Goal: Task Accomplishment & Management: Manage account settings

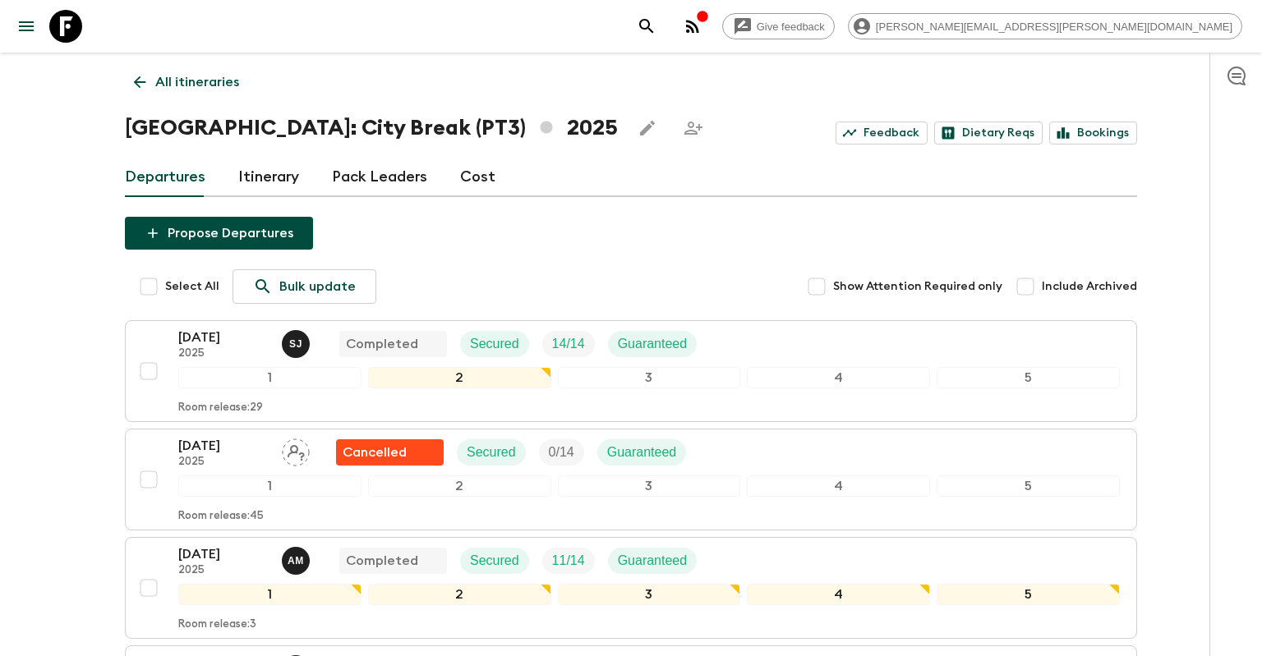
click at [118, 84] on div "All itineraries [GEOGRAPHIC_DATA]: City Break (PT3) 2025 Feedback Dietary Reqs …" at bounding box center [630, 592] width 1051 height 1079
click at [132, 84] on icon at bounding box center [140, 82] width 18 height 18
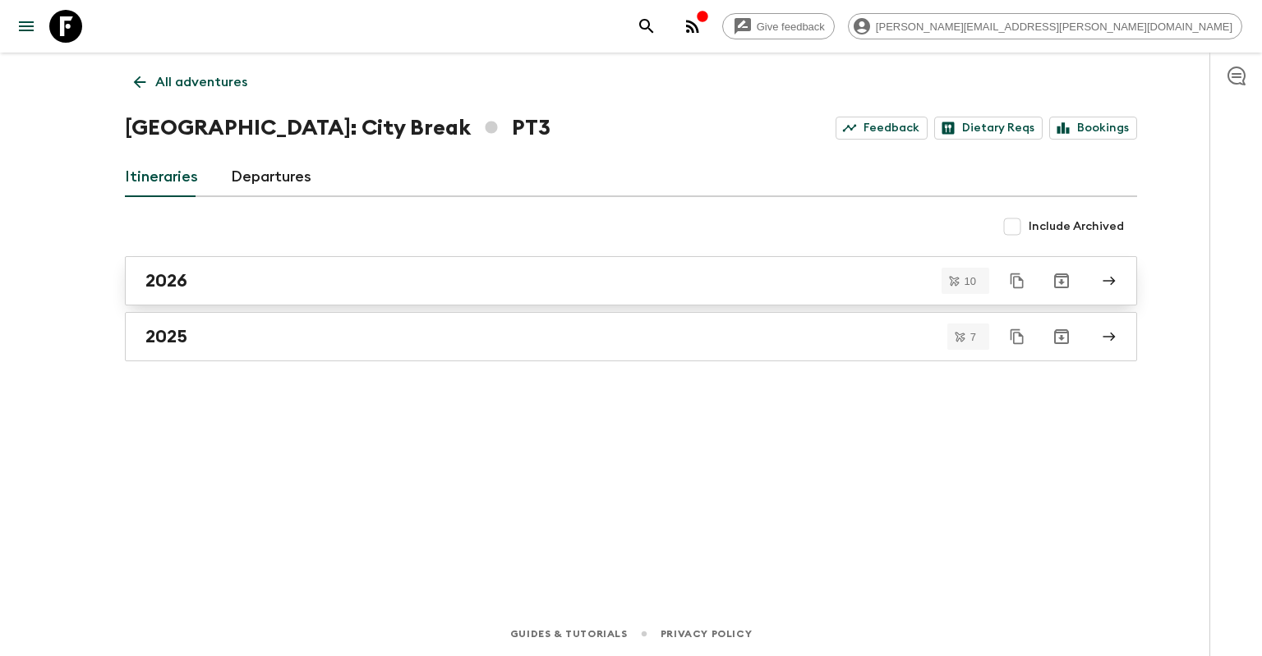
click at [246, 290] on div "2026" at bounding box center [615, 280] width 940 height 21
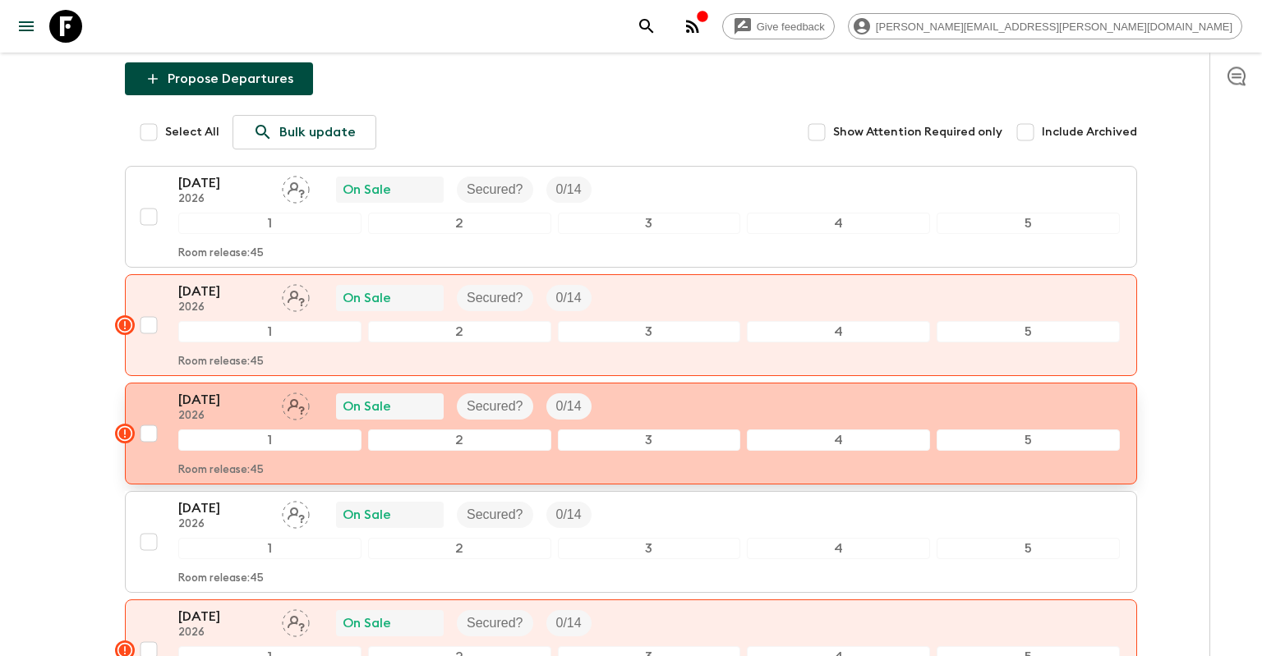
scroll to position [173, 0]
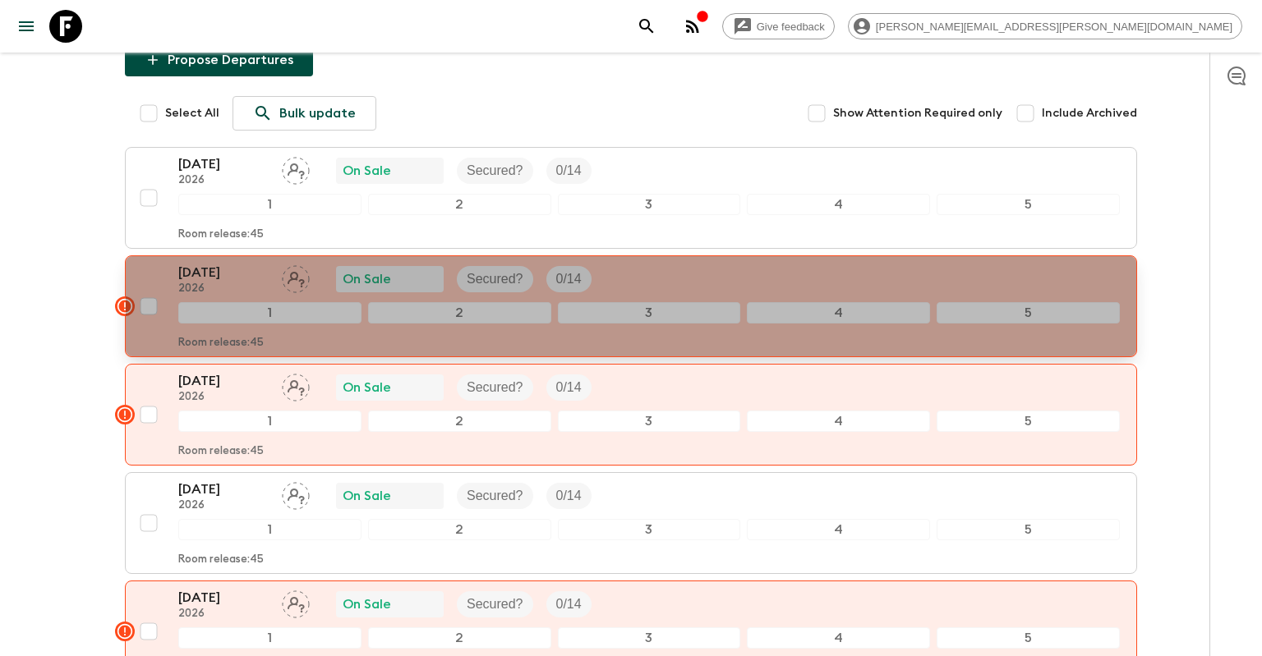
click at [249, 283] on p "2026" at bounding box center [223, 289] width 90 height 13
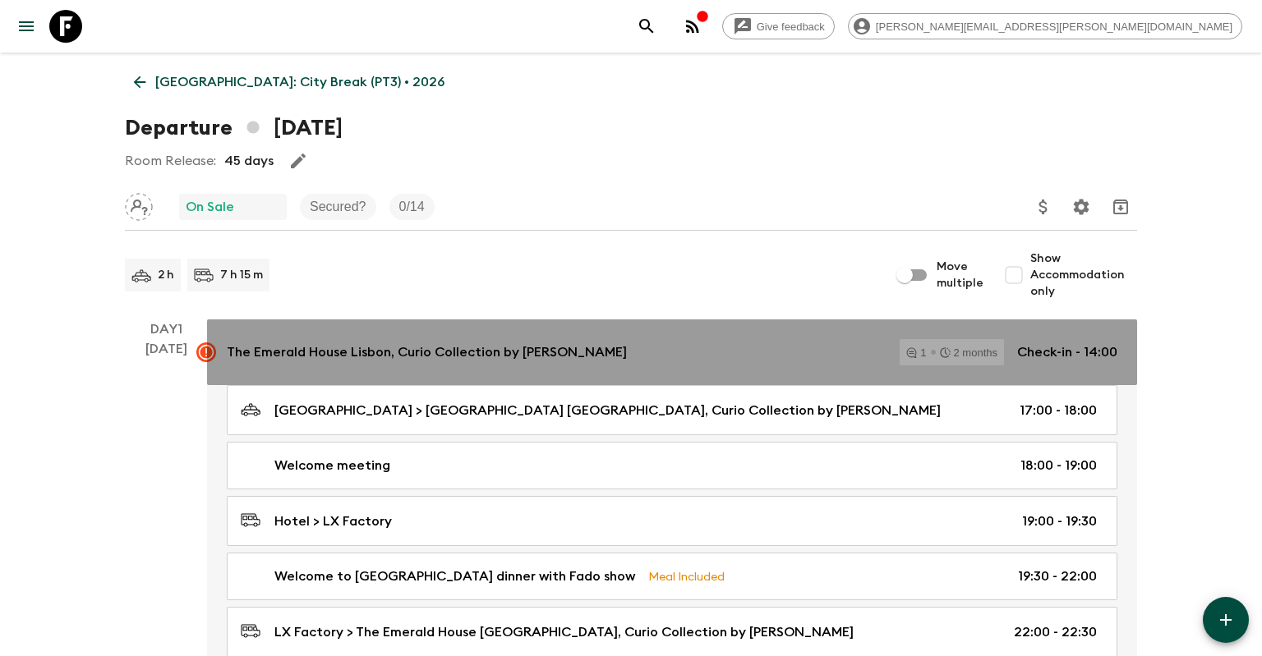
click at [210, 347] on icon at bounding box center [206, 352] width 15 height 15
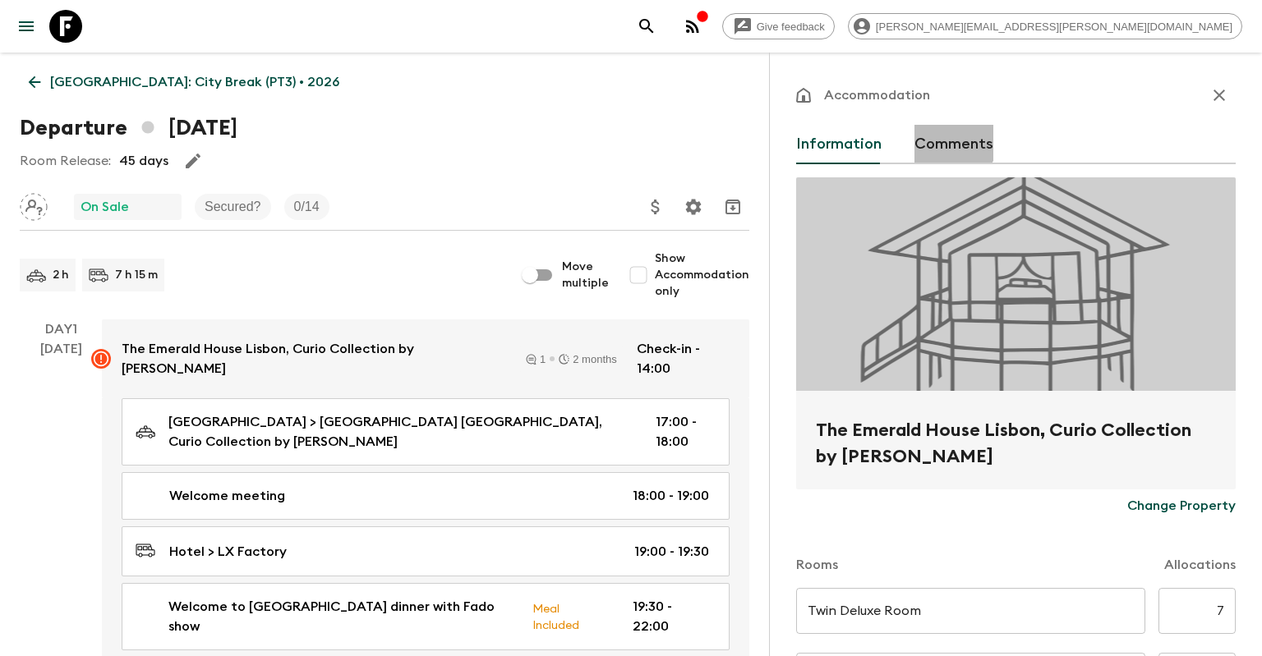
click at [945, 137] on button "Comments" at bounding box center [953, 144] width 79 height 39
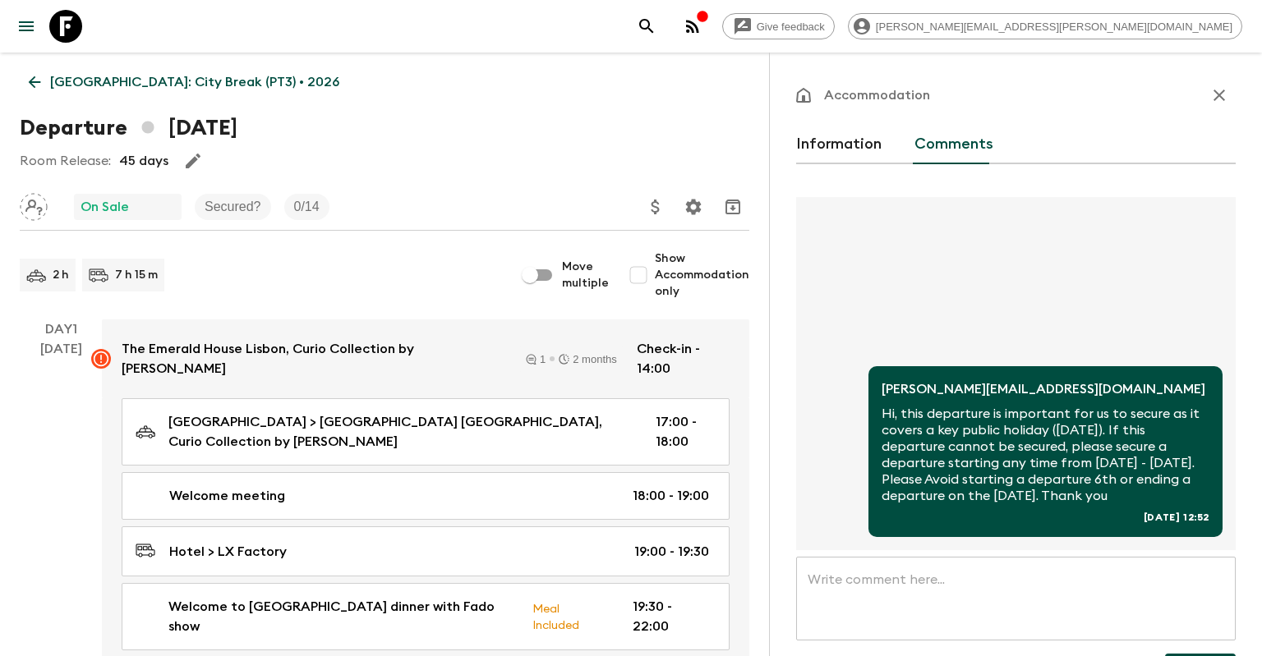
click at [1219, 97] on icon "button" at bounding box center [1219, 95] width 20 height 20
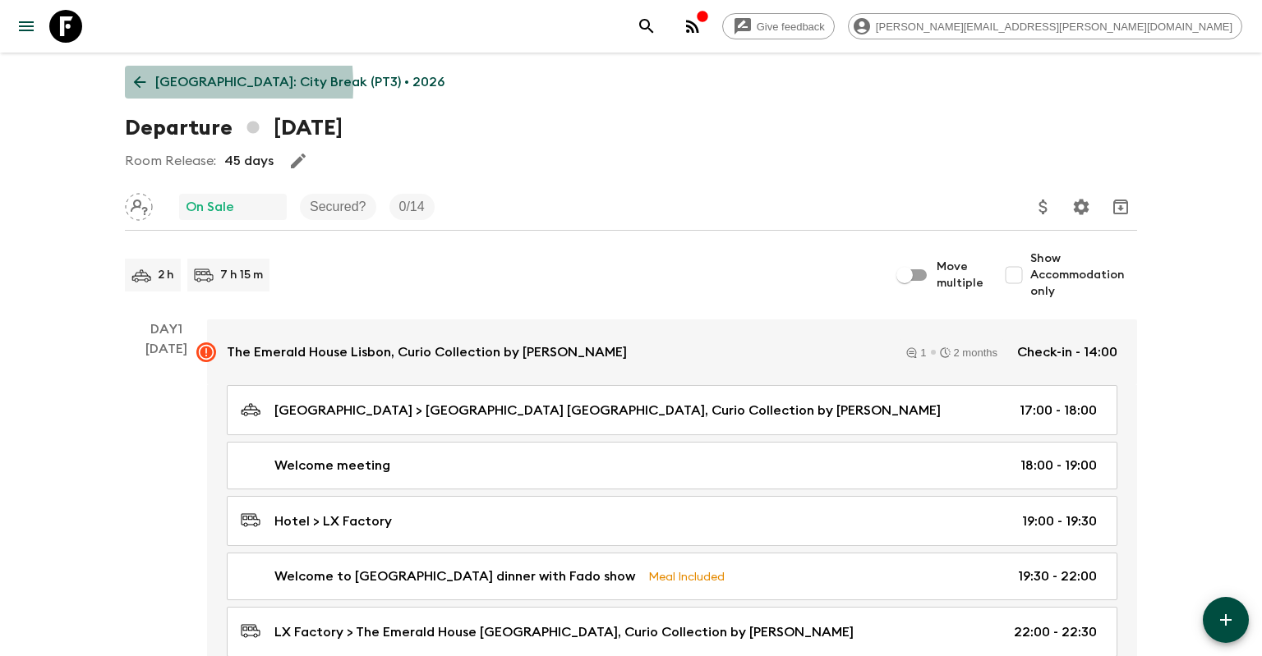
click at [134, 85] on icon at bounding box center [140, 82] width 18 height 18
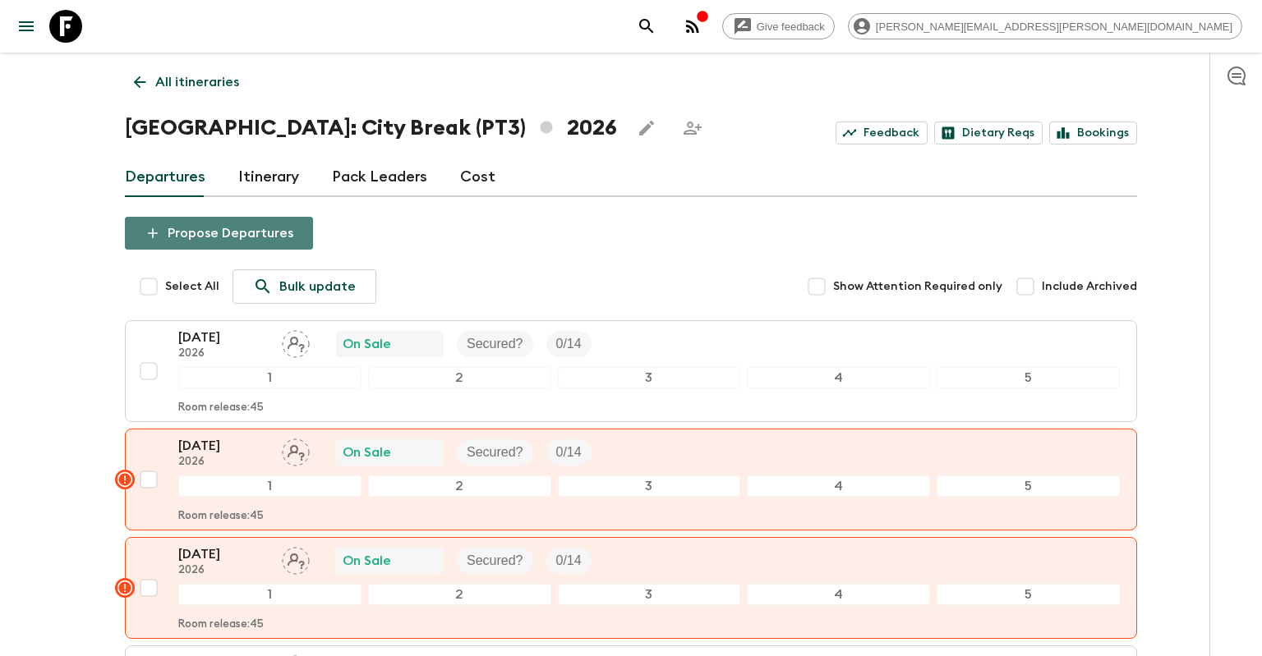
click at [230, 232] on button "Propose Departures" at bounding box center [219, 233] width 188 height 33
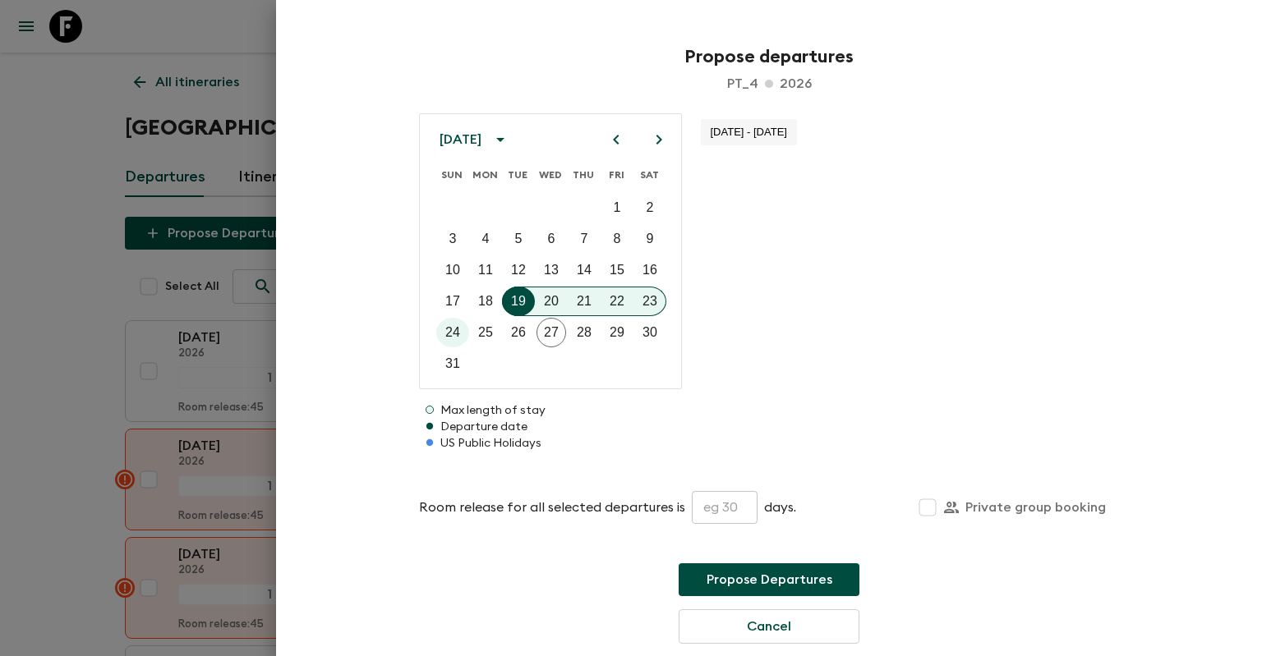
click at [486, 140] on div "[DATE]" at bounding box center [462, 139] width 47 height 16
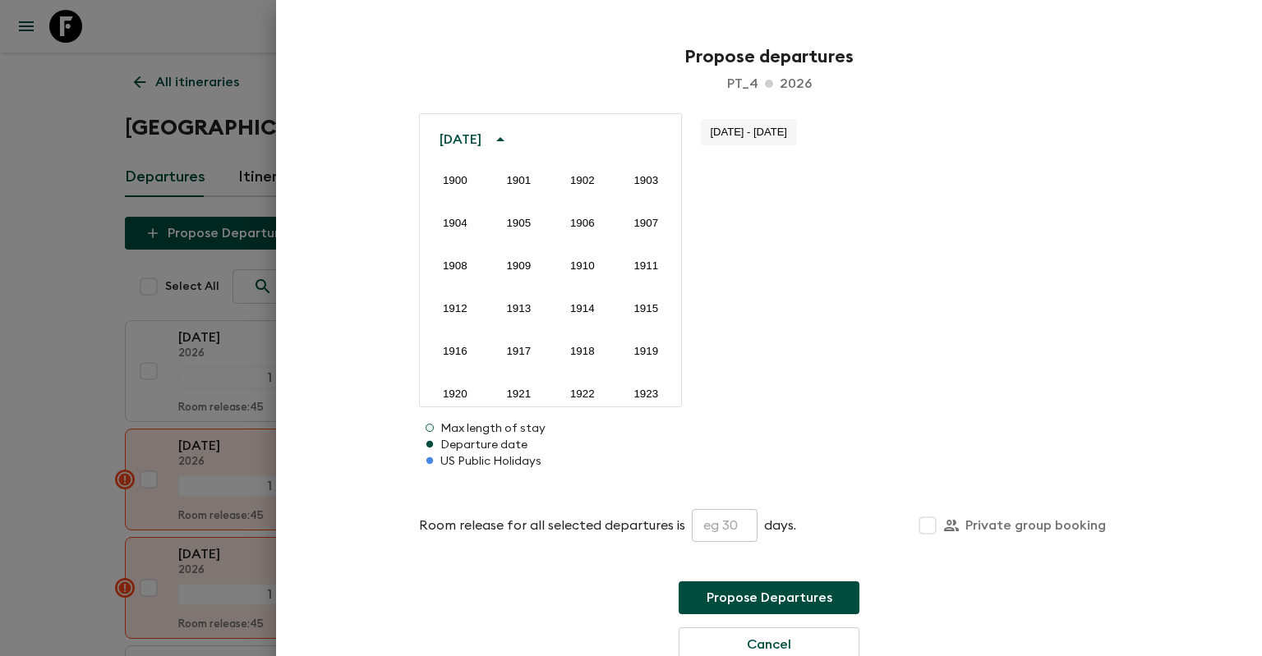
scroll to position [1221, 0]
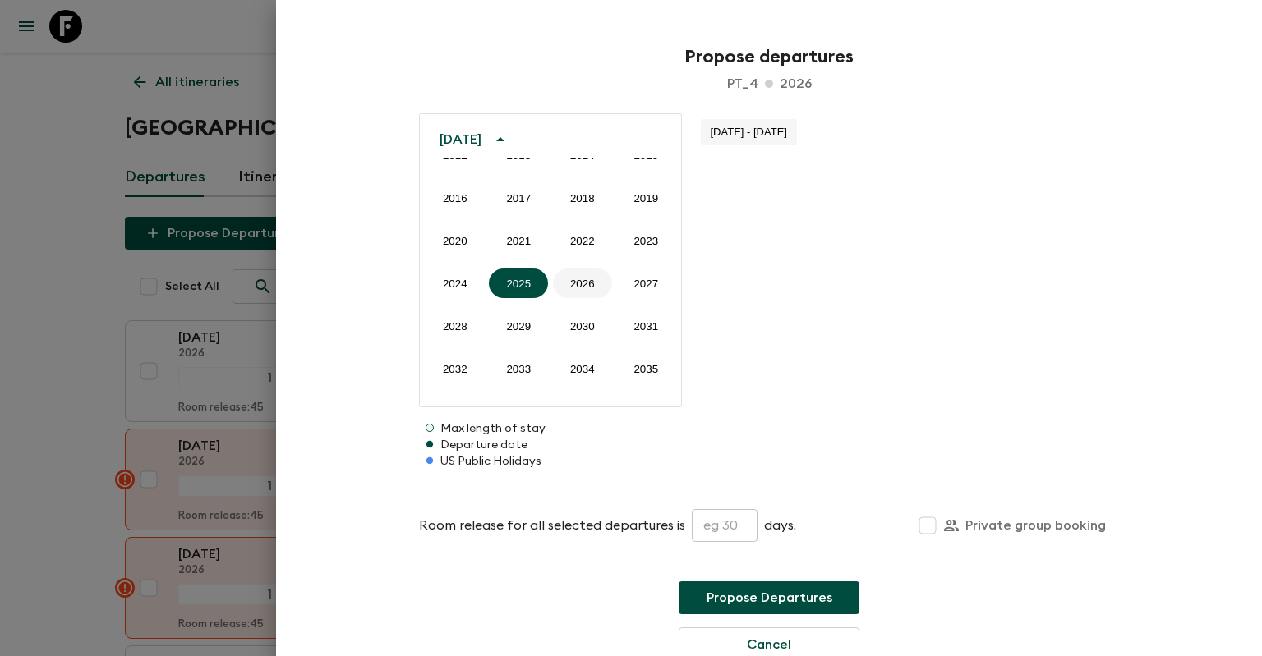
click at [568, 280] on button "2026" at bounding box center [582, 284] width 59 height 30
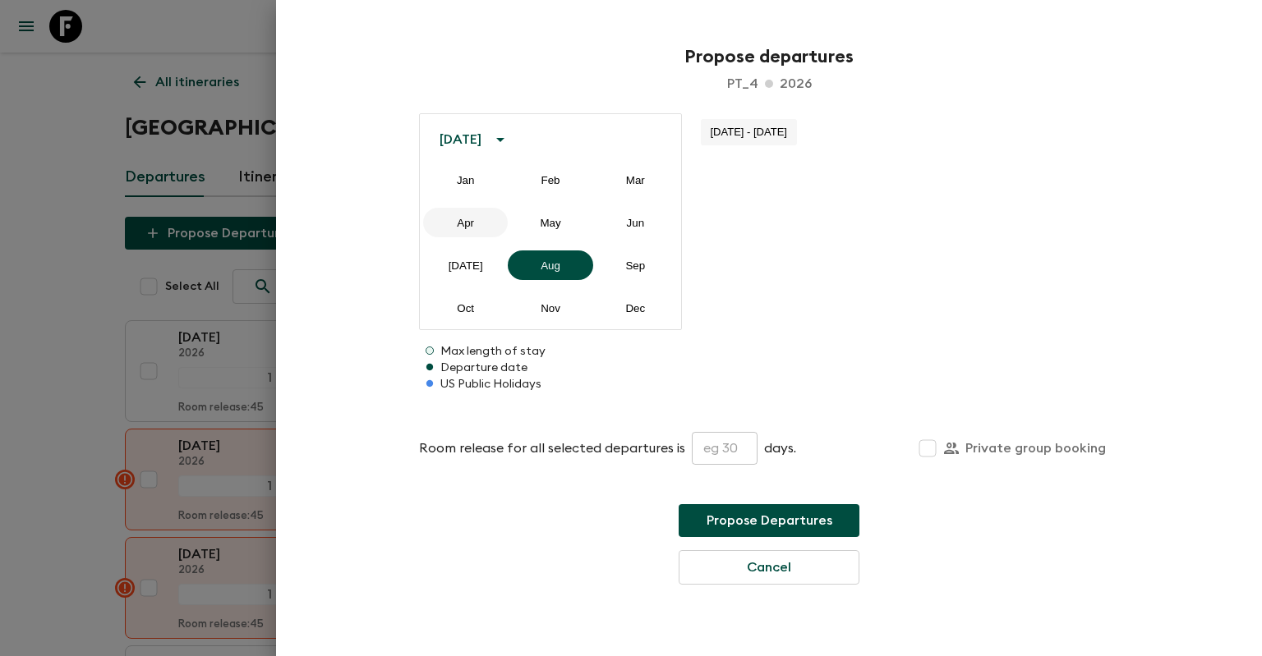
click at [471, 229] on button "Apr" at bounding box center [465, 223] width 85 height 30
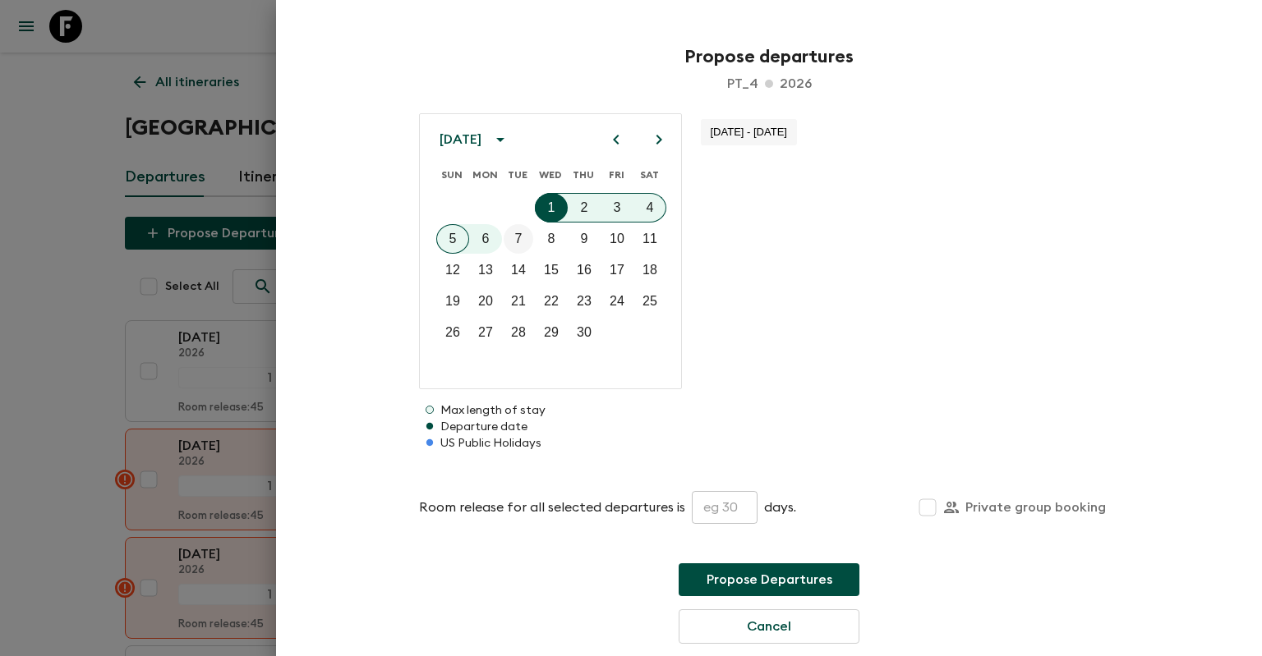
click at [518, 242] on p "7" at bounding box center [518, 239] width 7 height 20
click at [649, 238] on p "11" at bounding box center [649, 239] width 15 height 20
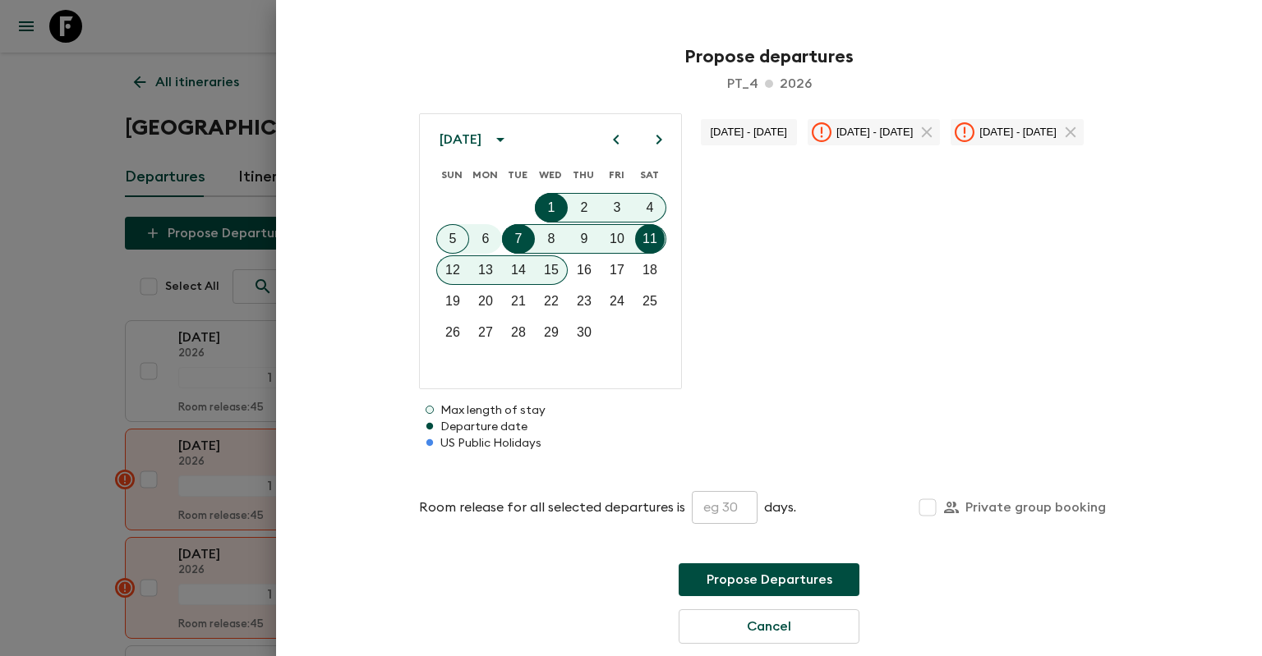
click at [831, 133] on icon at bounding box center [822, 132] width 20 height 20
click at [557, 209] on div at bounding box center [551, 208] width 33 height 30
click at [715, 508] on input "text" at bounding box center [725, 507] width 66 height 33
type input "3"
type input "30"
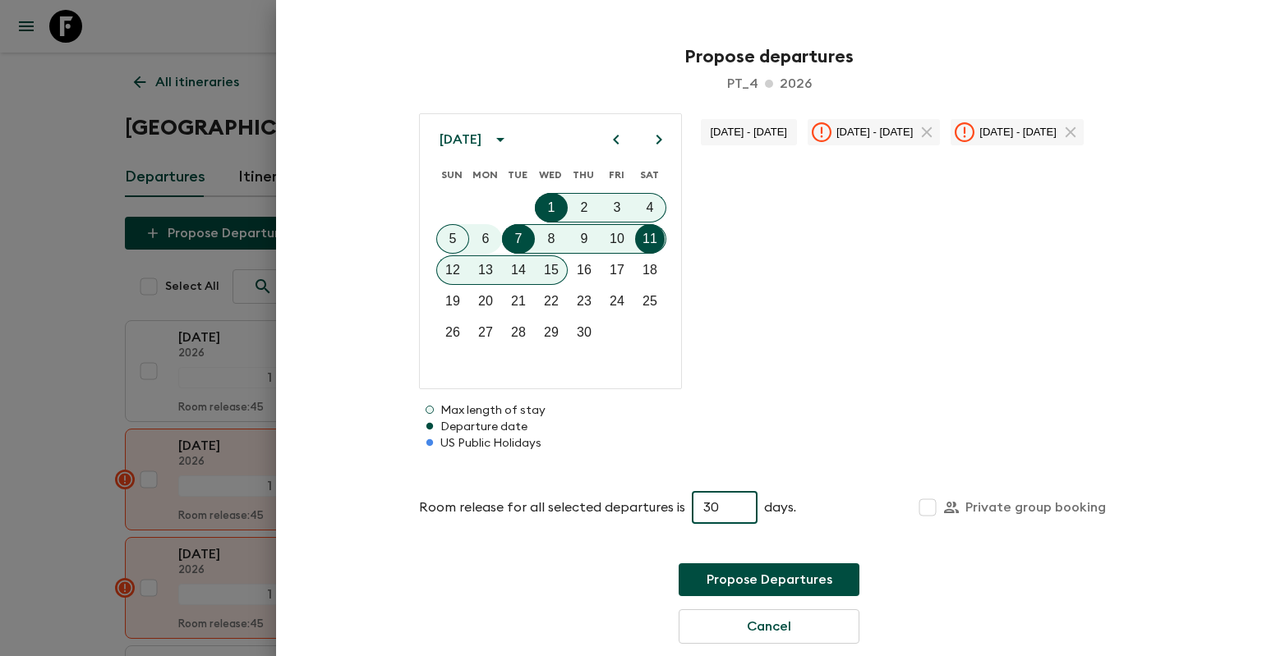
click at [751, 582] on button "Propose Departures" at bounding box center [768, 579] width 181 height 33
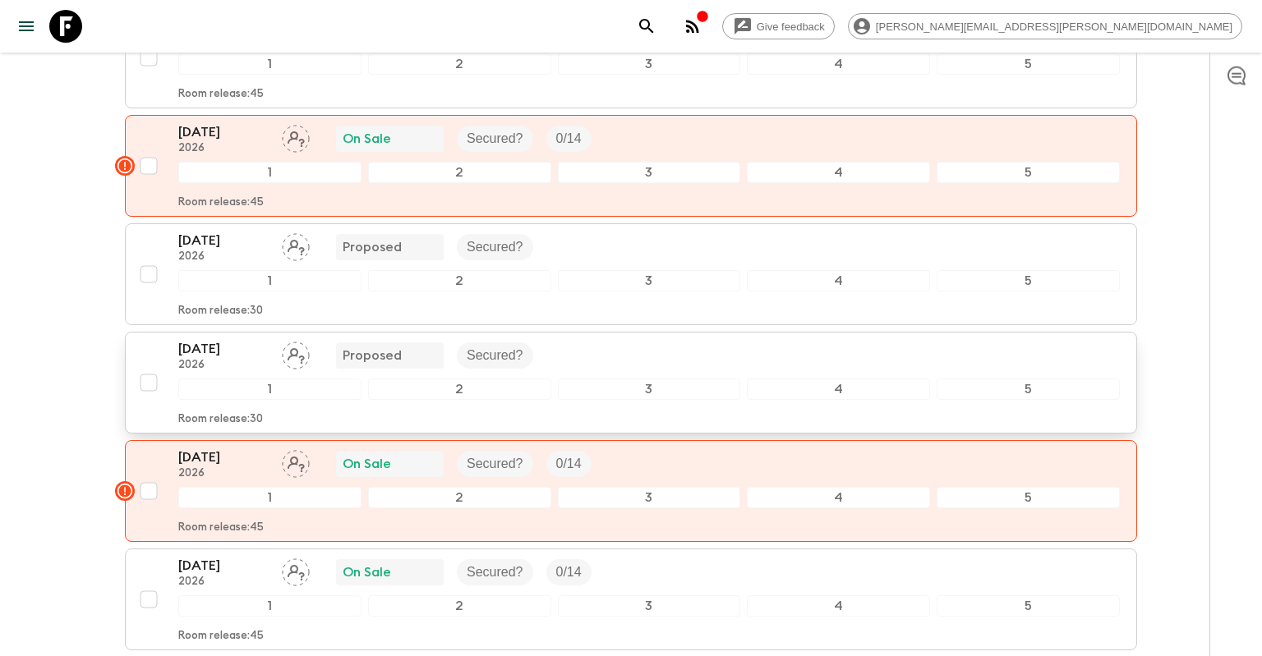
scroll to position [319, 0]
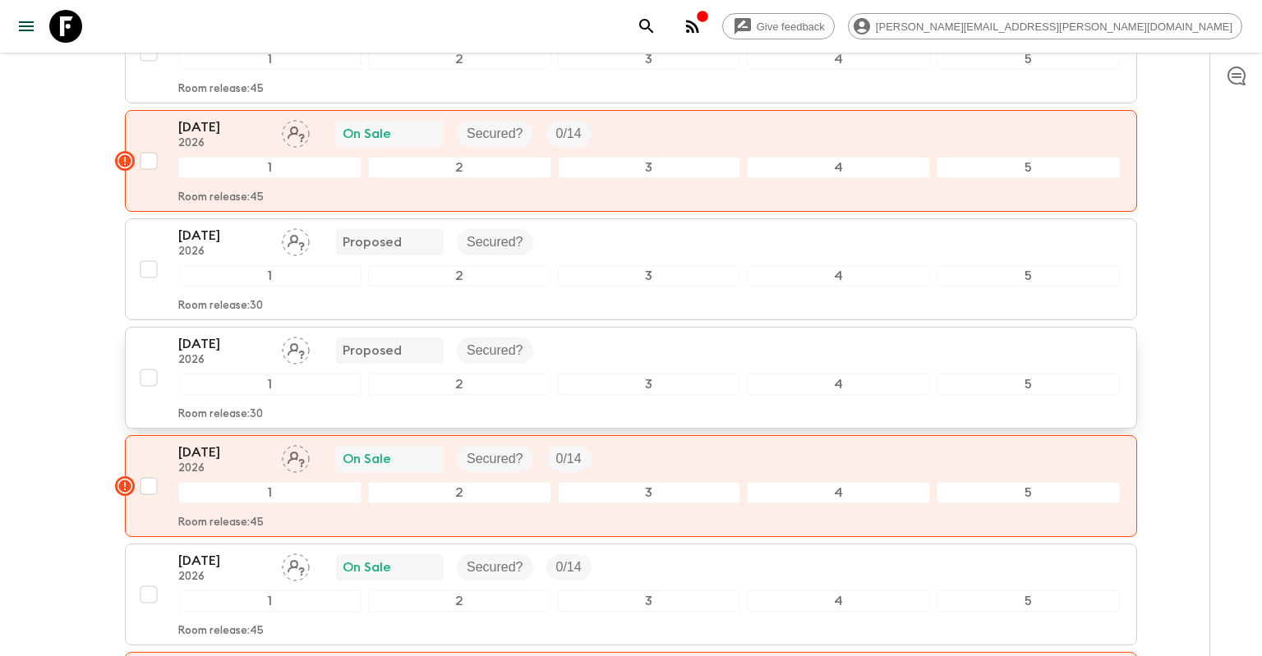
click at [242, 341] on p "[DATE]" at bounding box center [223, 344] width 90 height 20
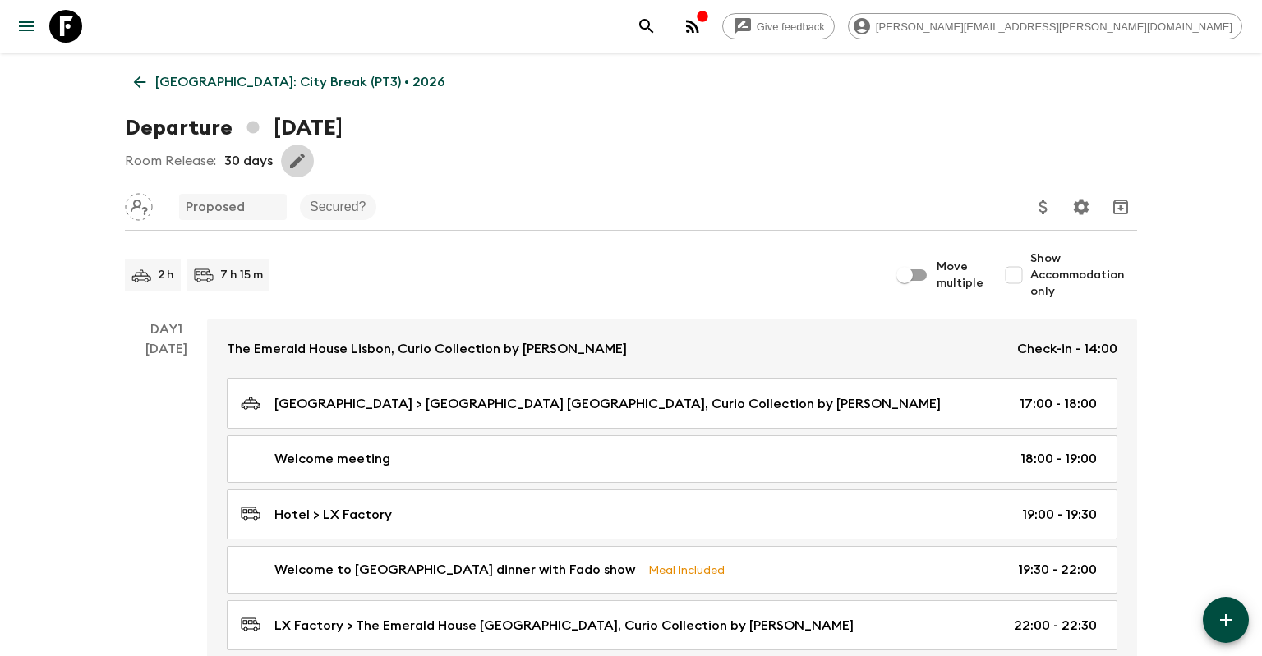
click at [304, 163] on icon "button" at bounding box center [297, 161] width 20 height 20
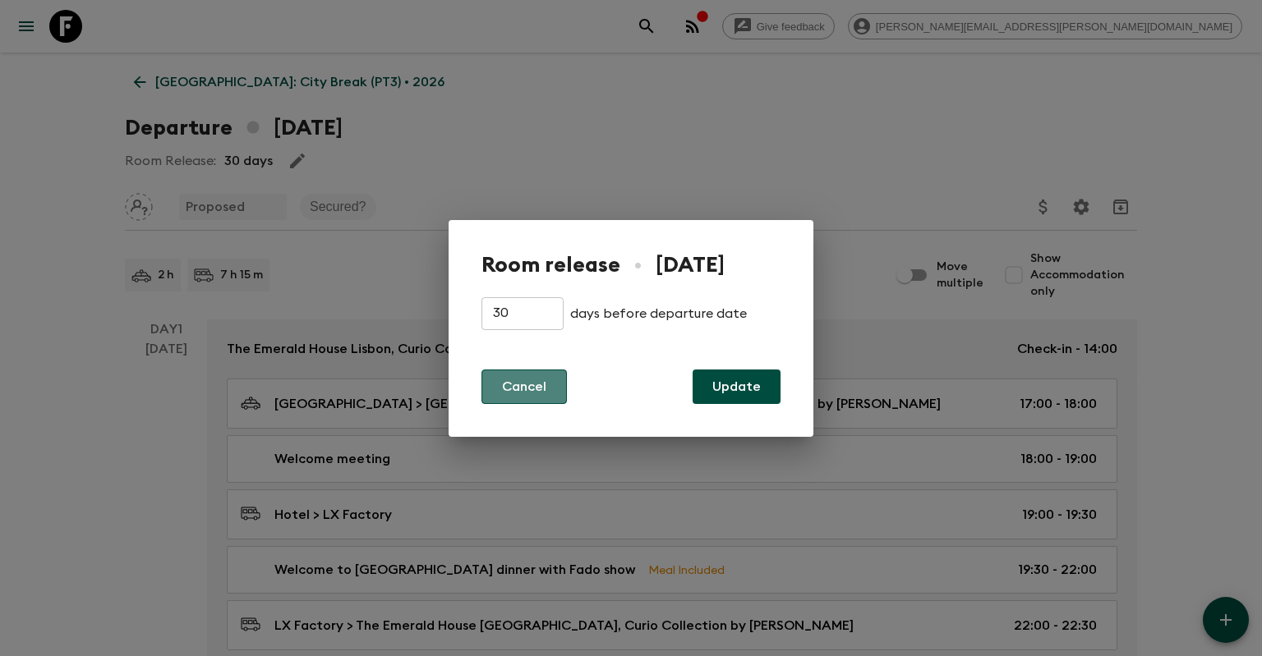
click at [550, 389] on button "Cancel" at bounding box center [523, 387] width 85 height 34
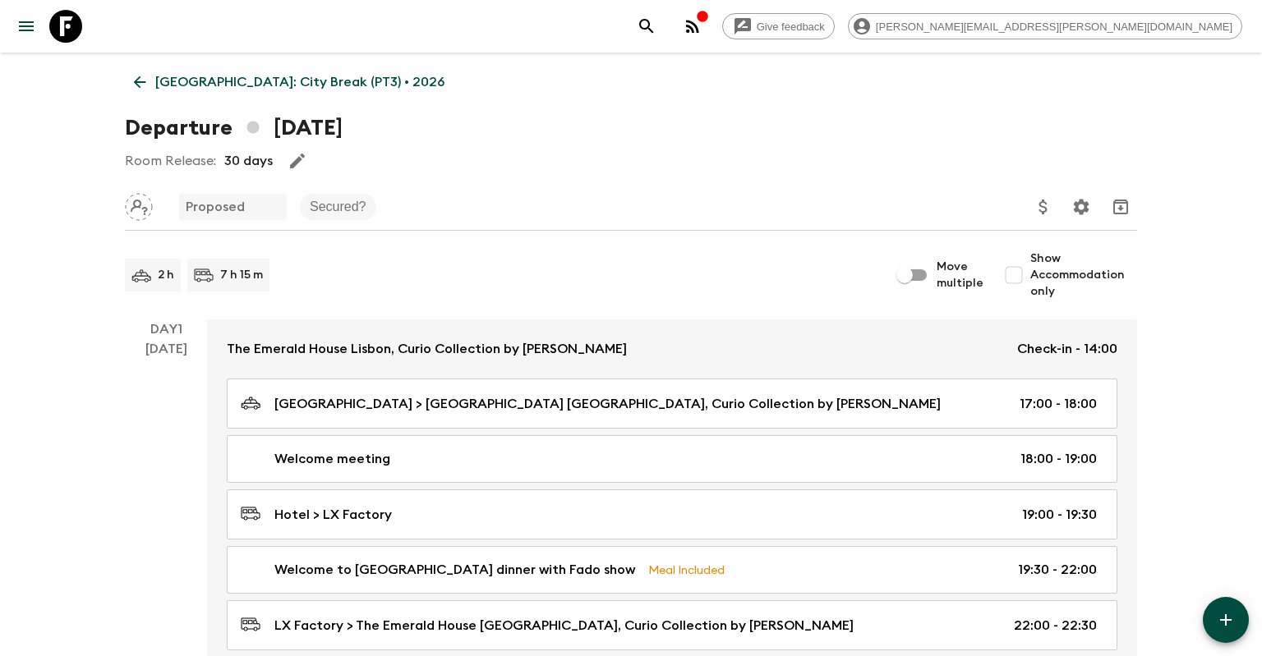
click at [147, 74] on icon at bounding box center [140, 82] width 18 height 18
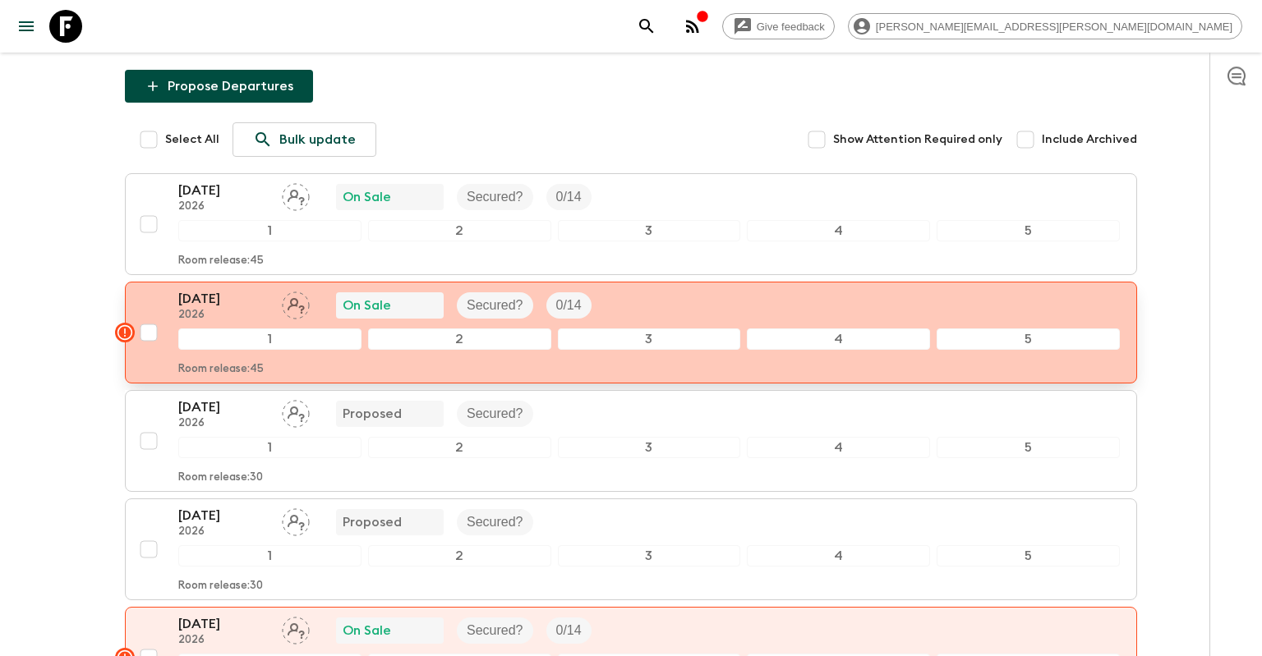
scroll to position [260, 0]
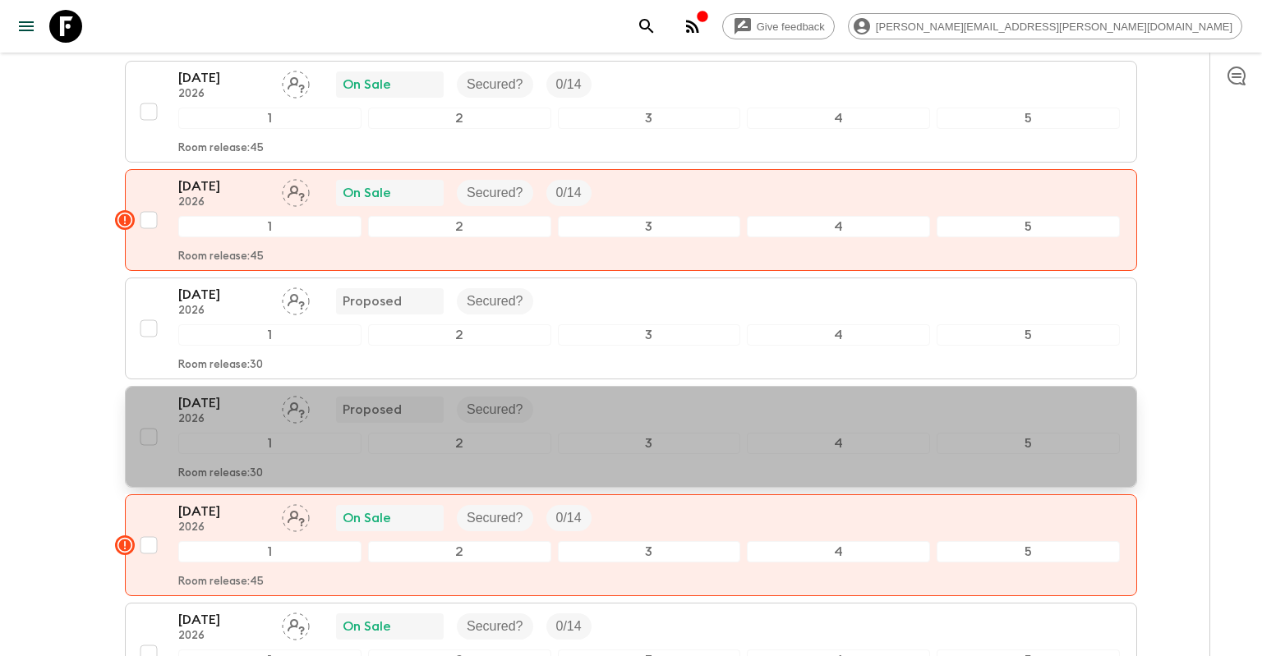
click at [623, 419] on div "[DATE] 2026 Proposed Secured?" at bounding box center [648, 409] width 941 height 33
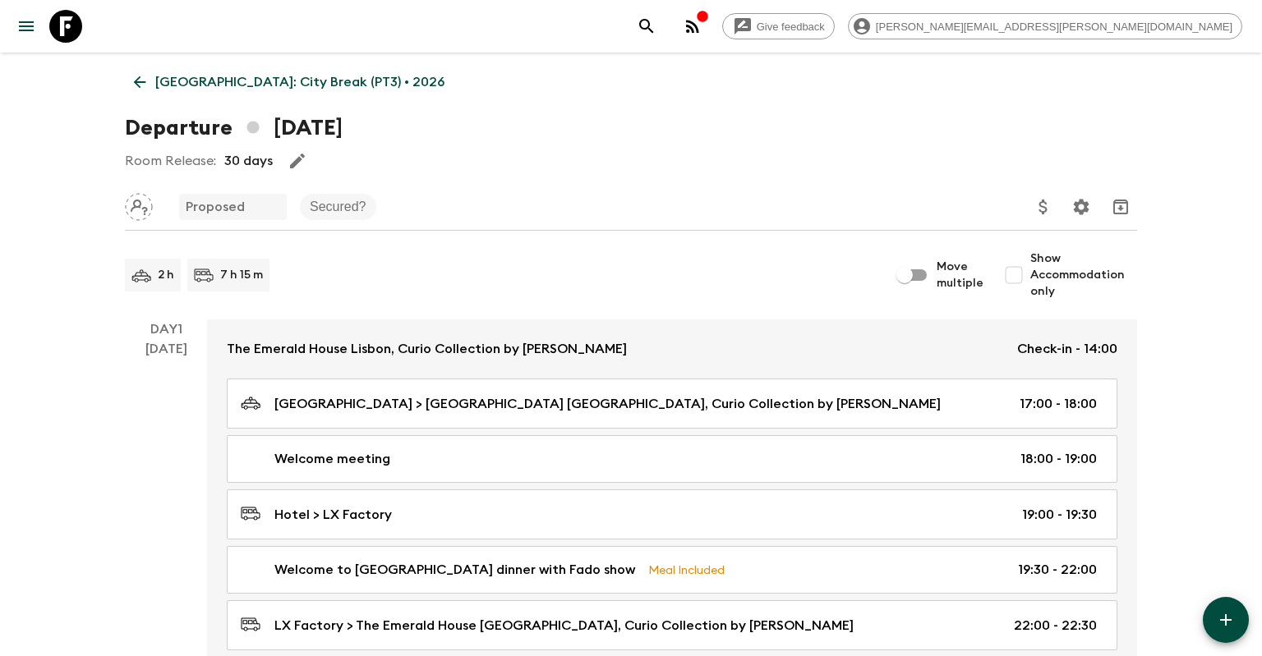
click at [146, 81] on icon at bounding box center [140, 82] width 18 height 18
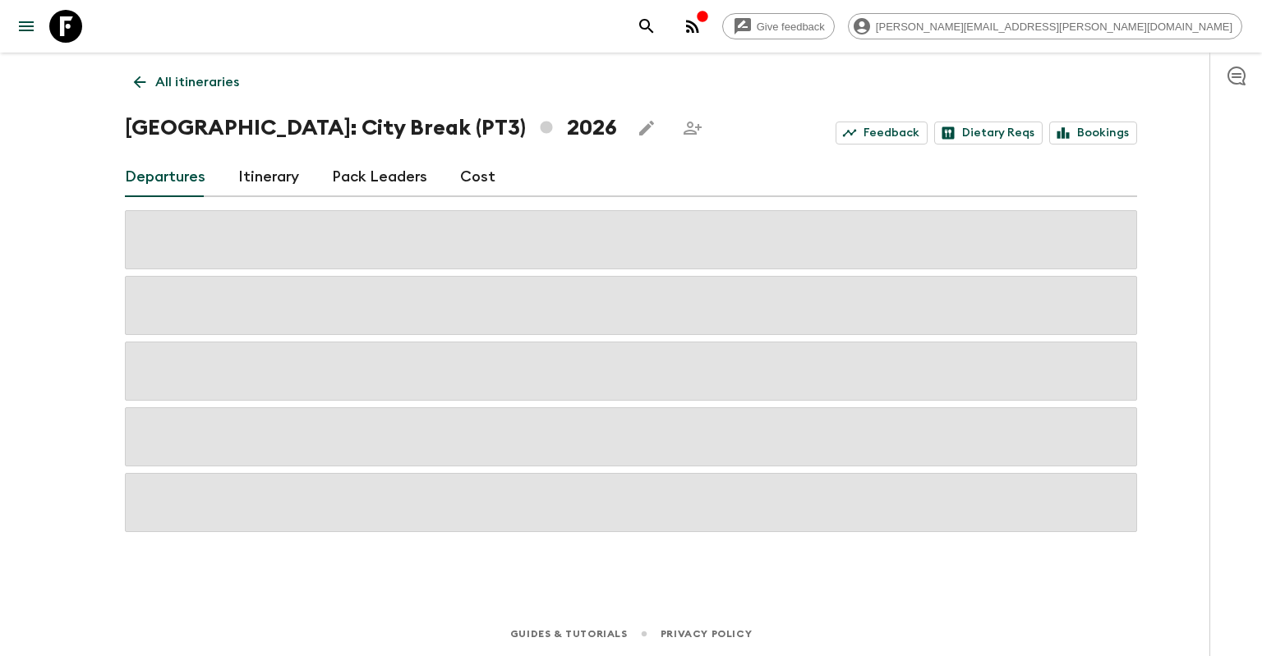
click at [702, 30] on icon "button" at bounding box center [693, 26] width 20 height 20
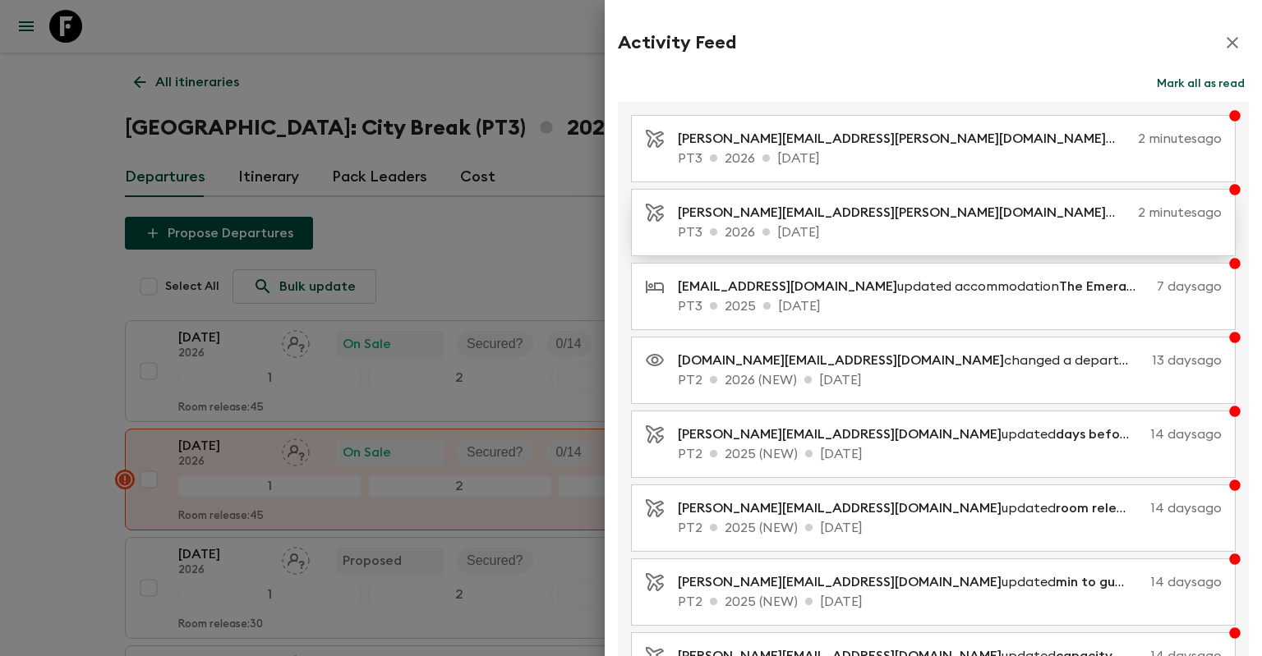
click at [927, 234] on p "PT3 2026 [DATE]" at bounding box center [950, 233] width 544 height 20
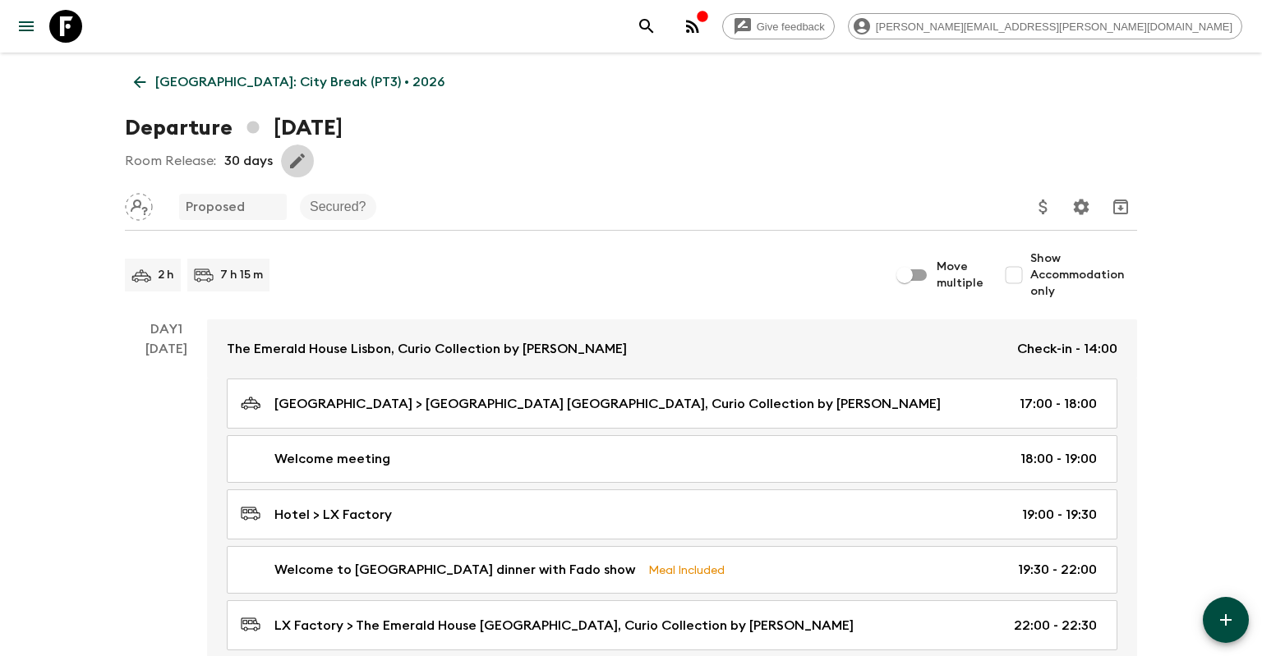
click at [297, 155] on icon "button" at bounding box center [297, 161] width 20 height 20
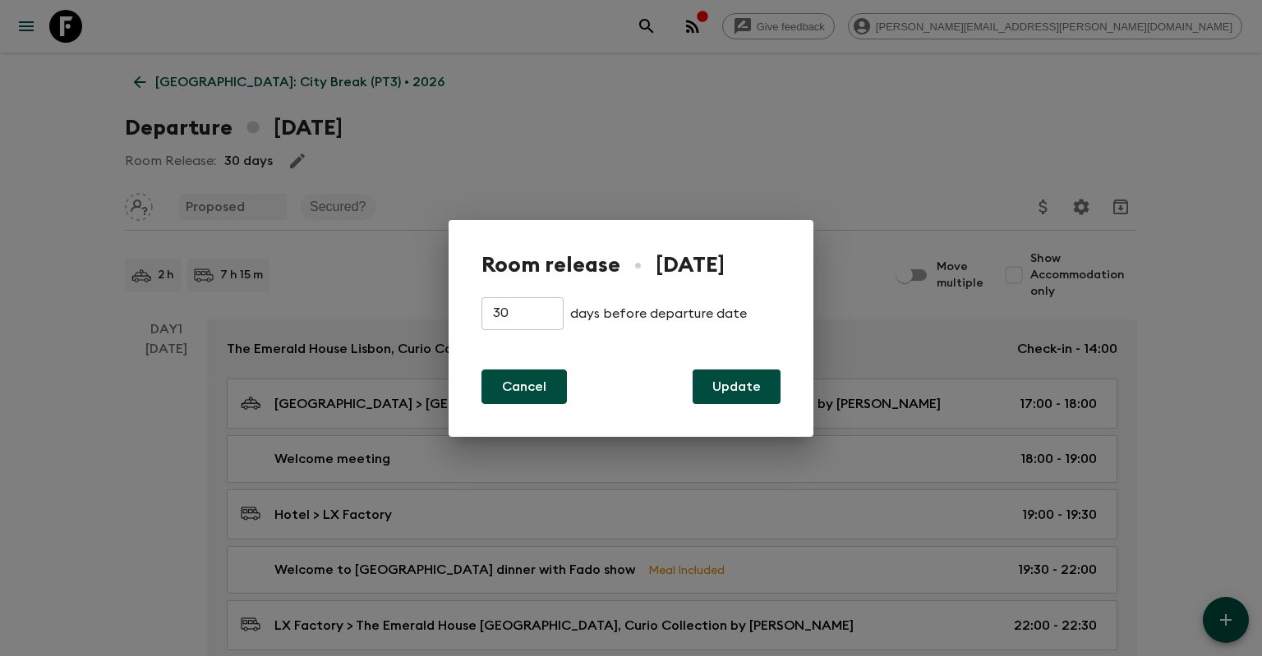
click at [544, 392] on button "Cancel" at bounding box center [523, 387] width 85 height 34
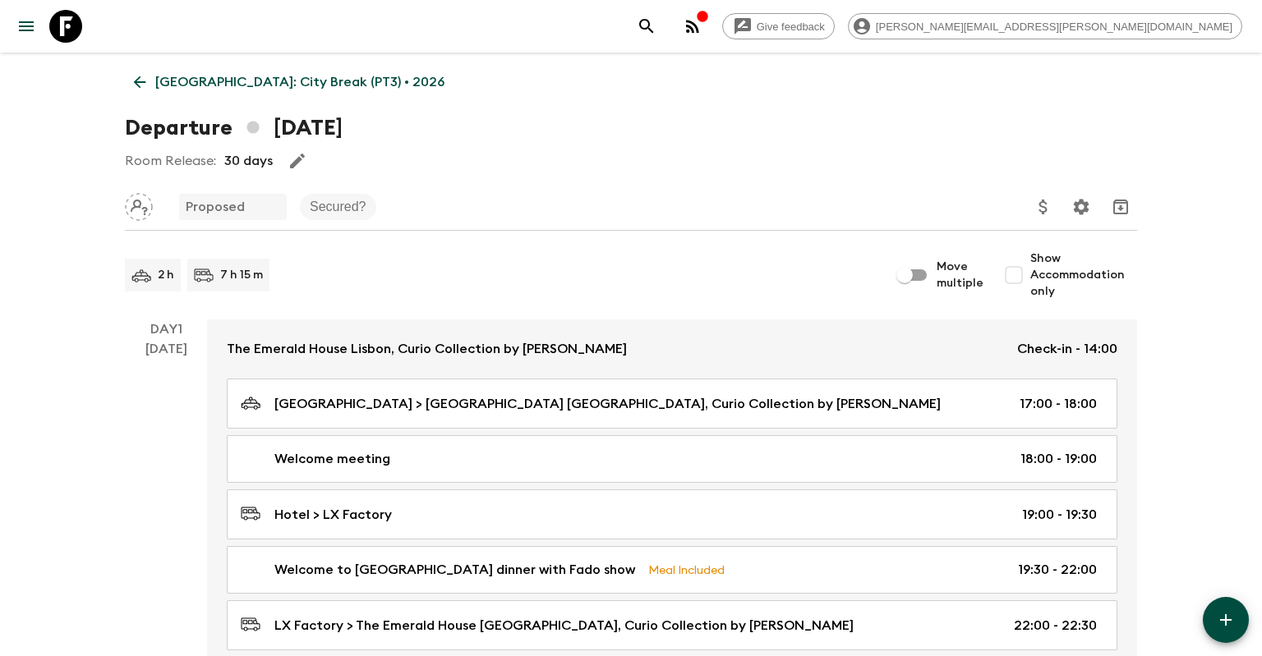
click at [1098, 209] on div at bounding box center [1101, 207] width 72 height 33
click at [1086, 206] on icon "Settings" at bounding box center [1082, 207] width 16 height 16
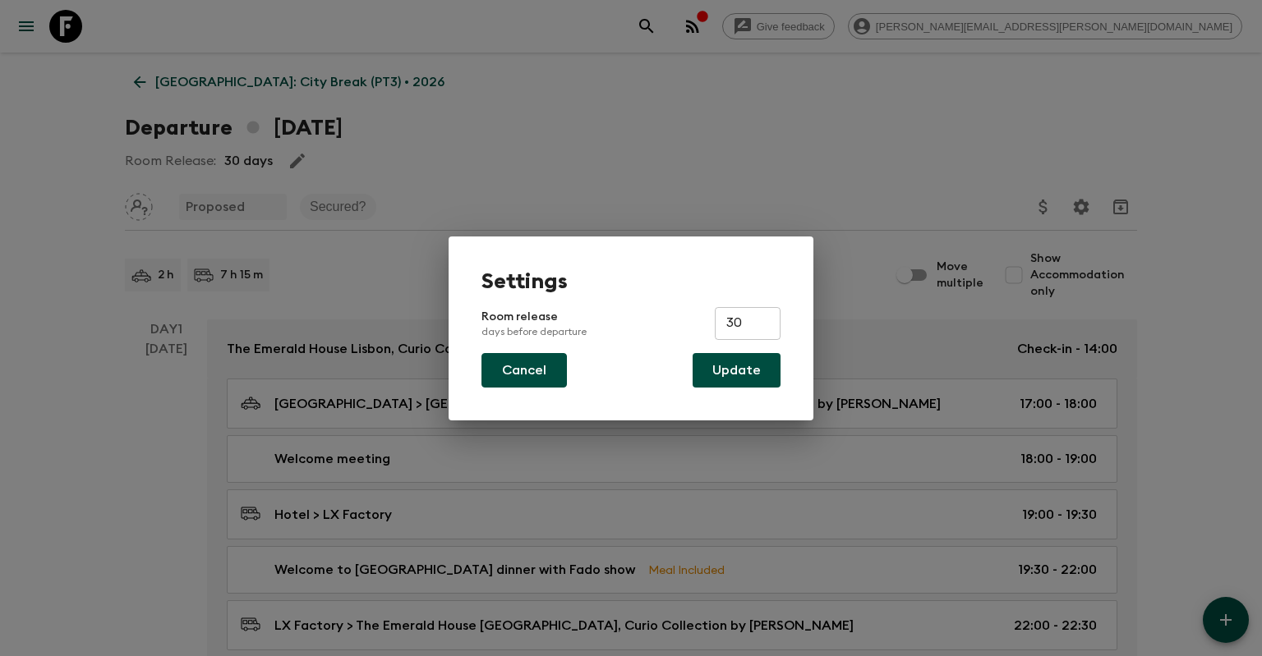
click at [549, 375] on button "Cancel" at bounding box center [523, 370] width 85 height 34
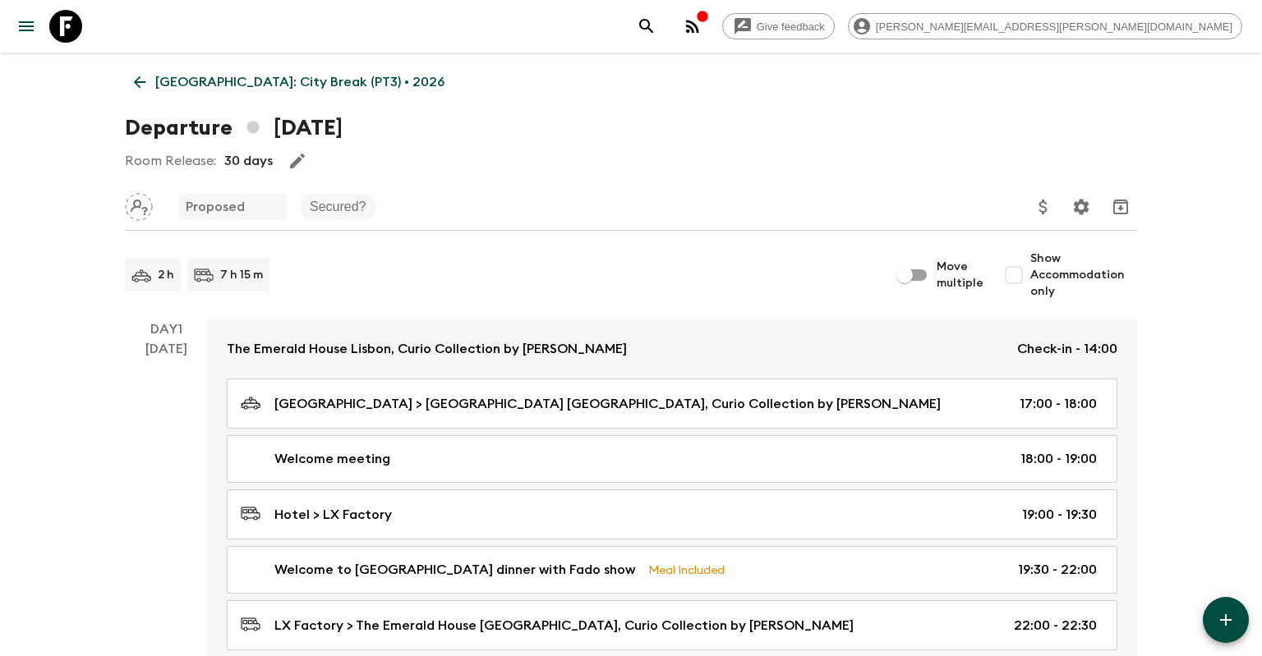
click at [145, 71] on link "[GEOGRAPHIC_DATA]: City Break (PT3) • 2026" at bounding box center [289, 82] width 329 height 33
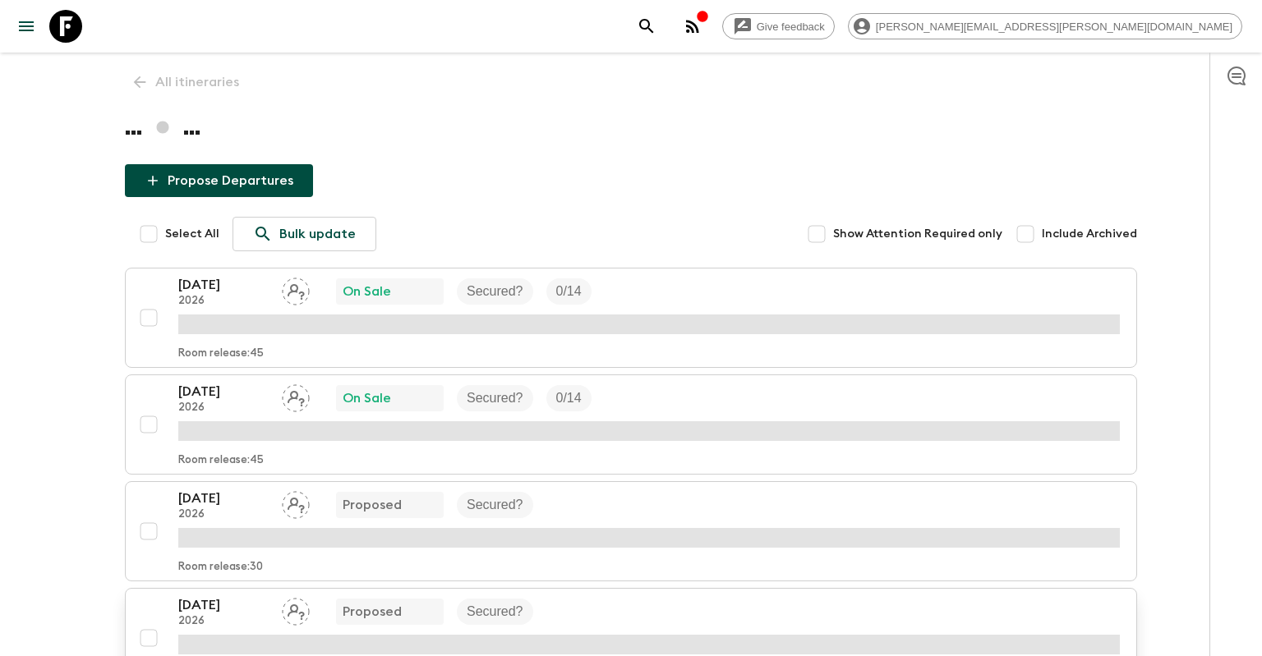
click at [149, 634] on input "checkbox" at bounding box center [148, 638] width 33 height 33
checkbox input "true"
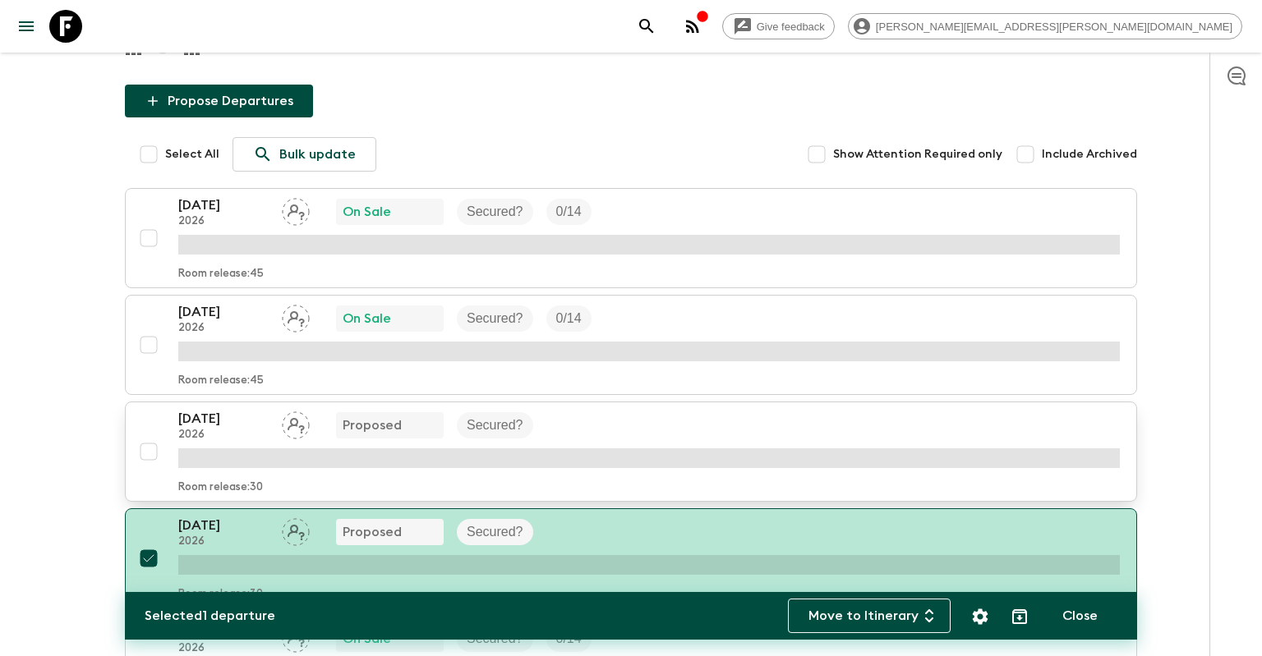
scroll to position [86, 0]
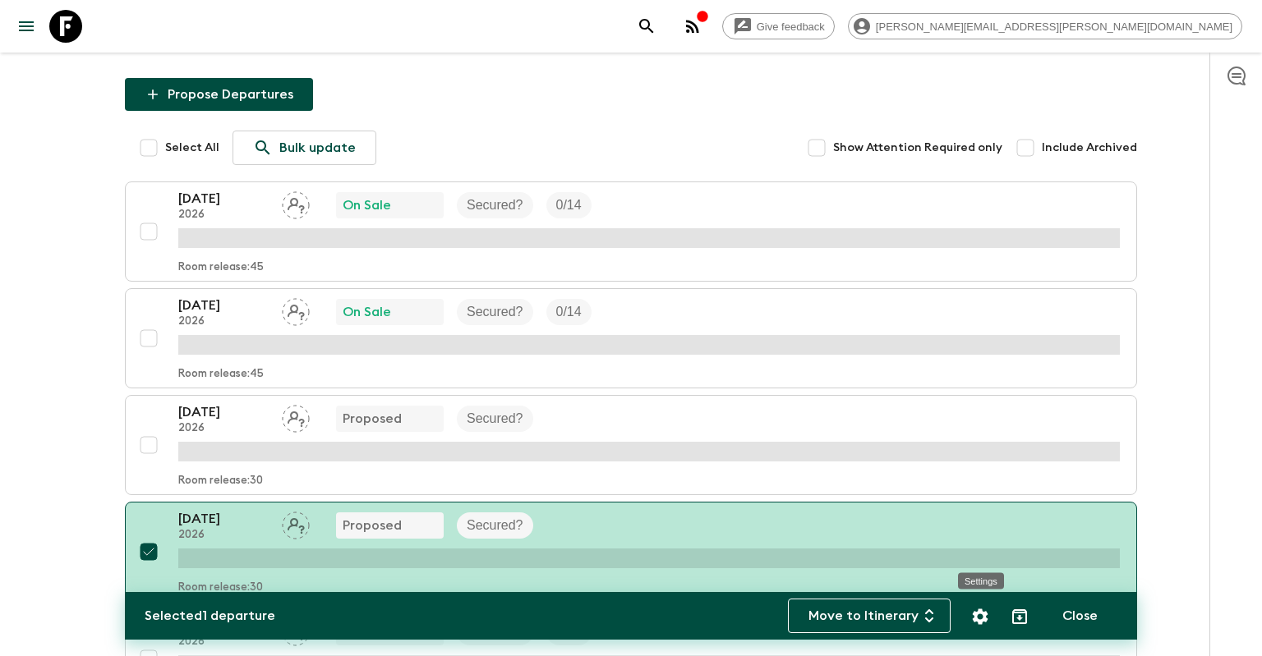
click at [977, 625] on icon "Settings" at bounding box center [980, 617] width 20 height 20
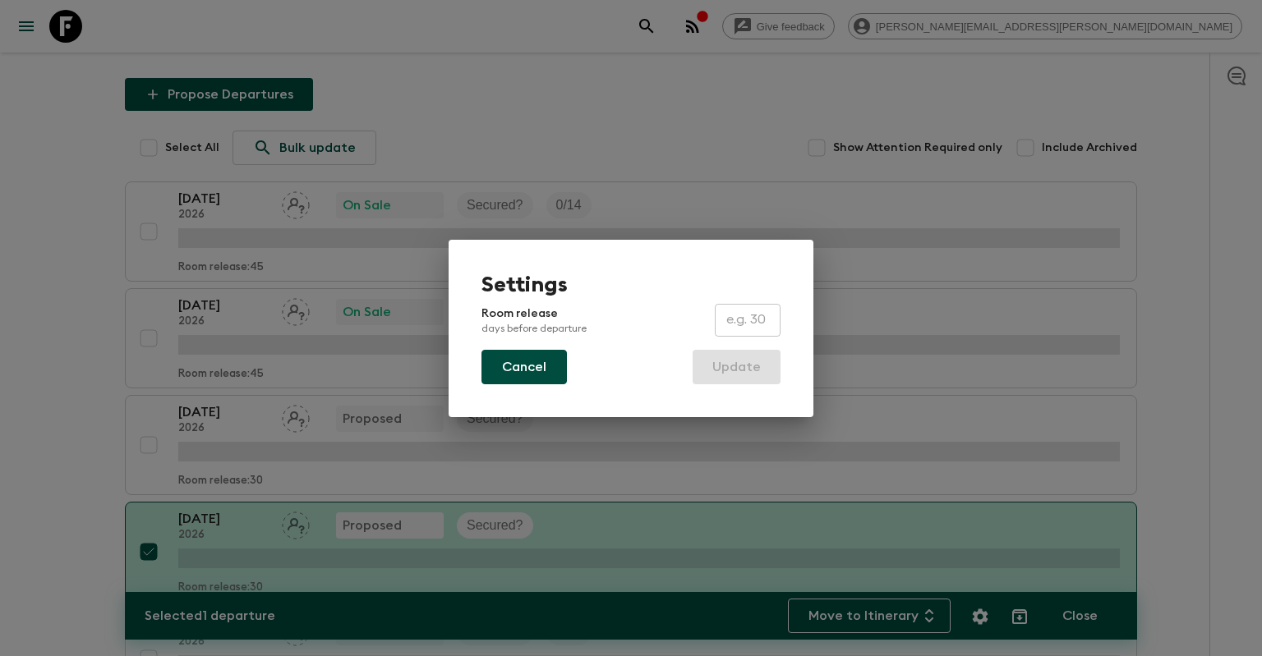
click at [531, 370] on button "Cancel" at bounding box center [523, 367] width 85 height 34
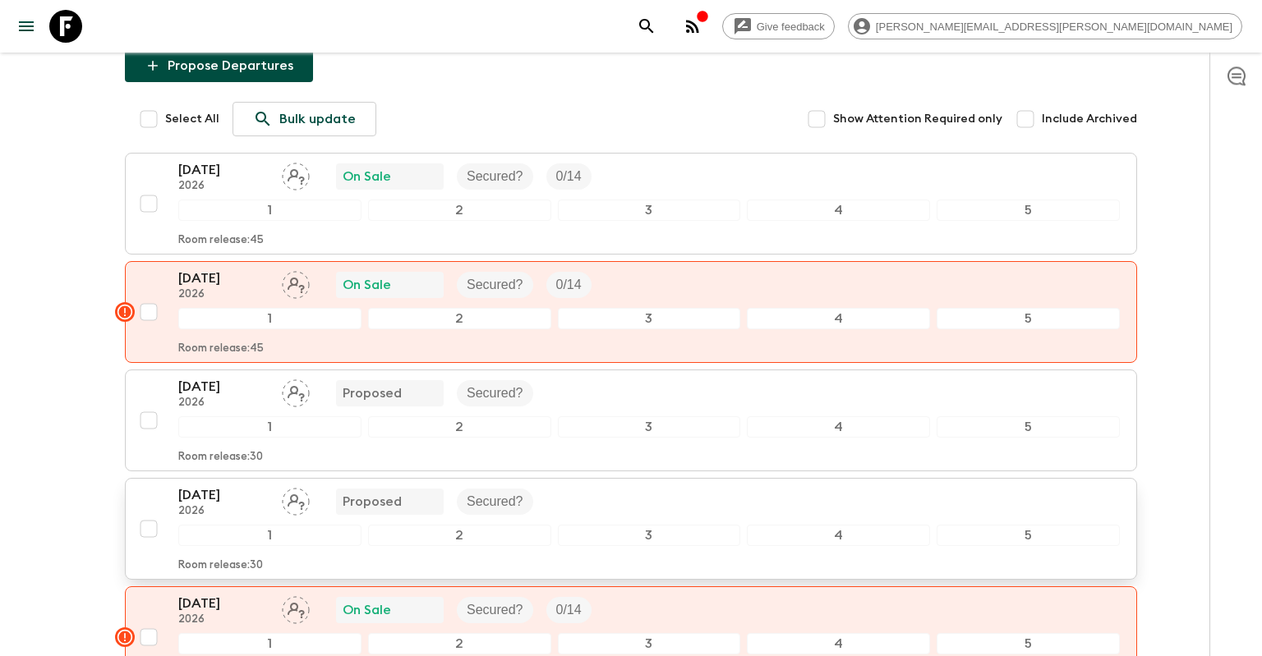
scroll to position [173, 0]
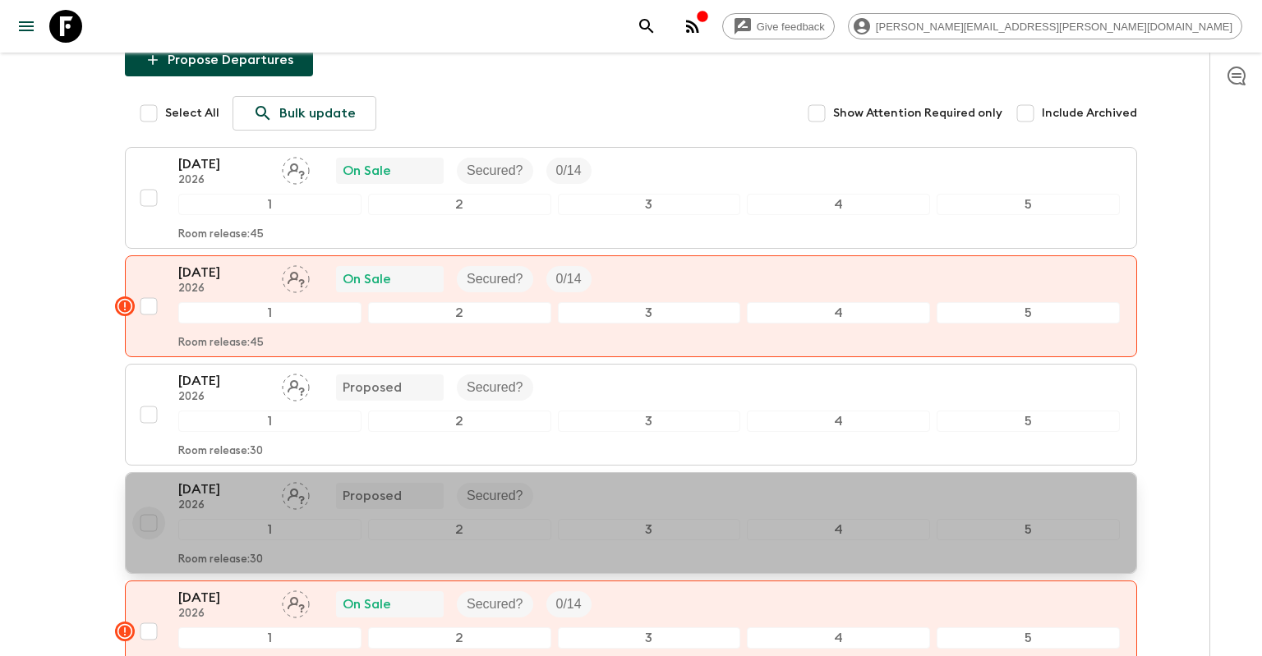
click at [150, 517] on input "checkbox" at bounding box center [148, 523] width 33 height 33
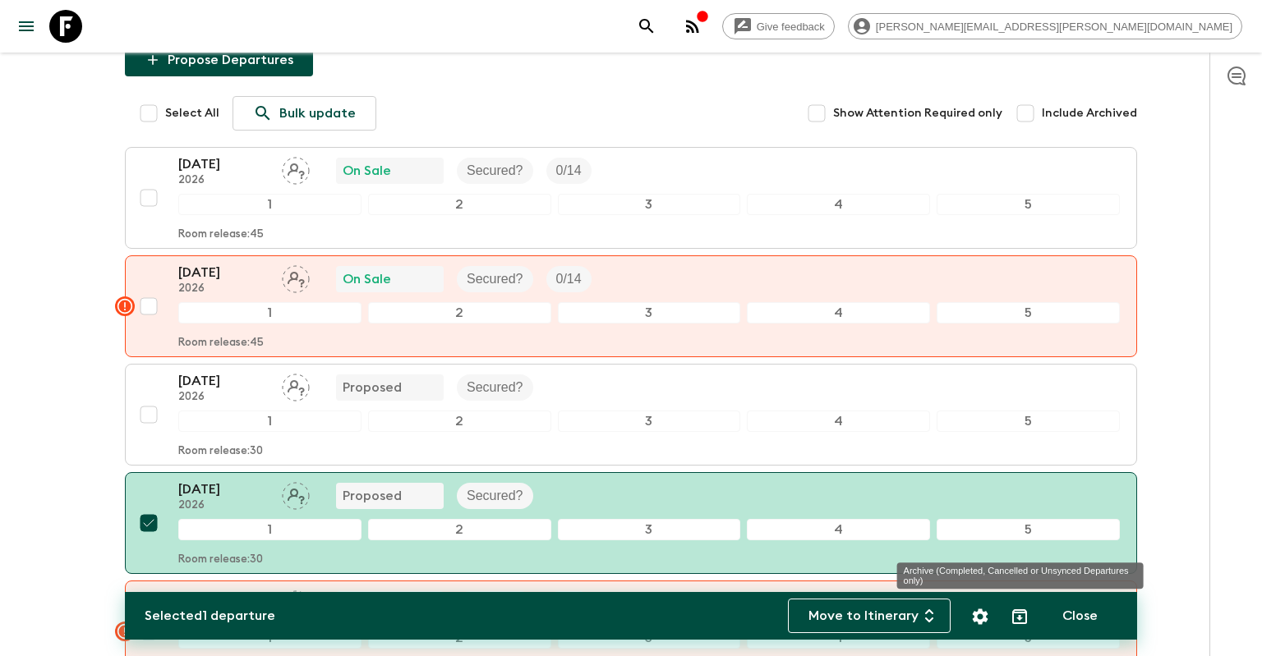
click at [1019, 619] on icon "Archive (Completed, Cancelled or Unsynced Departures only)" at bounding box center [1019, 616] width 15 height 15
checkbox input "false"
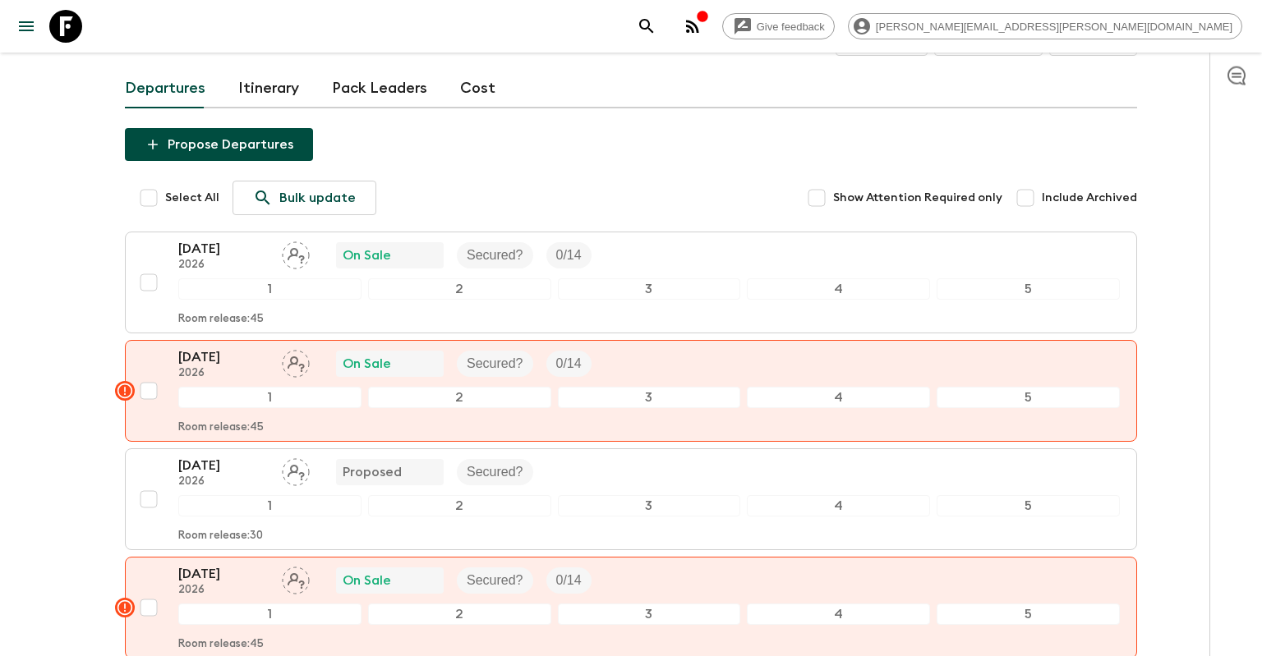
scroll to position [86, 0]
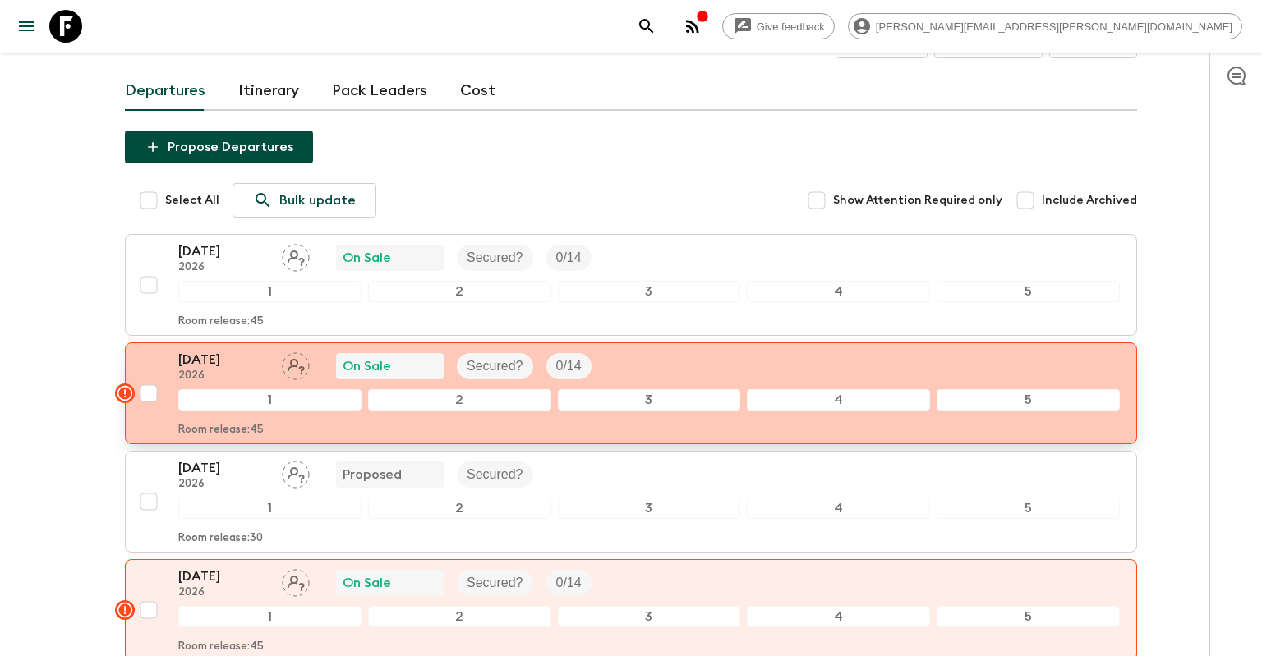
click at [153, 387] on input "checkbox" at bounding box center [148, 393] width 33 height 33
checkbox input "true"
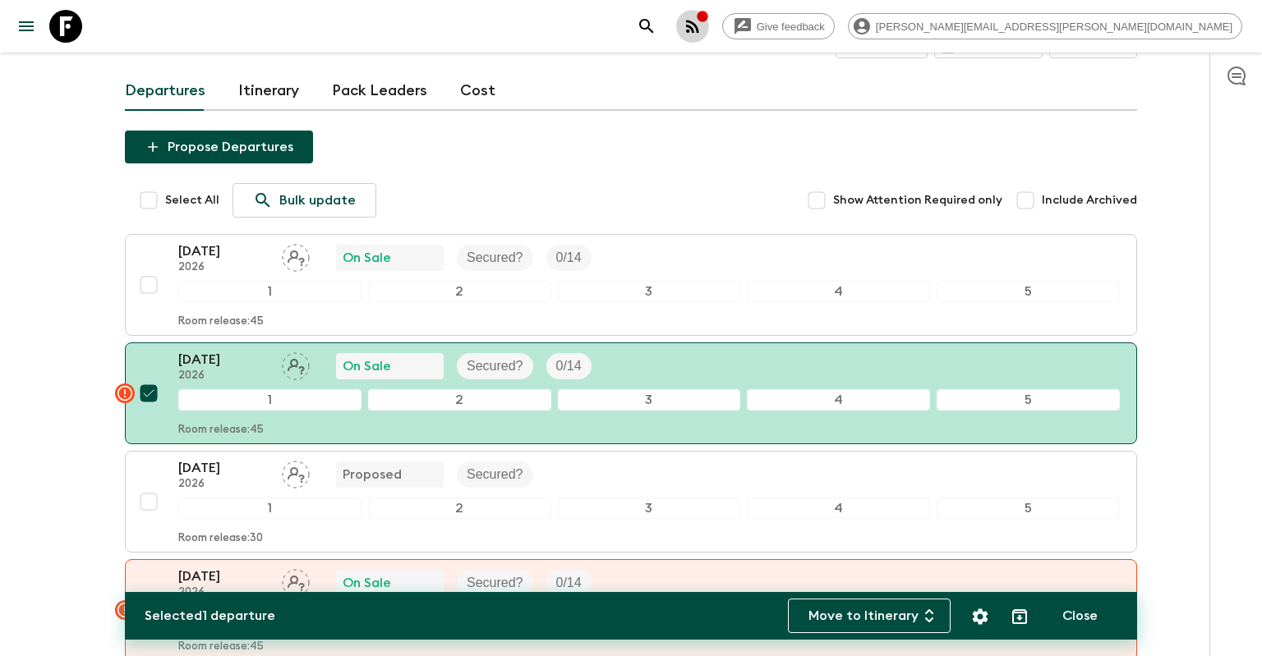
click at [702, 20] on icon "button" at bounding box center [693, 26] width 20 height 20
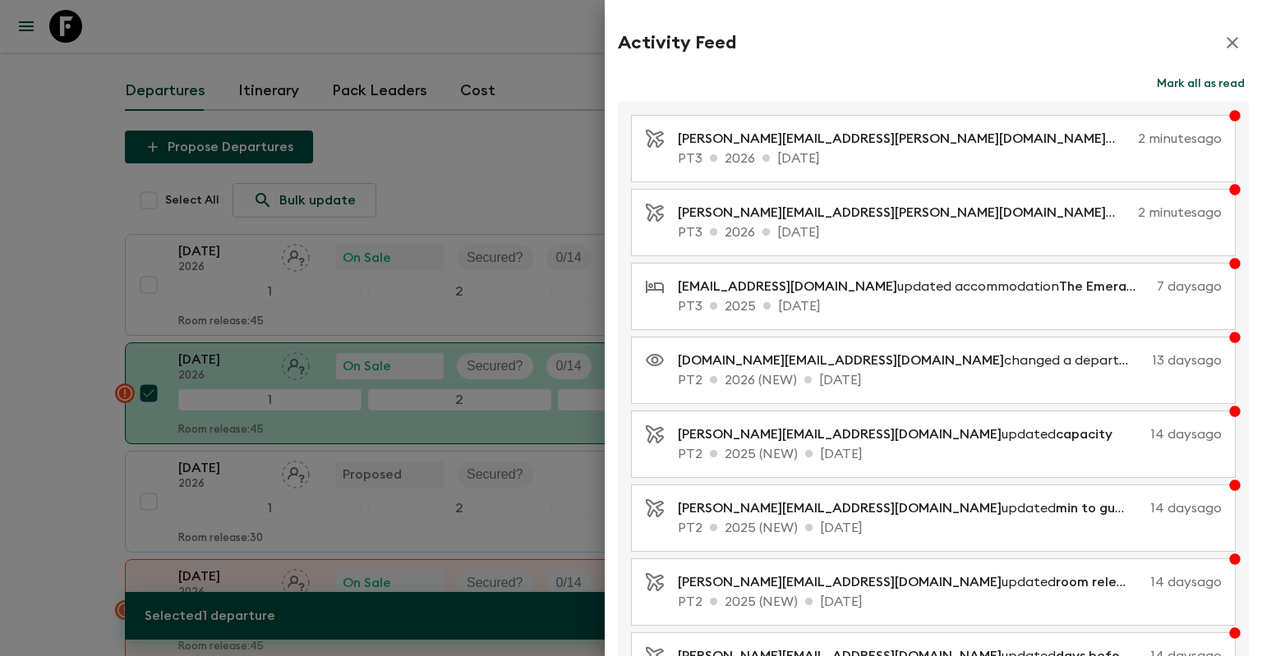
click at [1230, 44] on icon "button" at bounding box center [1231, 42] width 11 height 11
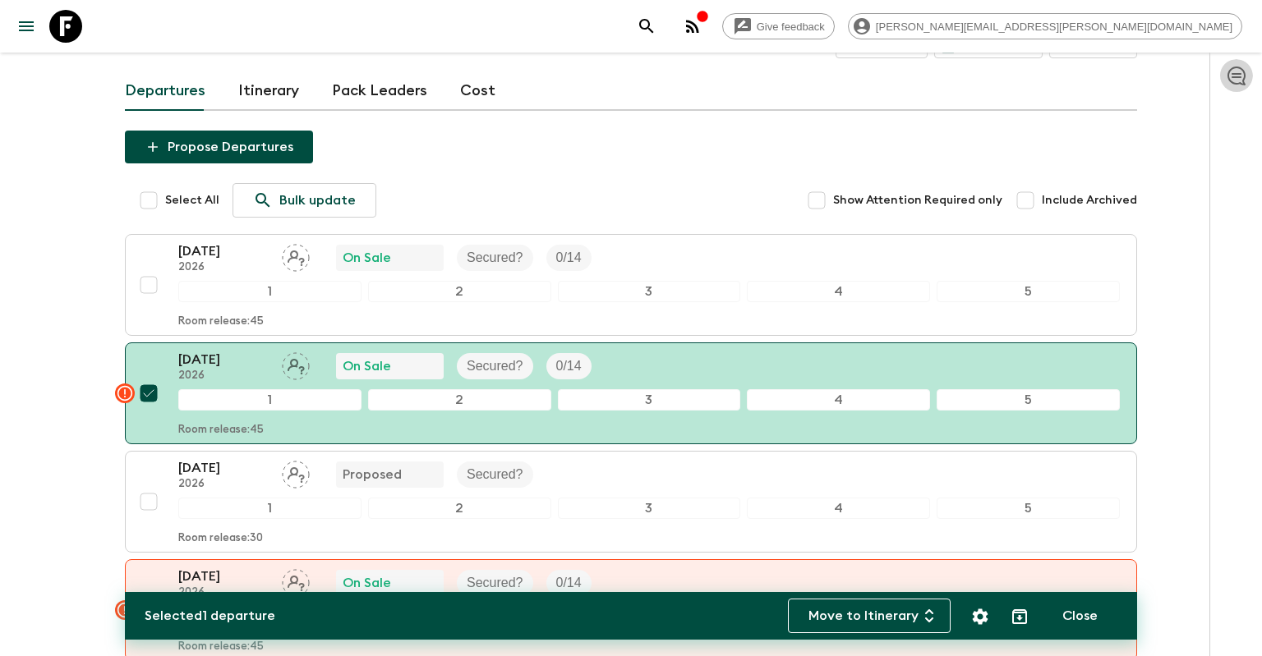
click at [1233, 80] on icon "button" at bounding box center [1236, 76] width 20 height 20
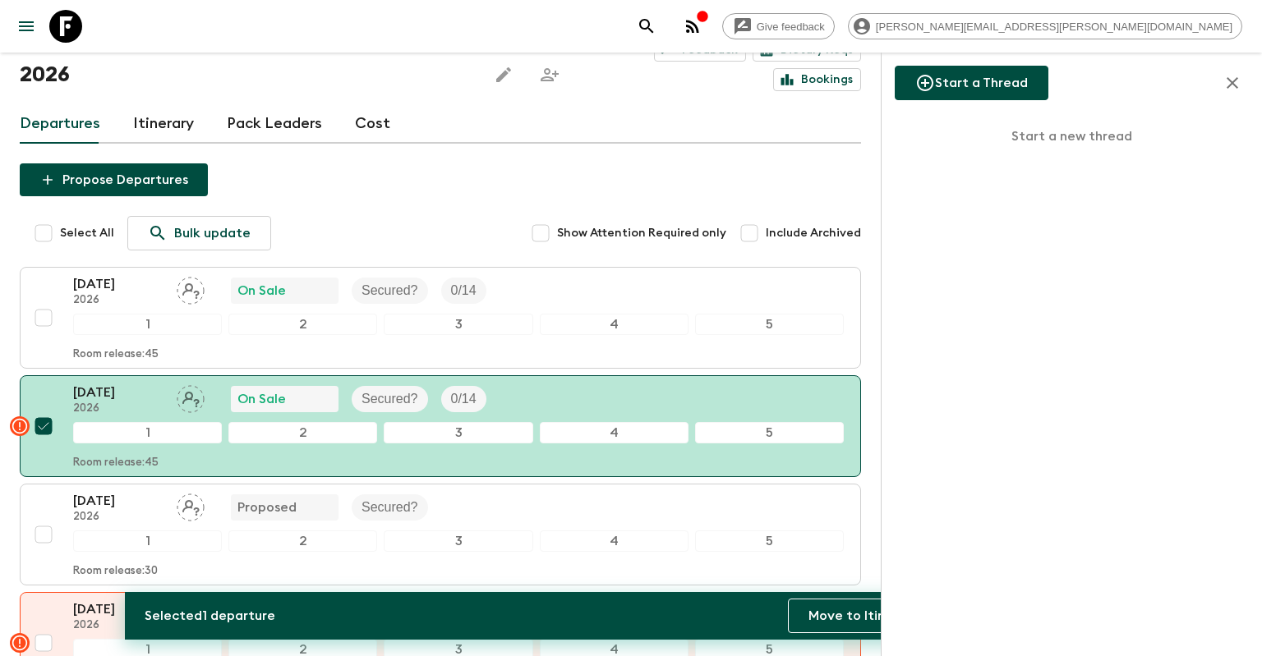
drag, startPoint x: 973, startPoint y: 81, endPoint x: 971, endPoint y: 93, distance: 11.6
click at [973, 80] on button "Start a Thread" at bounding box center [972, 83] width 154 height 34
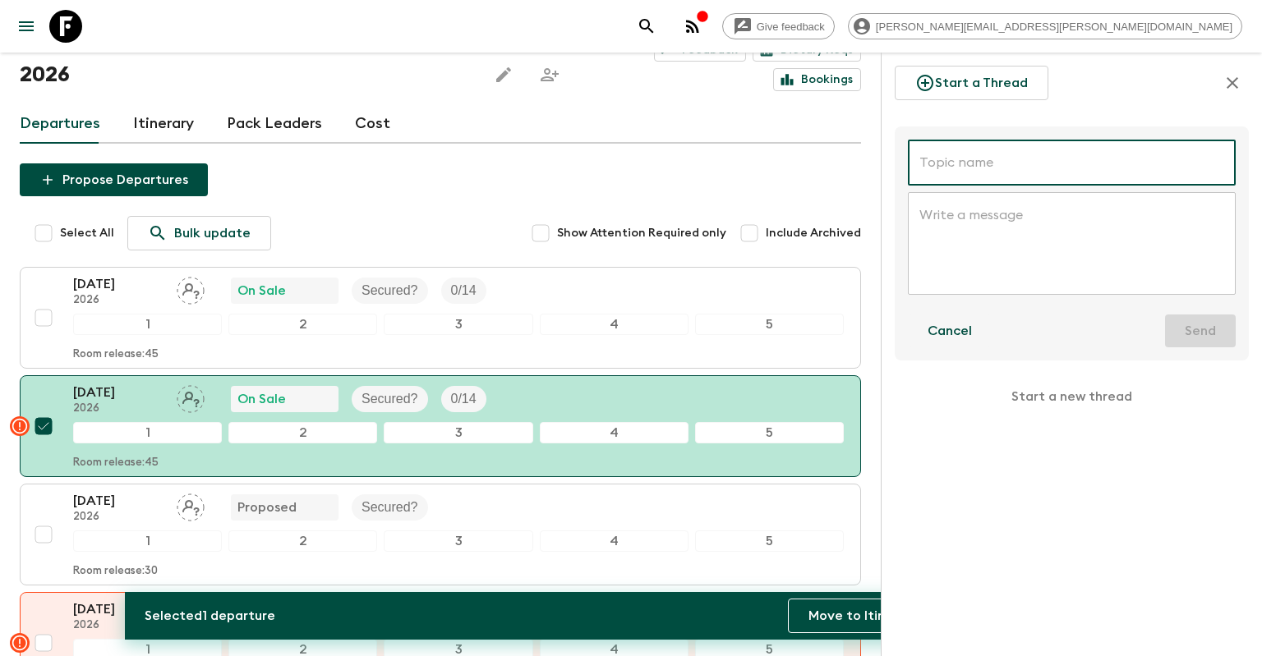
click at [993, 173] on input "text" at bounding box center [1072, 163] width 328 height 46
type input "PT3_[DATE]"
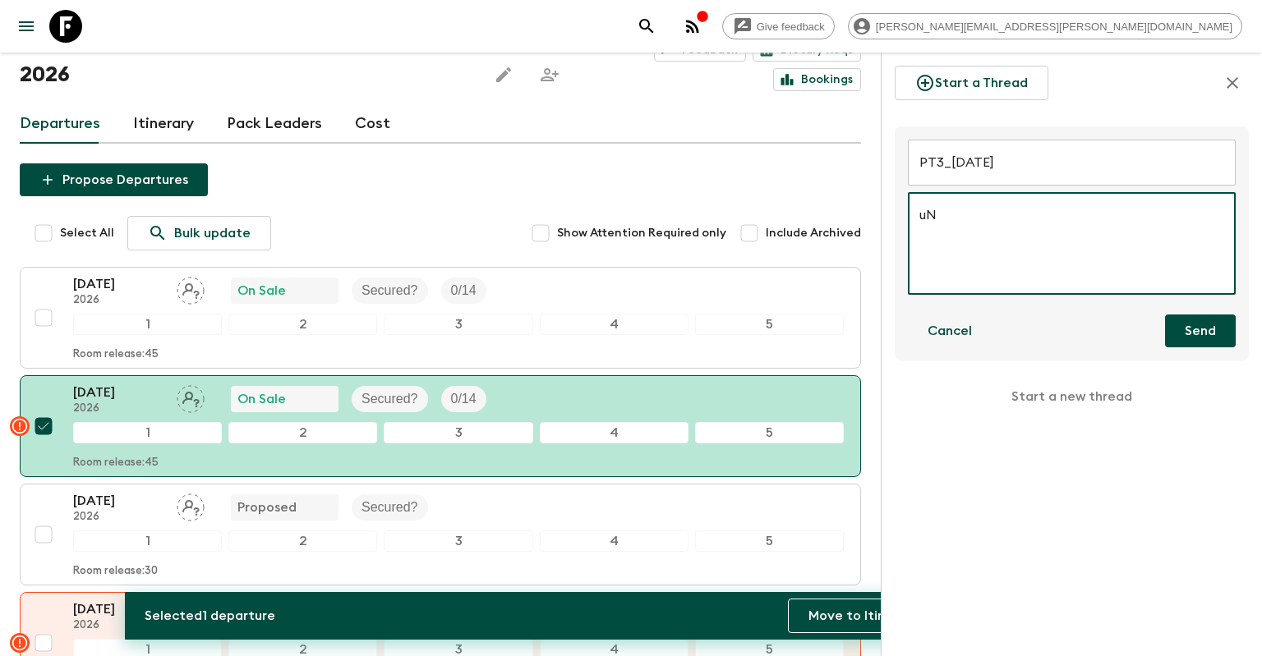
type textarea "u"
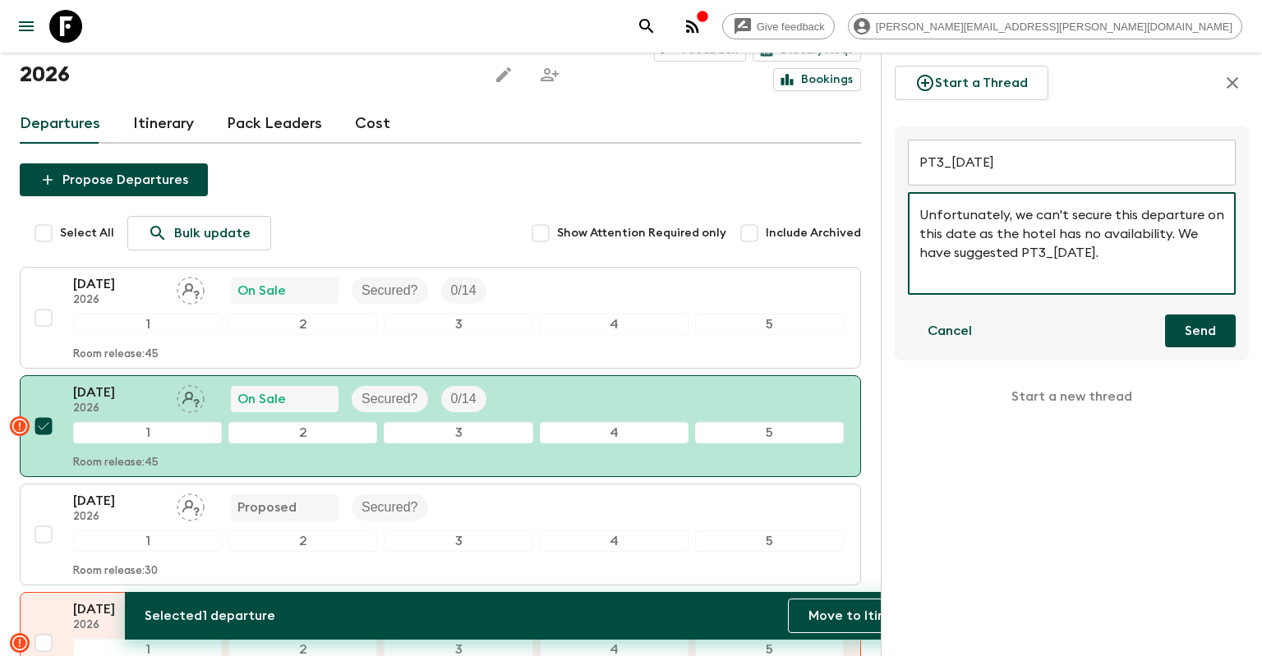
type textarea "Unfortunately, we can't secure this departure on this date as the hotel has no …"
click at [1170, 331] on button "Send" at bounding box center [1200, 331] width 71 height 33
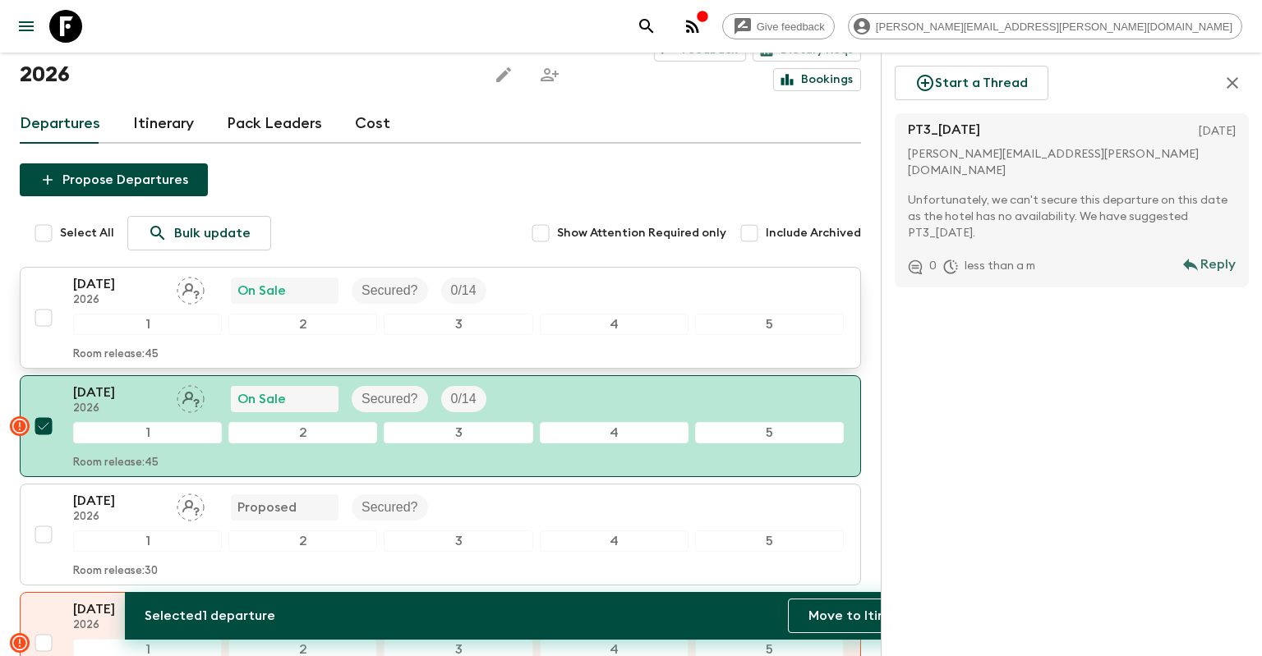
click at [600, 274] on div "[DATE] 2026 On Sale Secured? 0 / 14" at bounding box center [458, 290] width 770 height 33
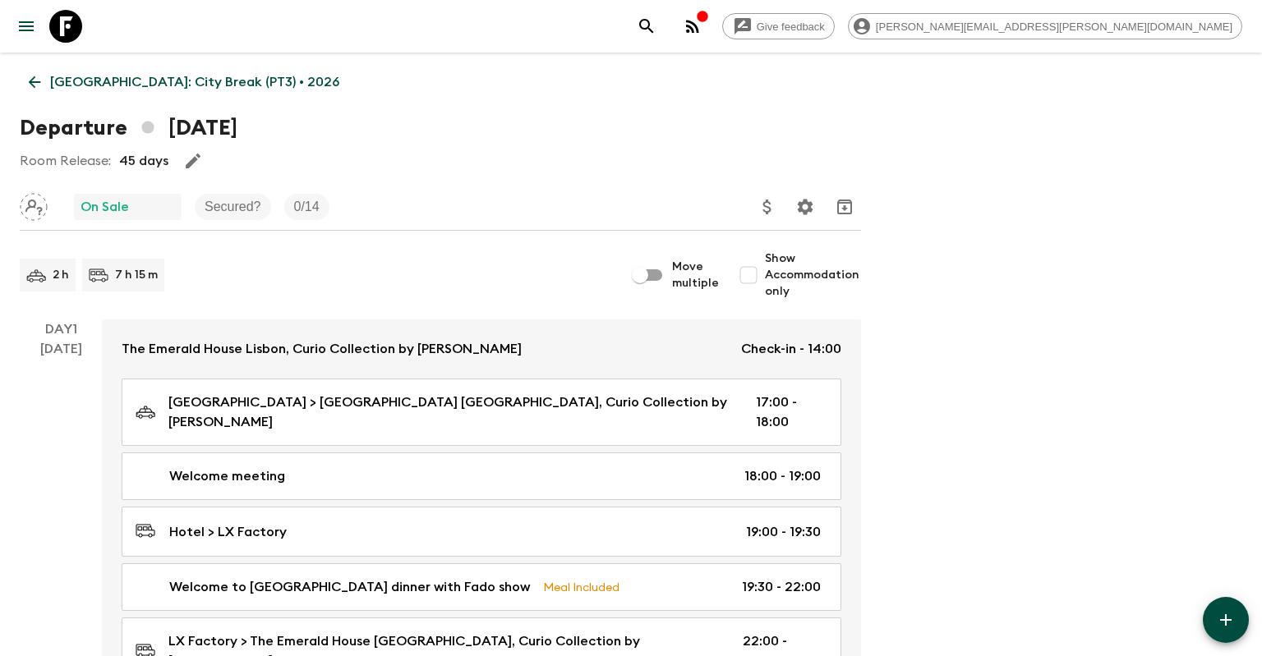
click at [33, 80] on icon at bounding box center [34, 82] width 18 height 18
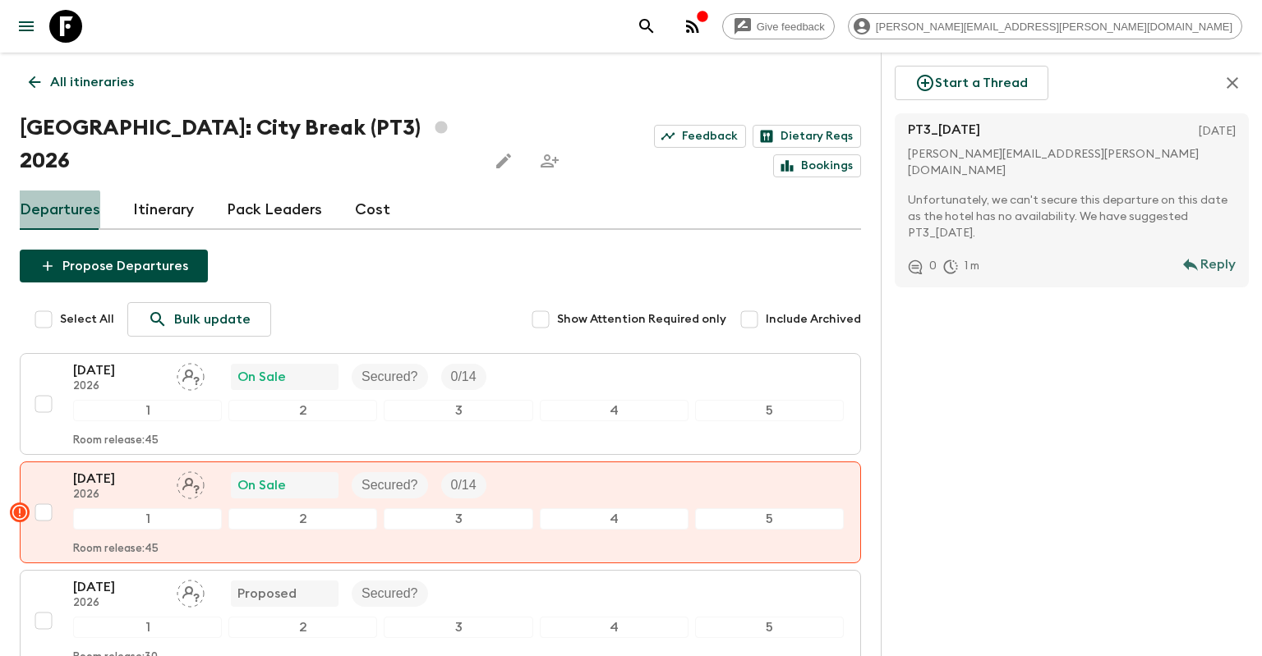
click at [59, 191] on link "Departures" at bounding box center [60, 210] width 80 height 39
click at [35, 303] on input "Select All" at bounding box center [43, 319] width 33 height 33
checkbox input "true"
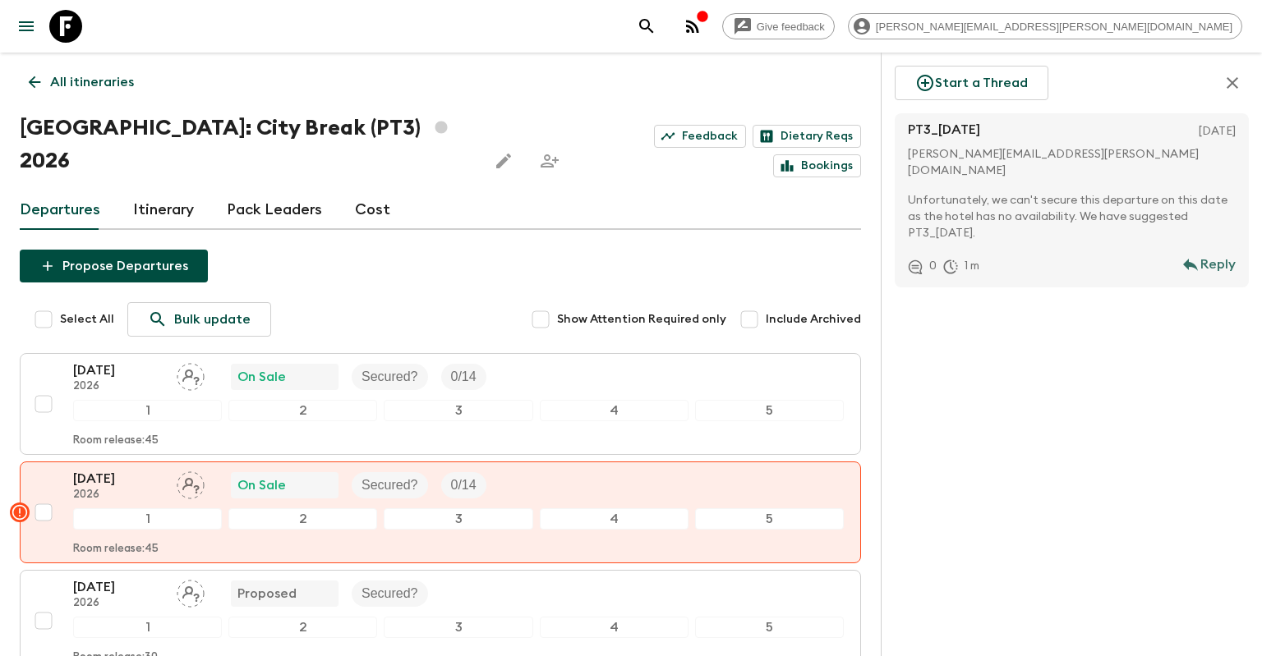
checkbox input "true"
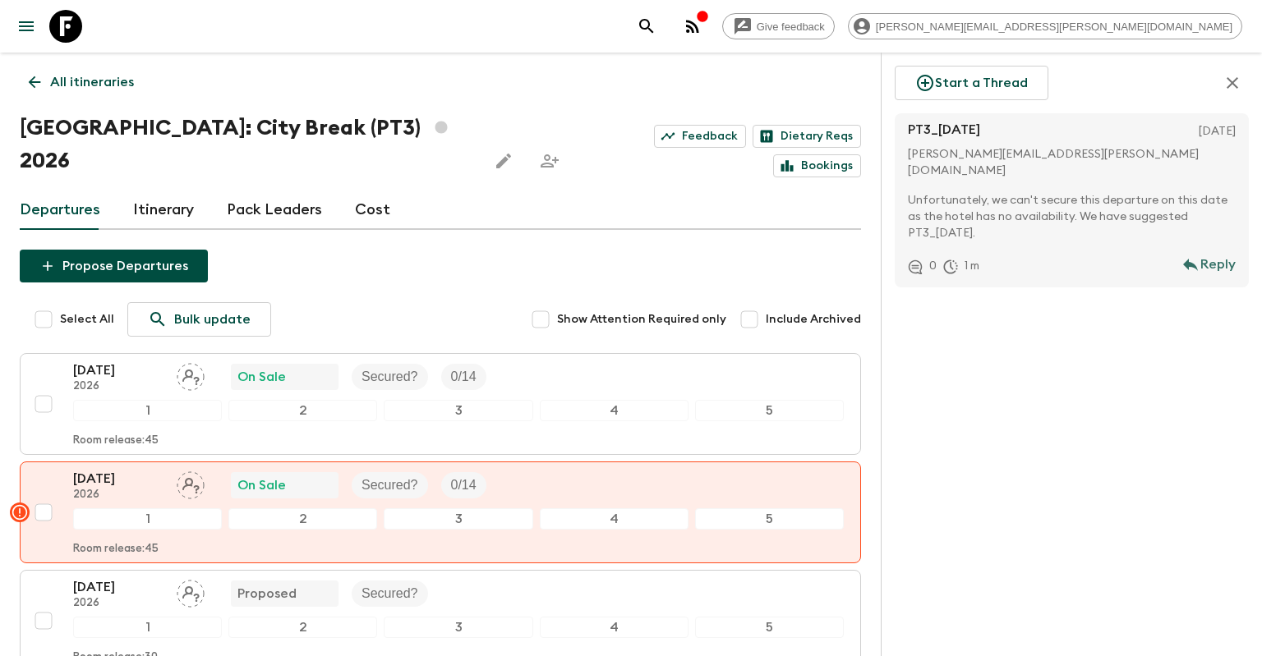
checkbox input "true"
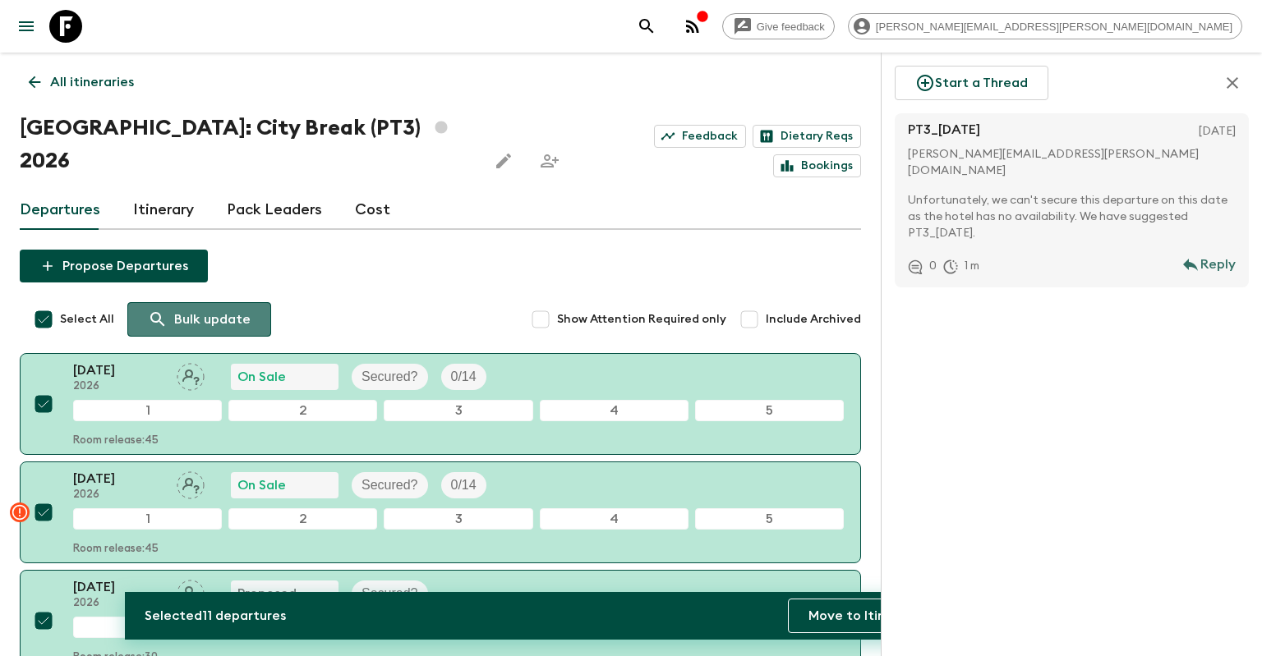
click at [237, 310] on p "Bulk update" at bounding box center [212, 320] width 76 height 20
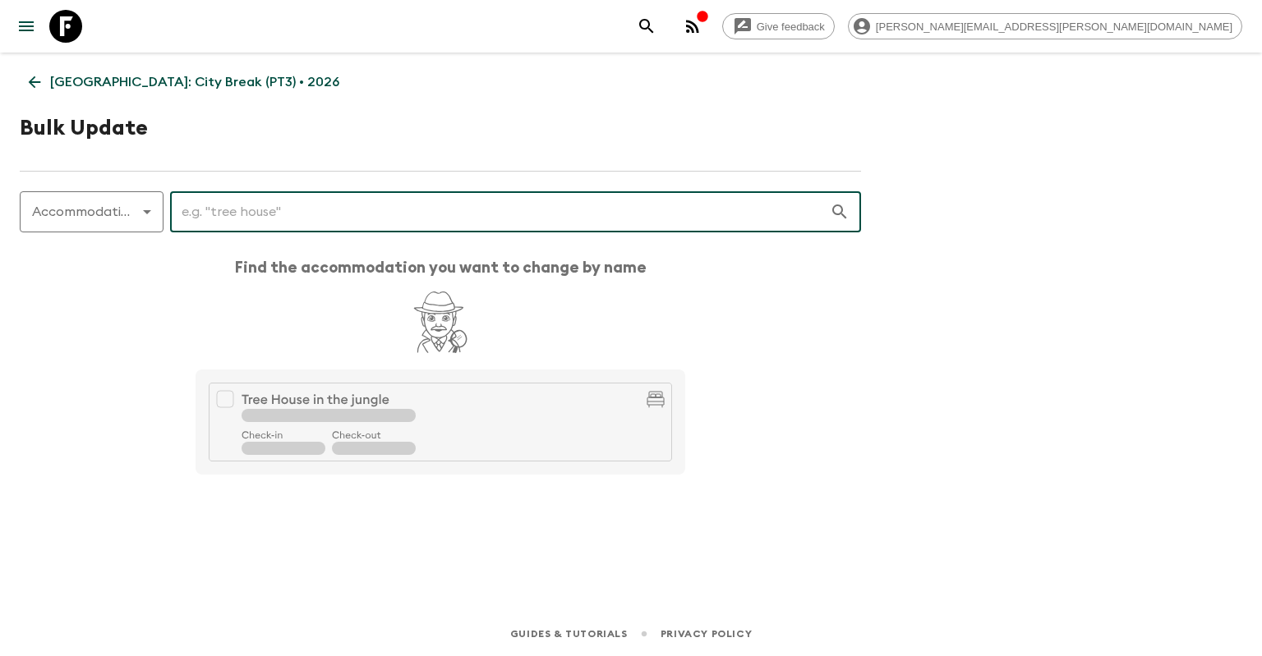
click at [249, 212] on input "text" at bounding box center [500, 212] width 660 height 46
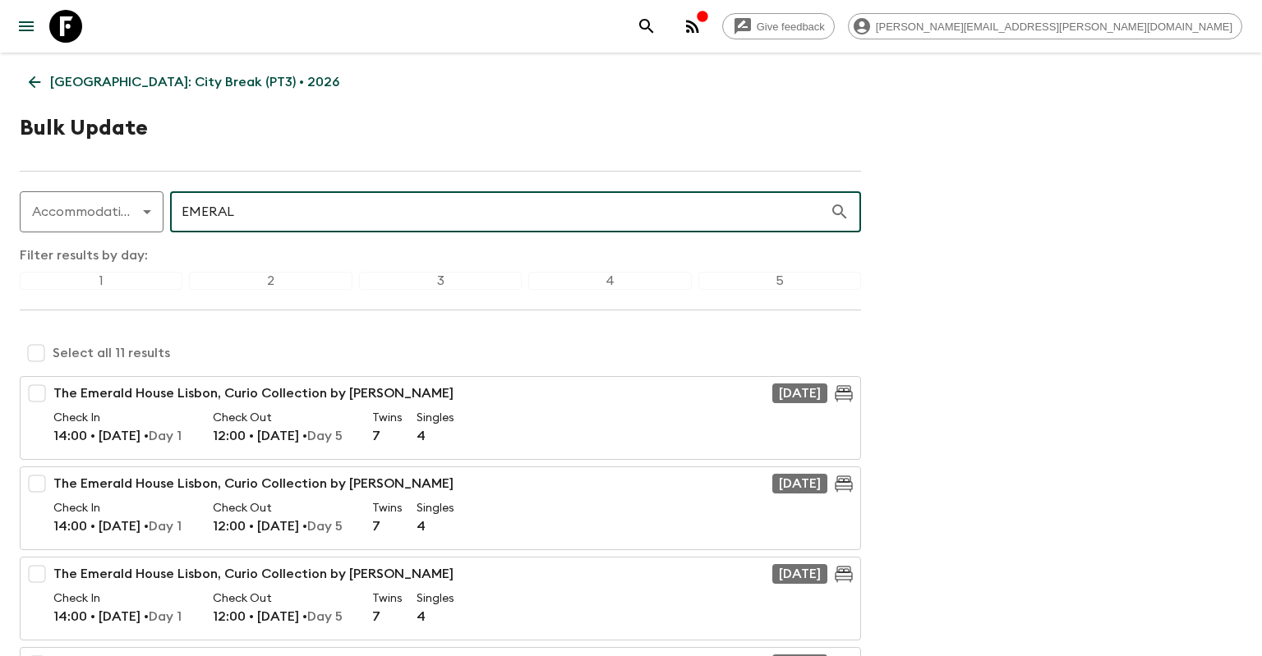
type input "EMERAL"
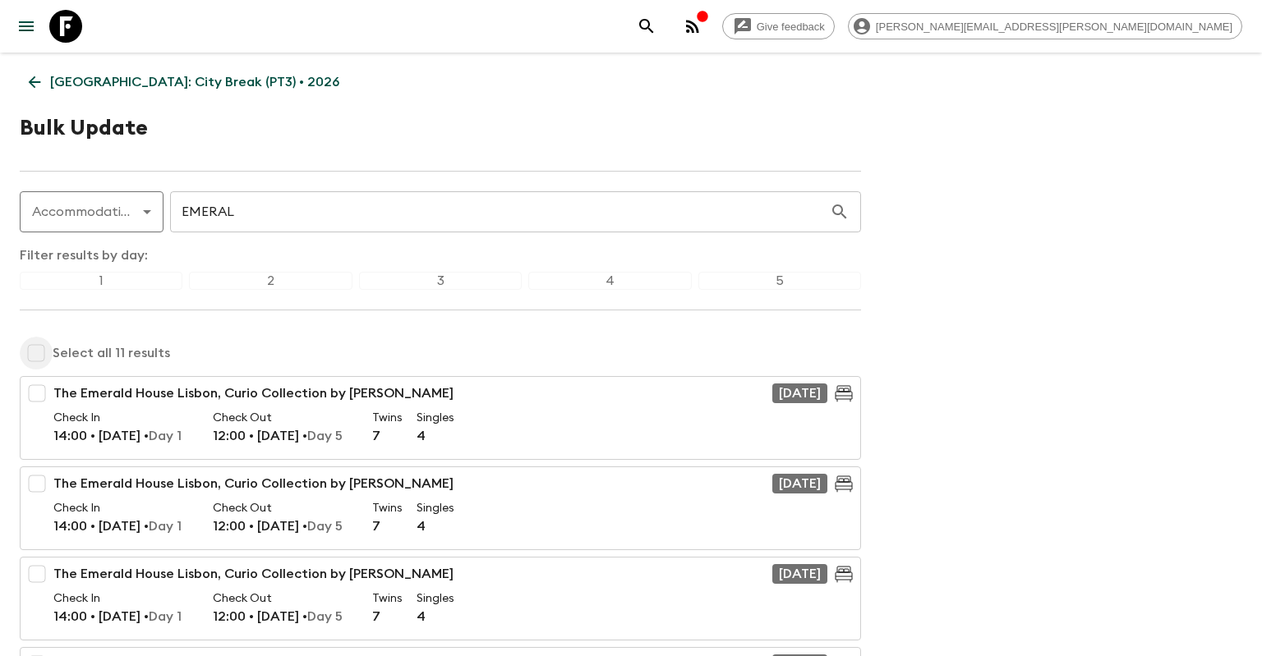
click at [44, 355] on input "checkbox" at bounding box center [36, 353] width 33 height 33
checkbox input "true"
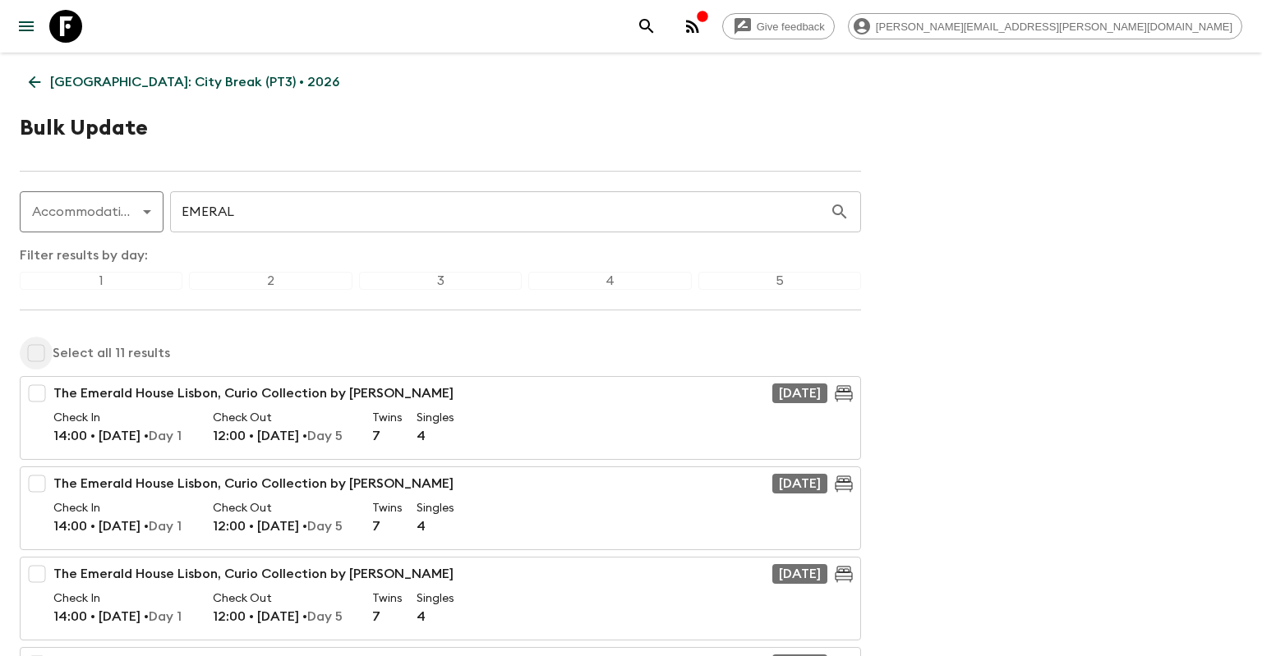
checkbox input "true"
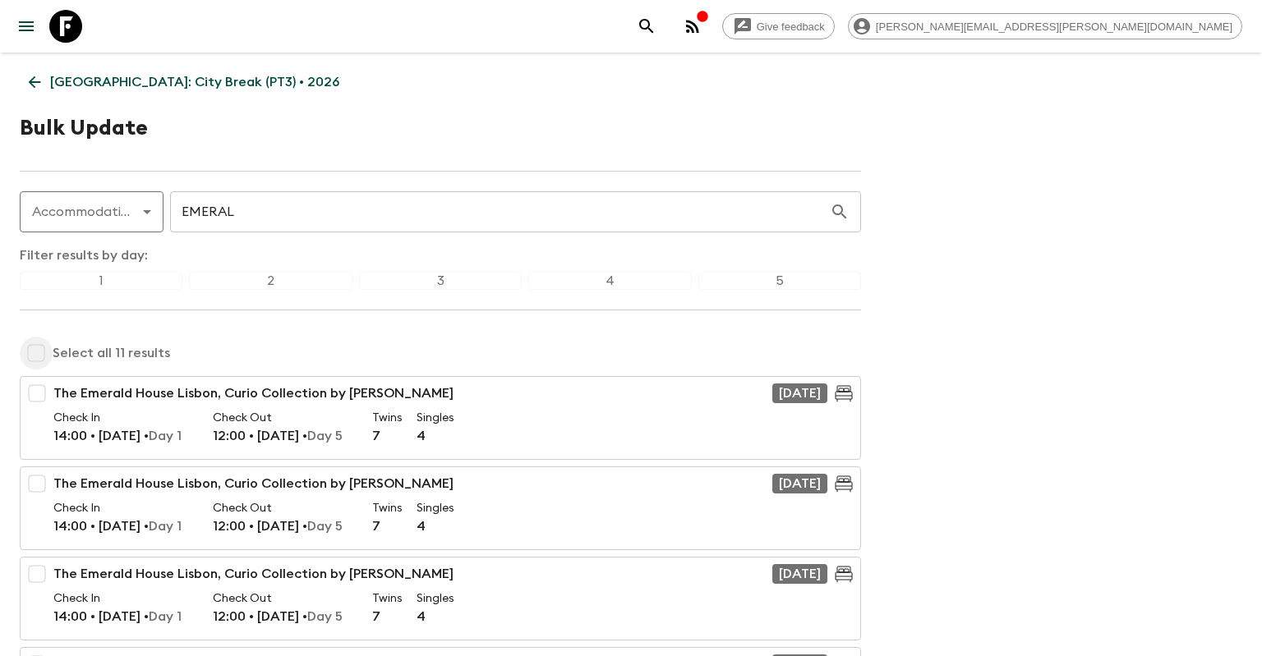
checkbox input "true"
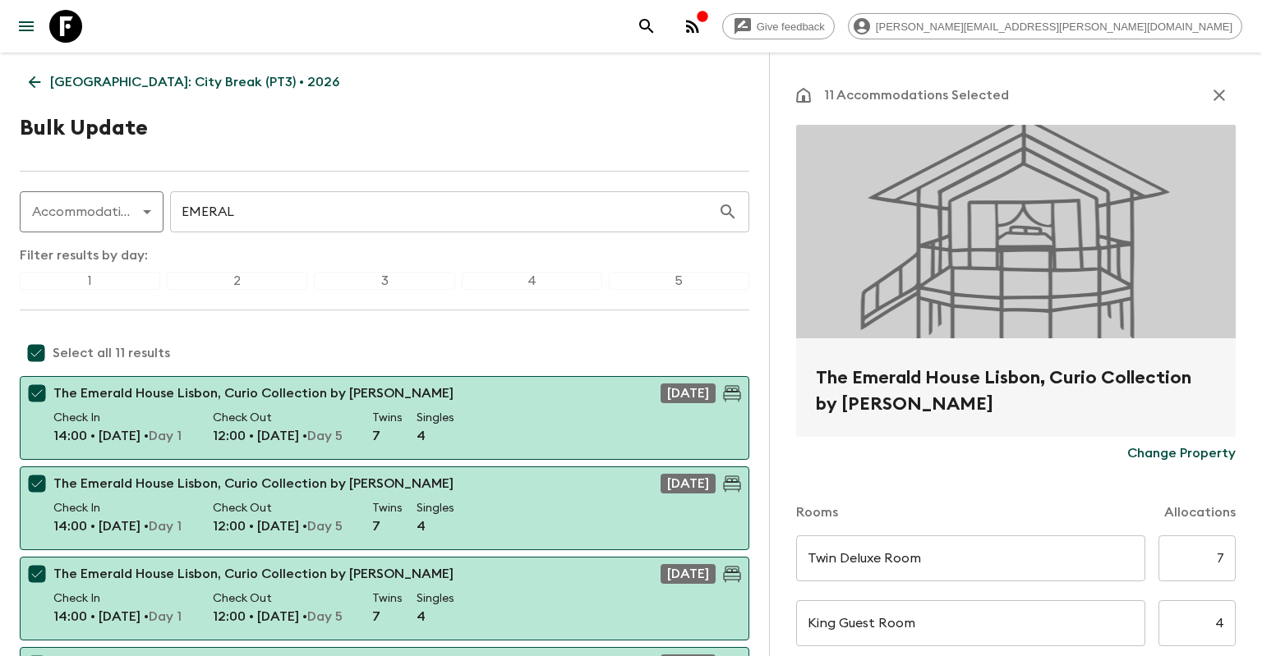
click at [1184, 452] on p "Change Property" at bounding box center [1181, 454] width 108 height 20
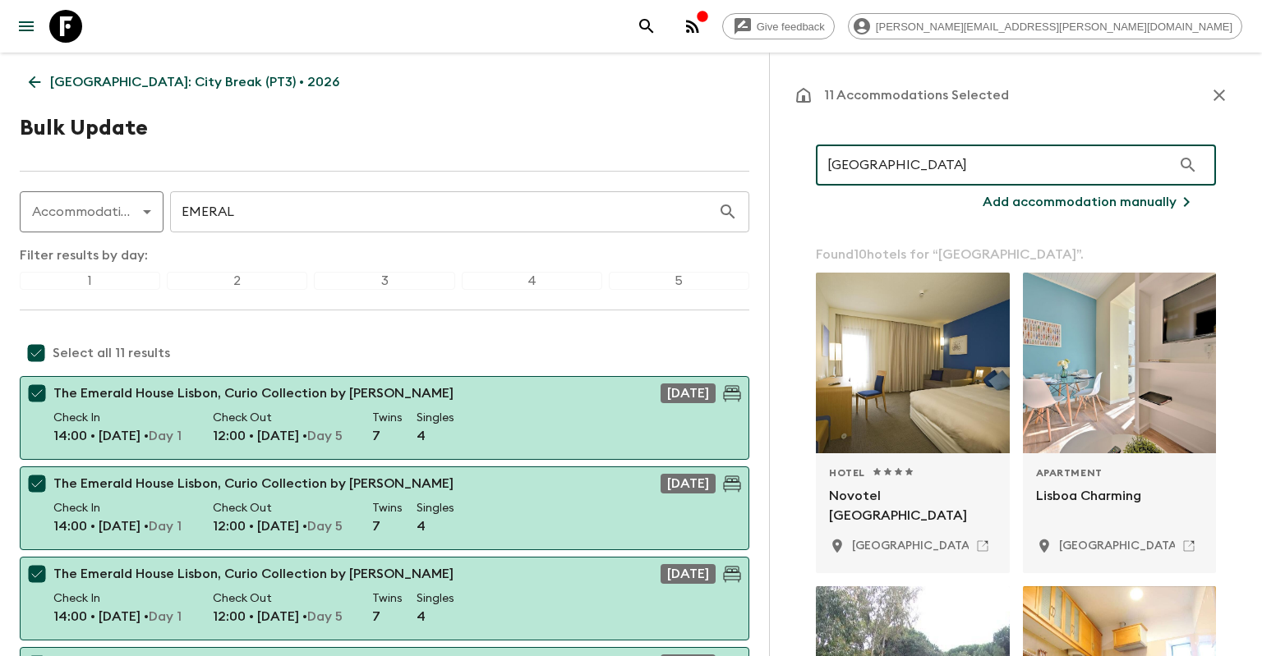
drag, startPoint x: 1026, startPoint y: 172, endPoint x: 624, endPoint y: 169, distance: 401.7
click at [816, 170] on input "[GEOGRAPHIC_DATA]" at bounding box center [994, 165] width 356 height 46
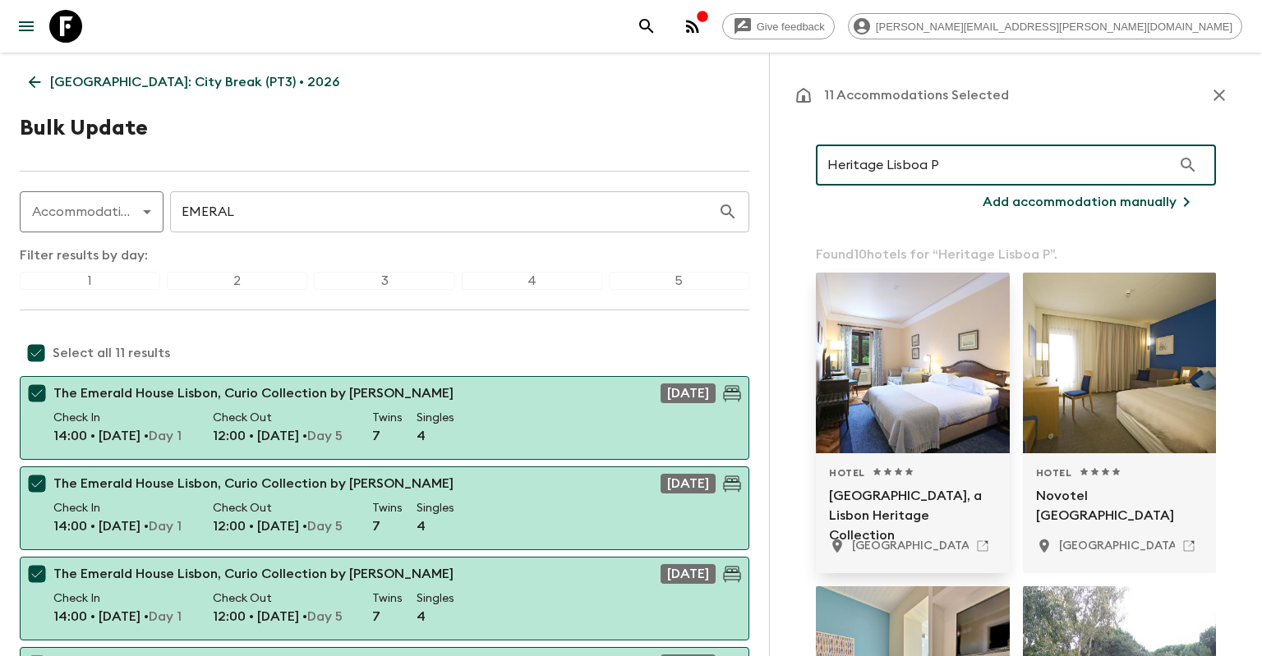
type input "Heritage Lisboa P"
click at [895, 366] on div at bounding box center [913, 363] width 194 height 181
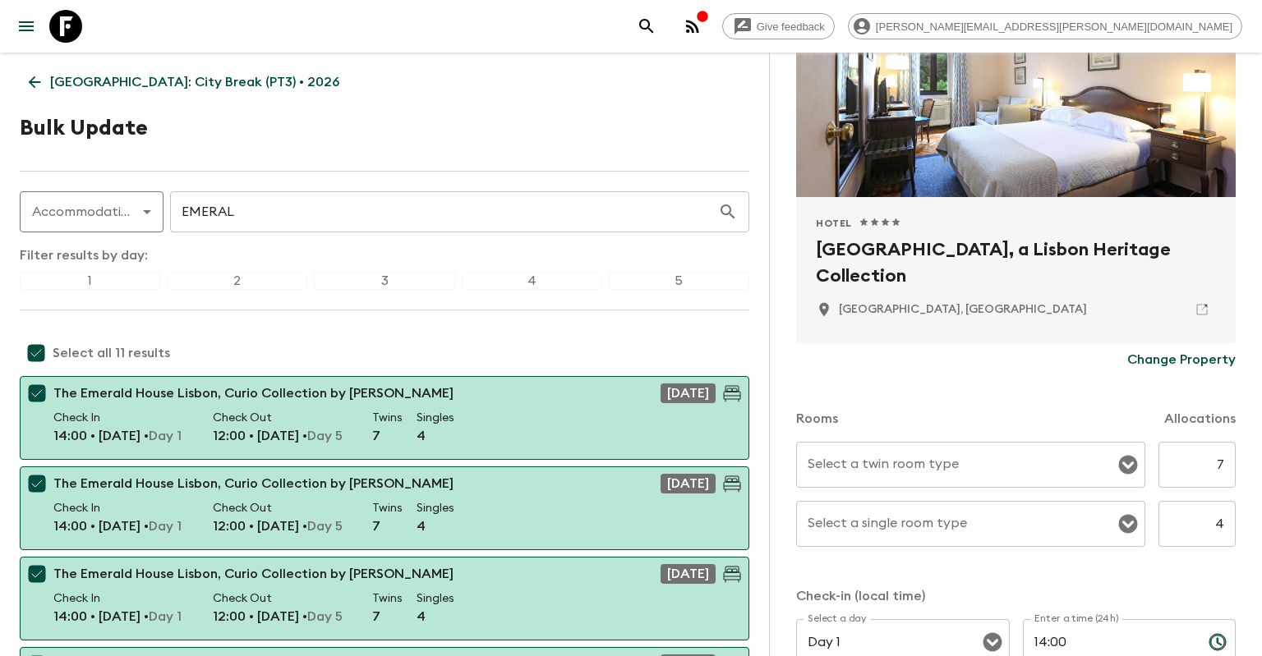
scroll to position [158, 0]
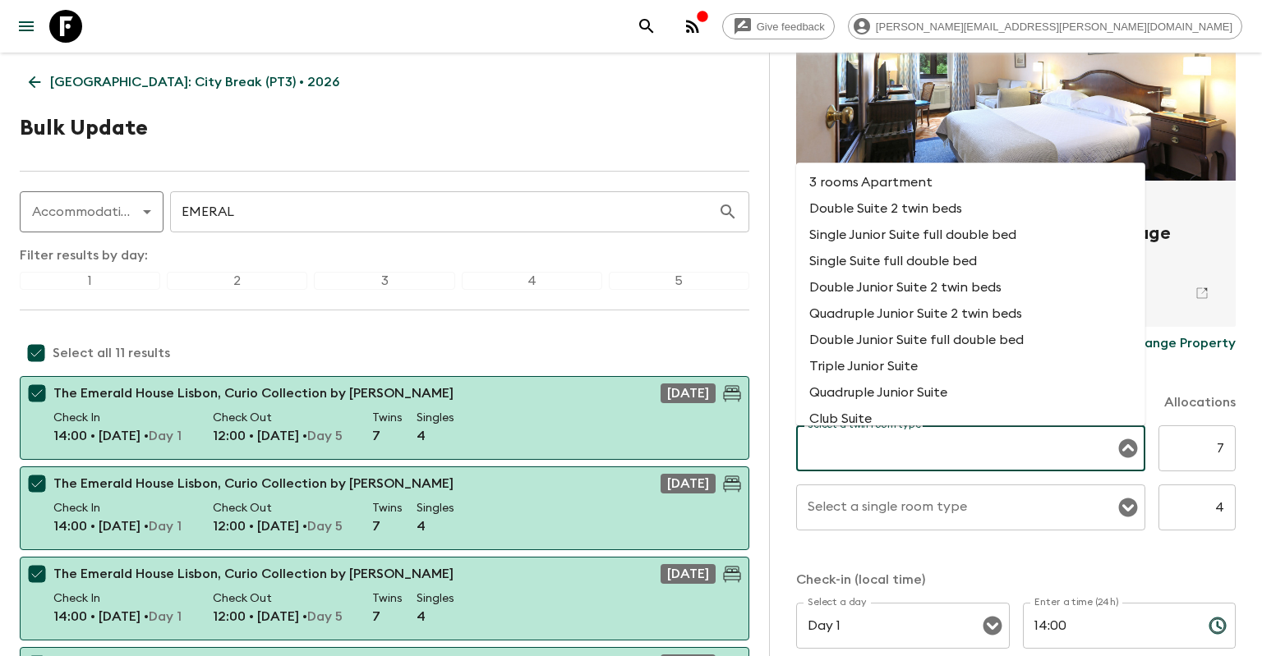
click at [959, 448] on input "Select a twin room type" at bounding box center [958, 448] width 310 height 31
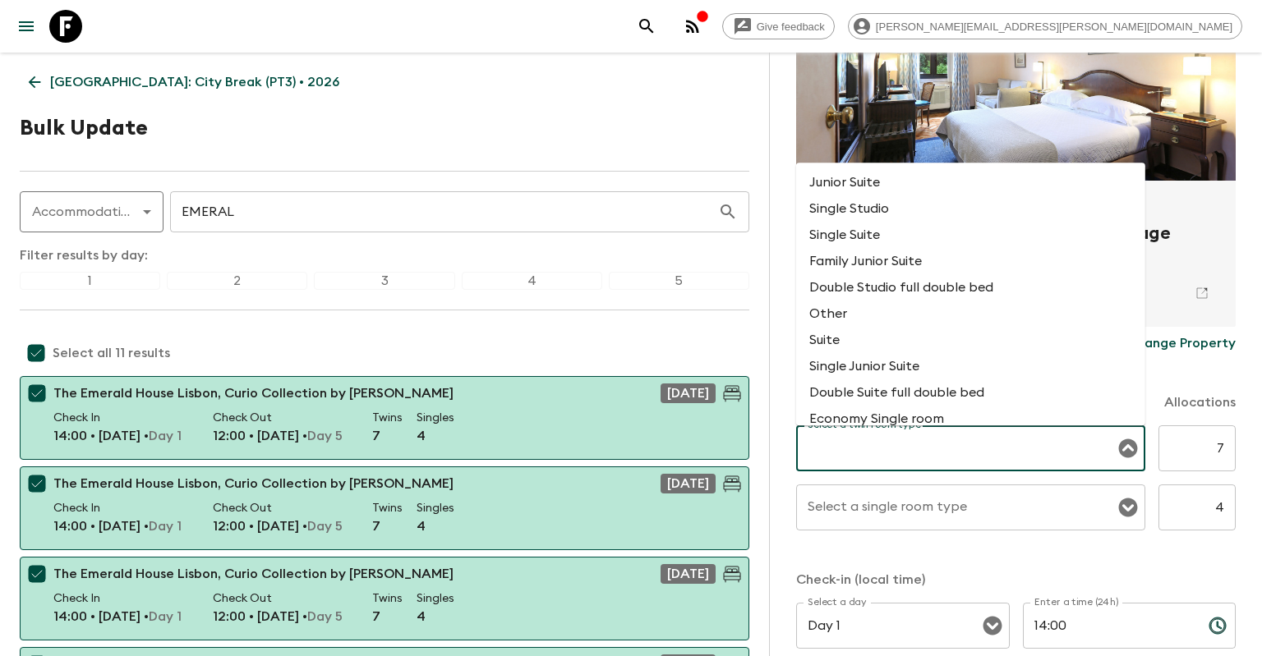
scroll to position [473, 0]
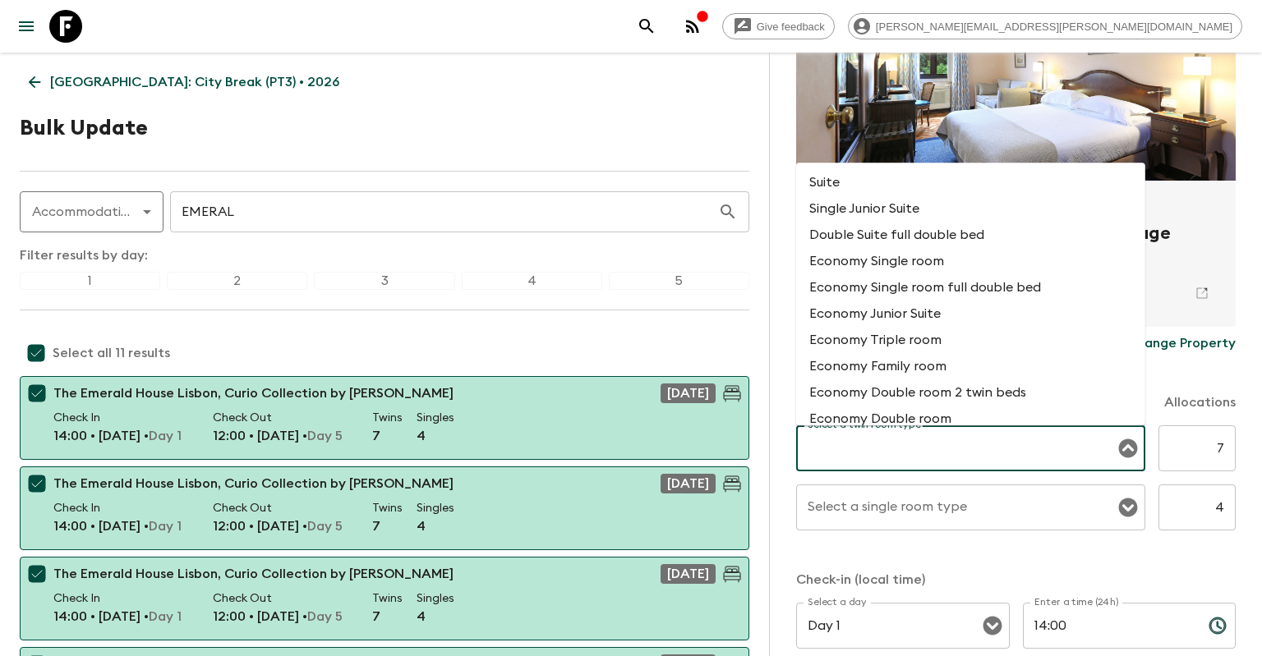
click at [856, 462] on input "Select a twin room type" at bounding box center [958, 448] width 310 height 31
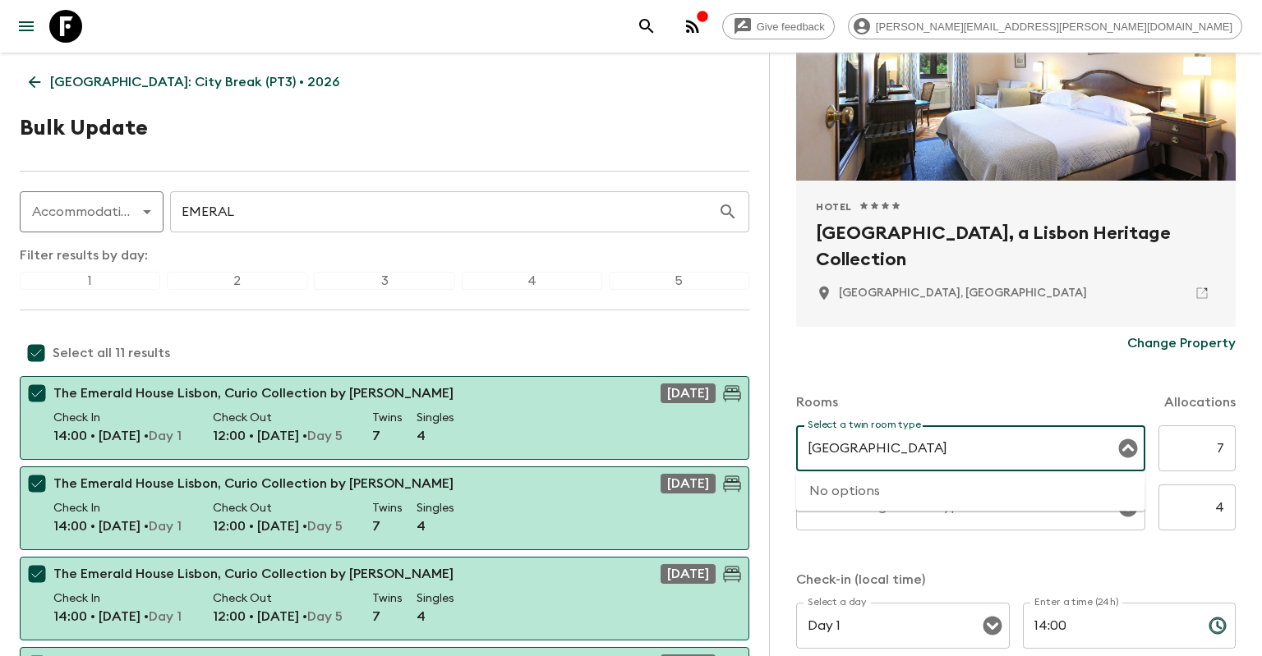
click at [1079, 527] on div "Select a single room type" at bounding box center [970, 508] width 349 height 46
type input "[GEOGRAPHIC_DATA]"
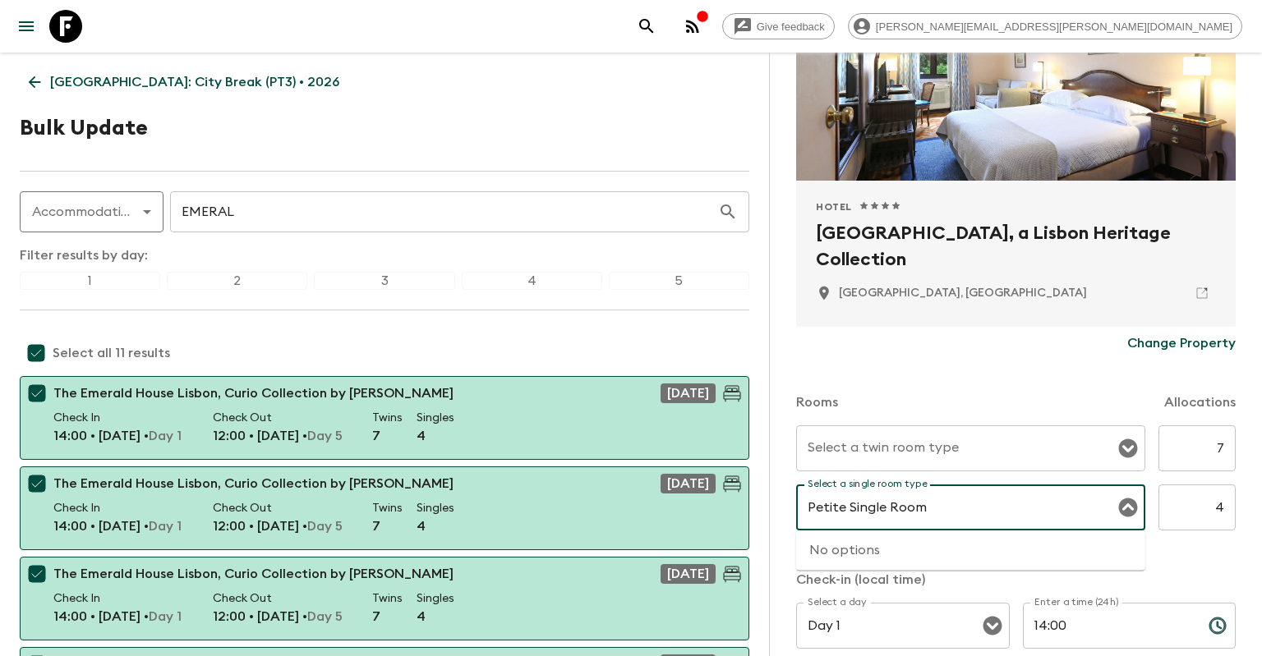
type input "Petite Single Room"
click at [1081, 378] on div "Rooms Allocations" at bounding box center [1015, 393] width 439 height 66
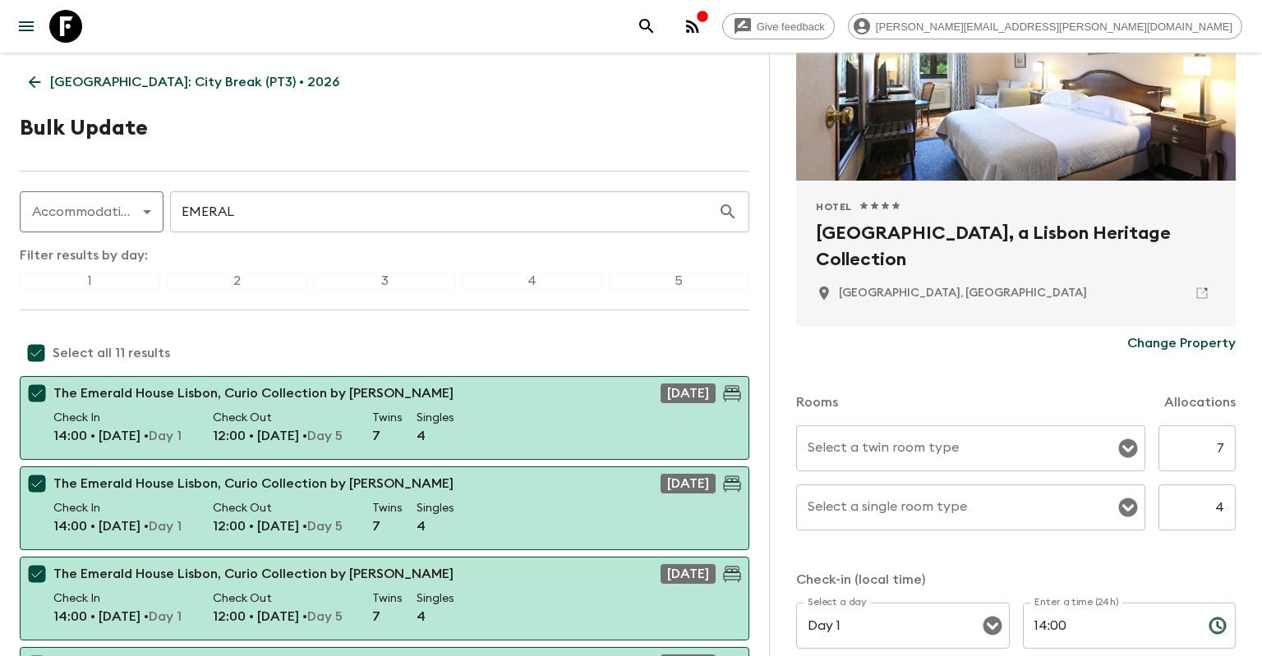
click at [1009, 445] on input "Select a twin room type" at bounding box center [958, 448] width 310 height 31
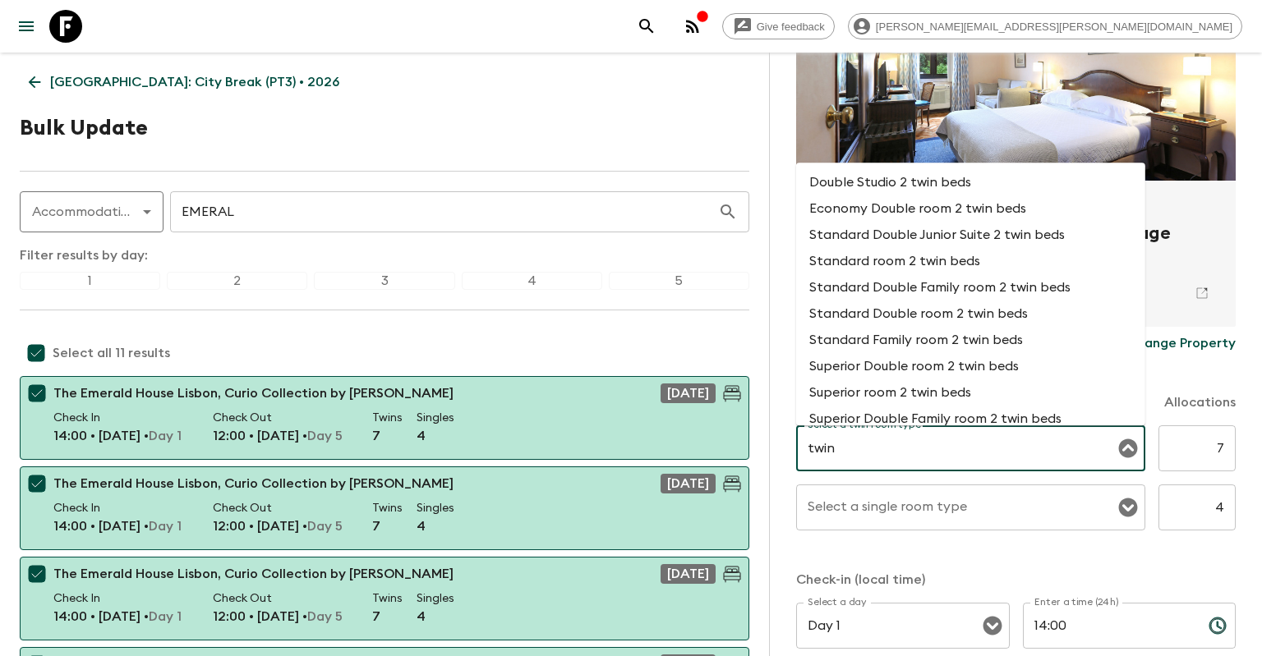
scroll to position [158, 0]
click at [963, 301] on li "Superior Double room 2 twin beds" at bounding box center [970, 288] width 349 height 26
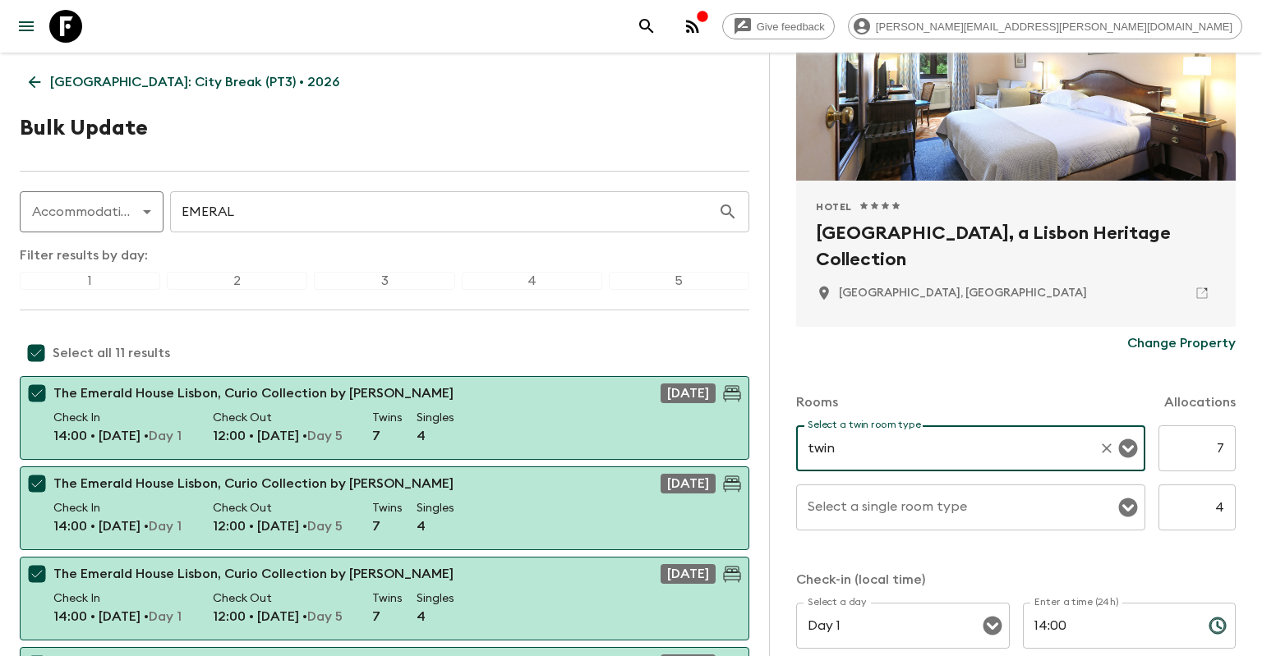
type input "Superior Double room 2 twin beds"
drag, startPoint x: 1106, startPoint y: 447, endPoint x: 1065, endPoint y: 445, distance: 41.1
click at [1104, 447] on icon "Clear" at bounding box center [1106, 448] width 16 height 16
click at [1060, 445] on input "Select a twin room type" at bounding box center [958, 448] width 310 height 31
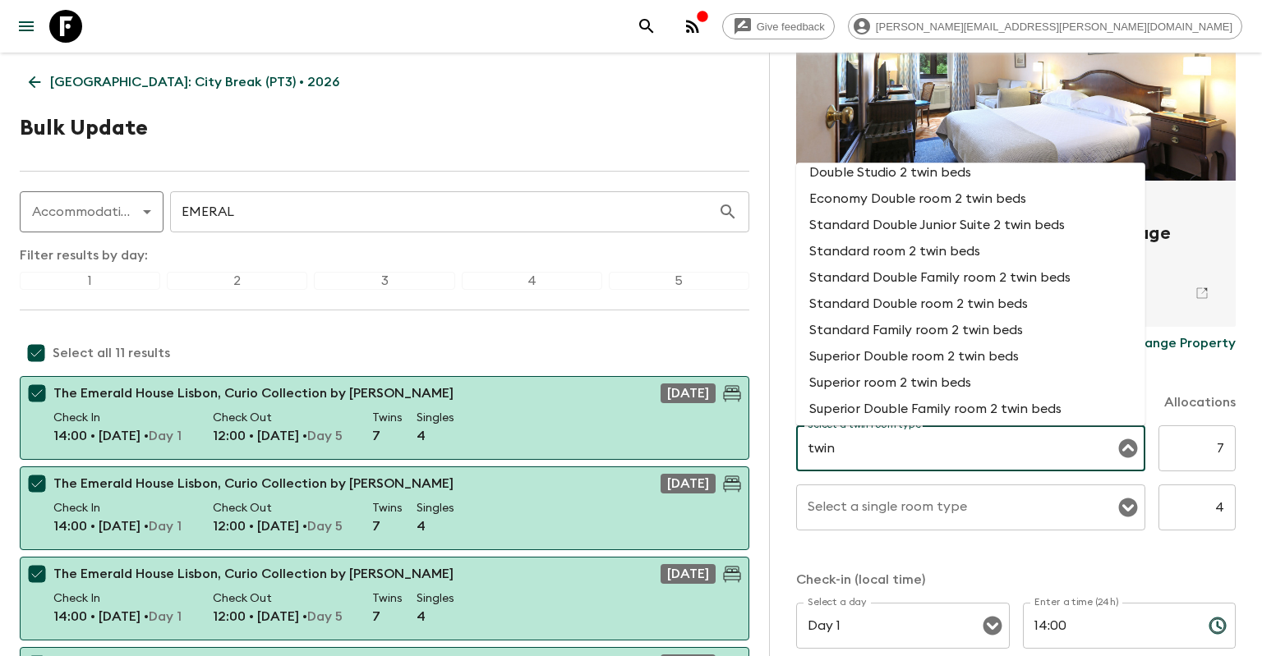
scroll to position [181, 0]
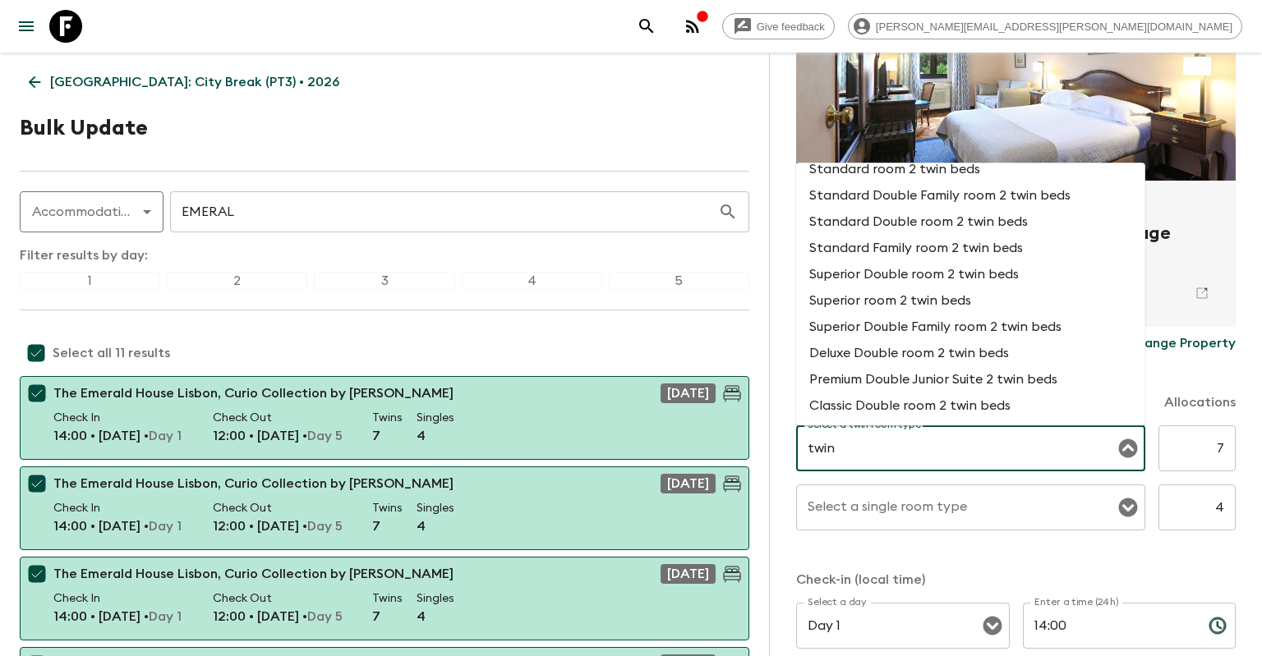
click at [1029, 296] on li "Superior room 2 twin beds" at bounding box center [970, 301] width 349 height 26
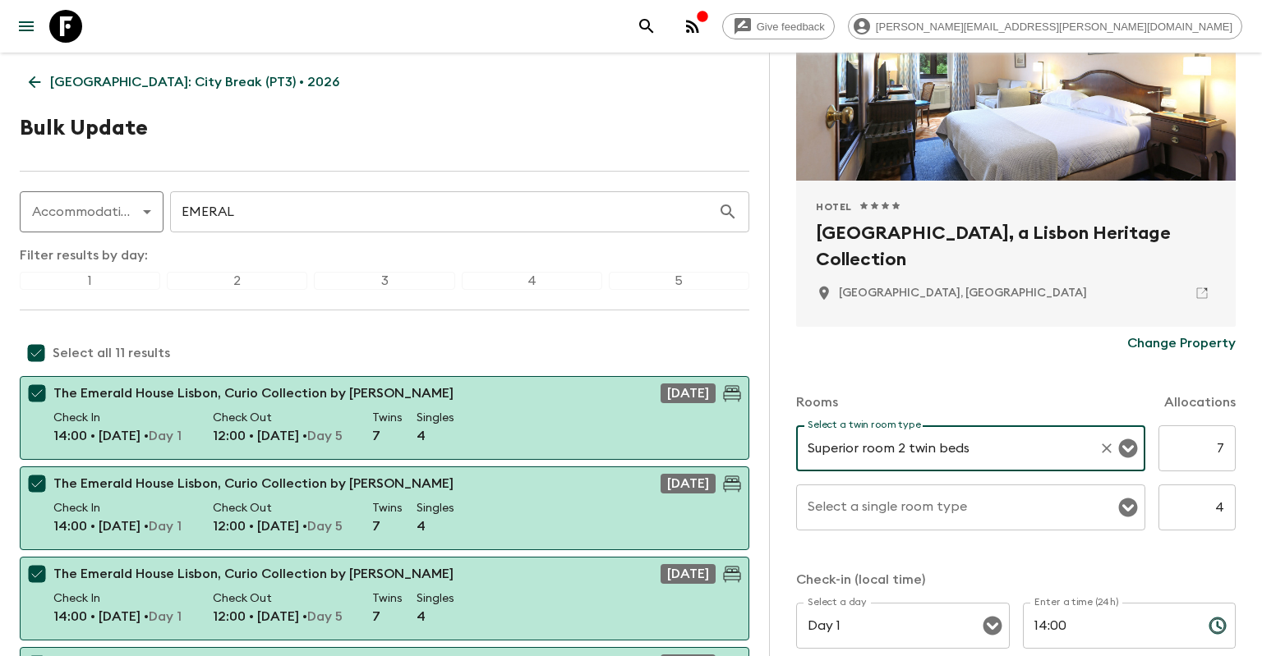
type input "Superior room 2 twin beds"
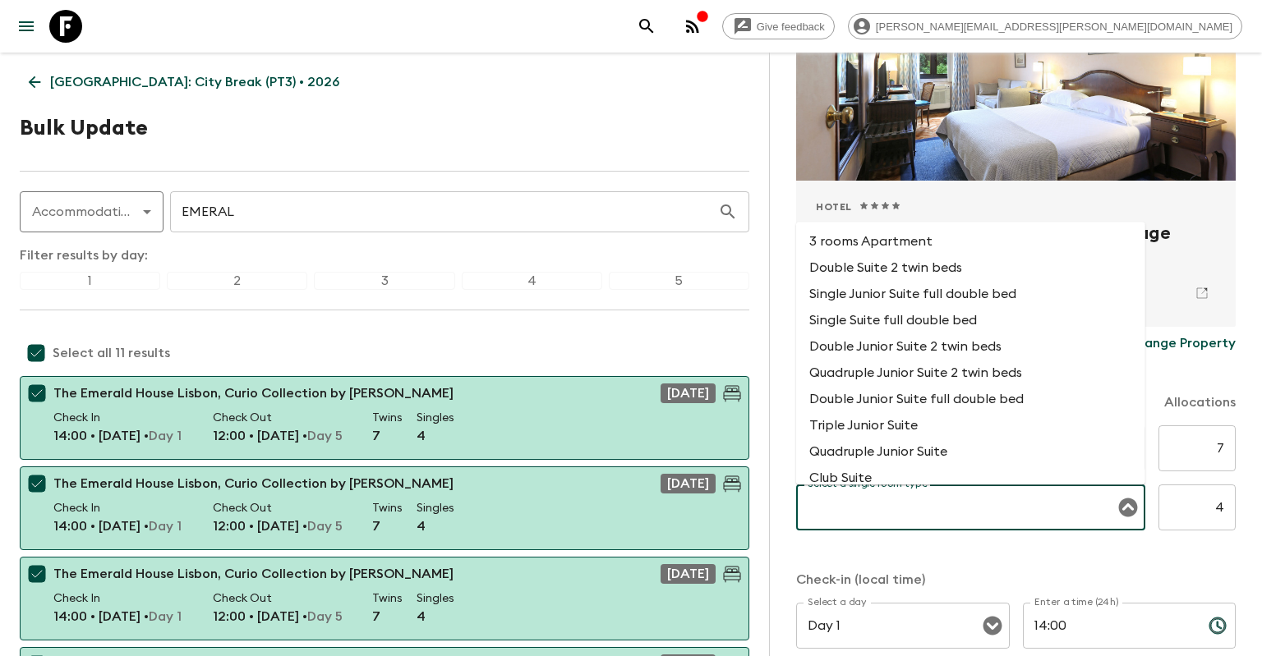
click at [895, 514] on input "Select a single room type" at bounding box center [958, 507] width 310 height 31
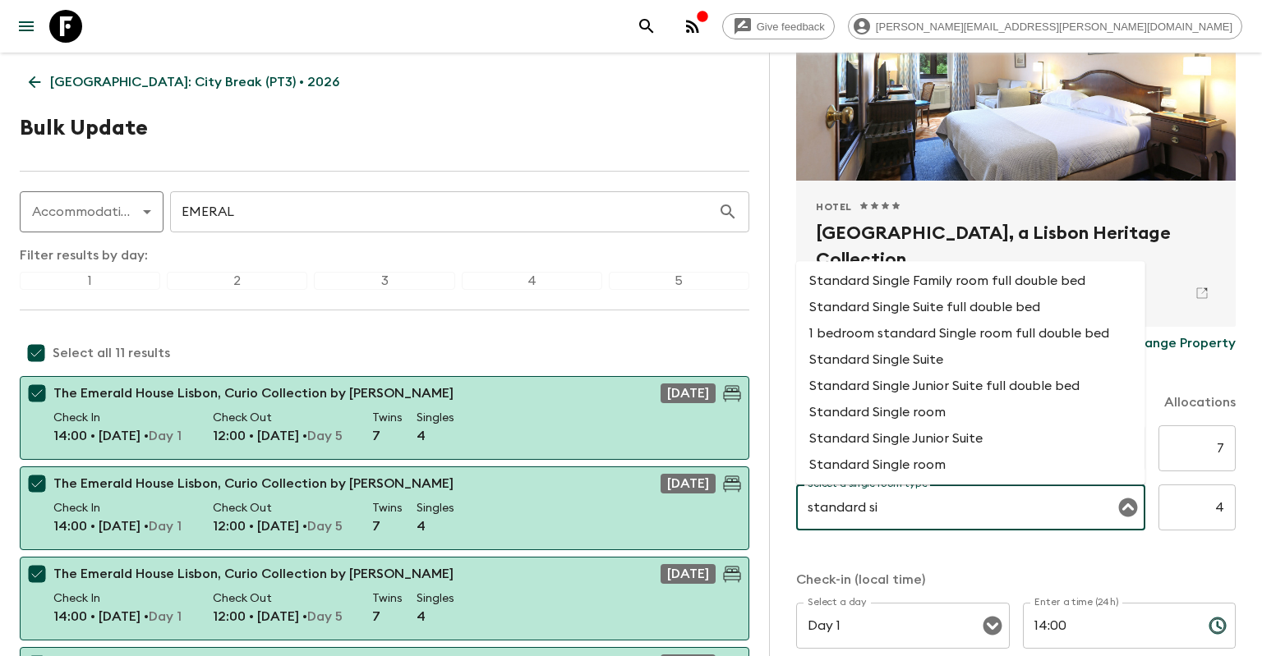
click at [935, 462] on li "Standard Single room" at bounding box center [970, 465] width 349 height 26
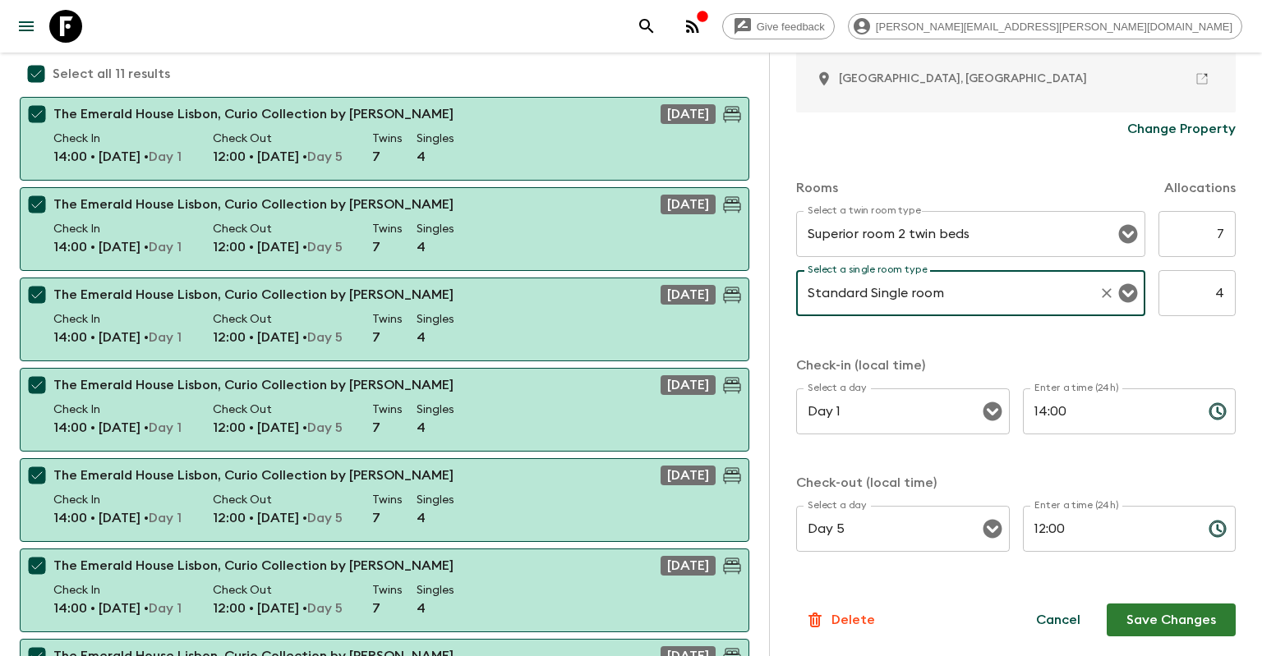
scroll to position [347, 0]
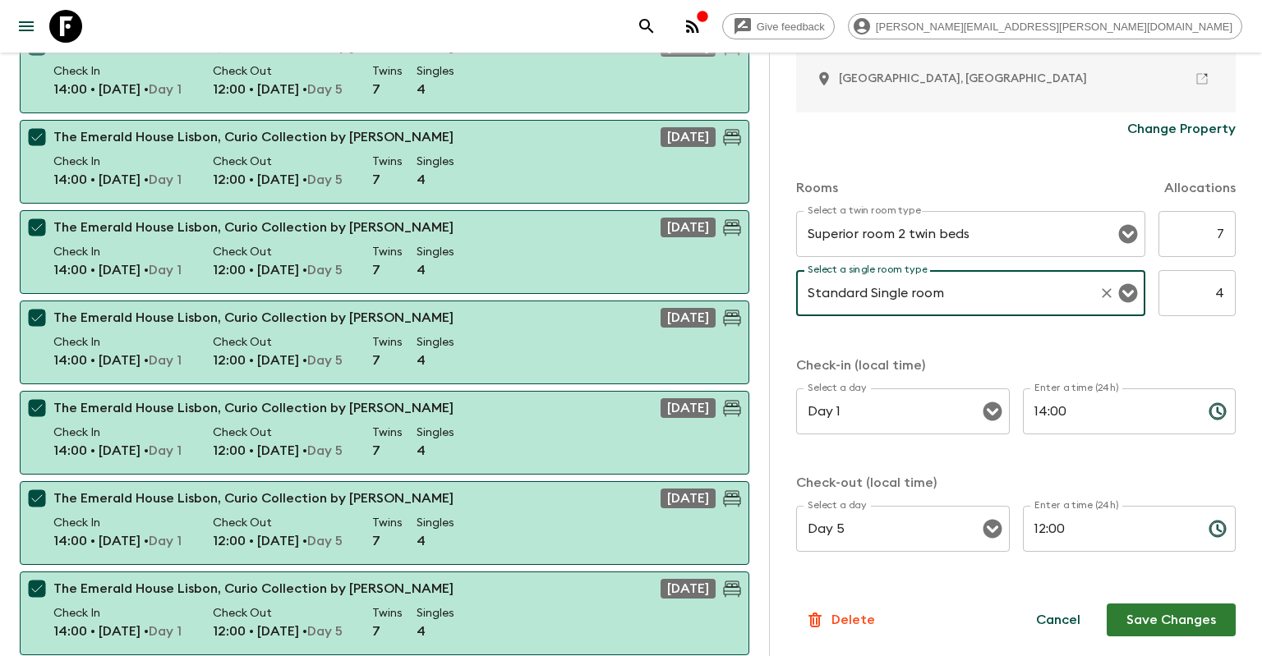
type input "Standard Single room"
click at [1148, 622] on button "Save Changes" at bounding box center [1170, 620] width 129 height 33
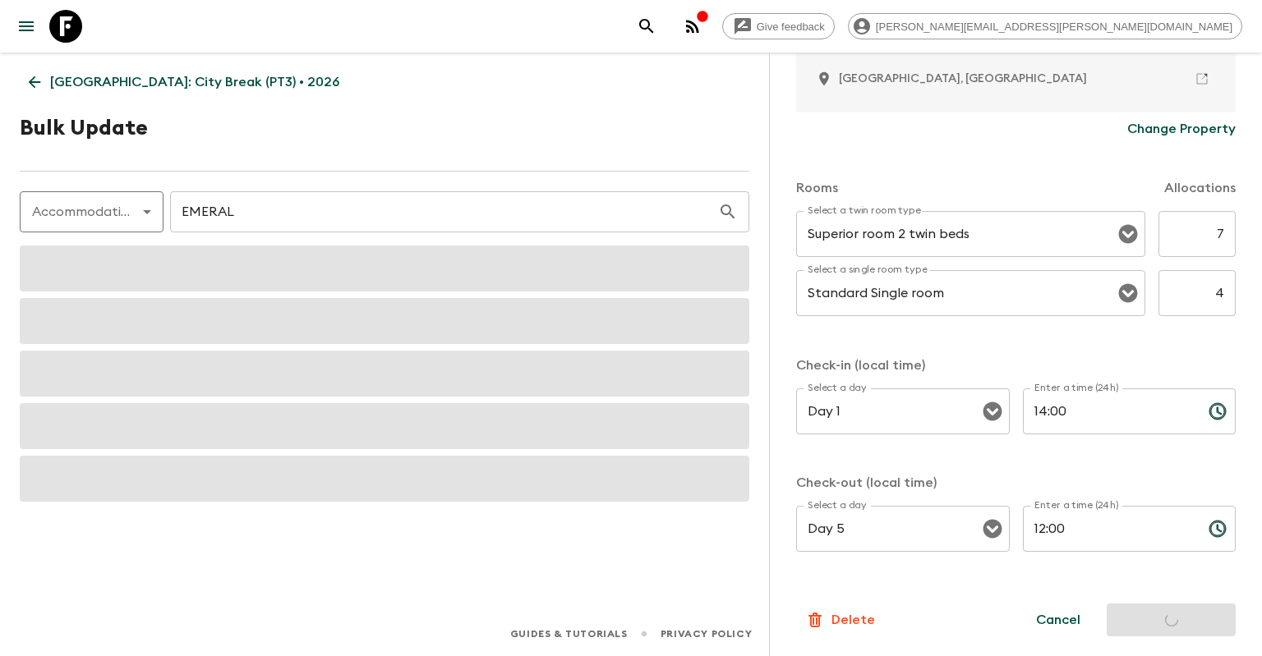
scroll to position [0, 0]
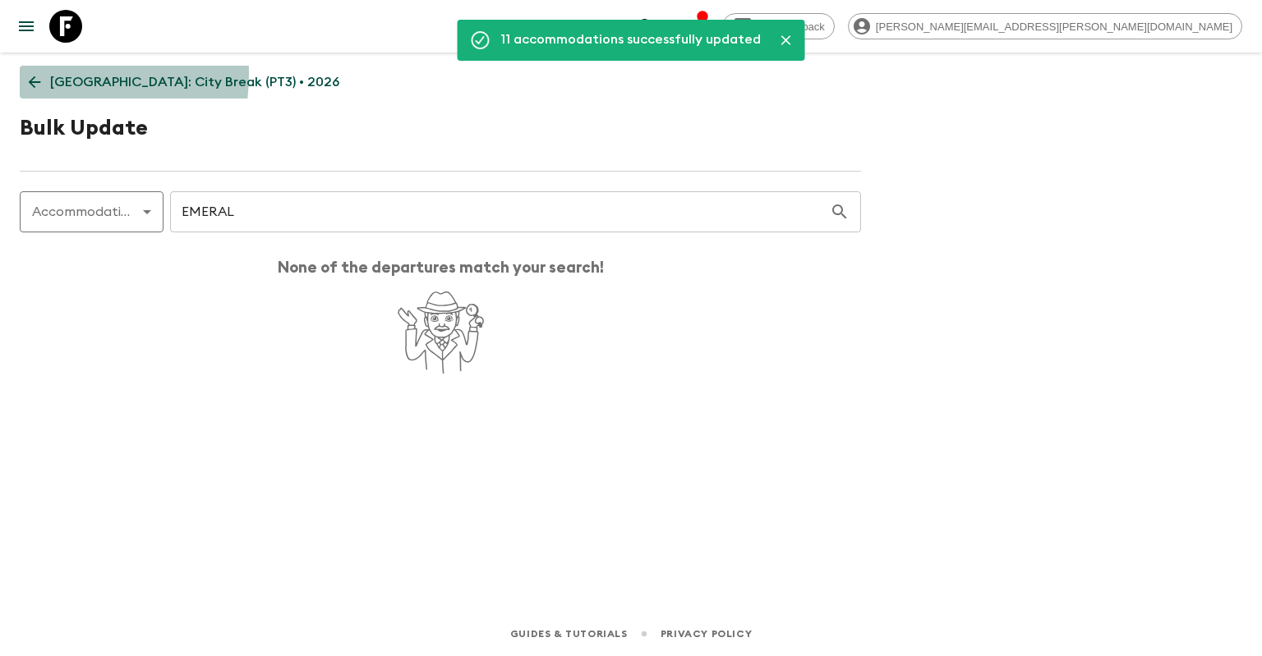
click at [39, 74] on icon at bounding box center [34, 82] width 18 height 18
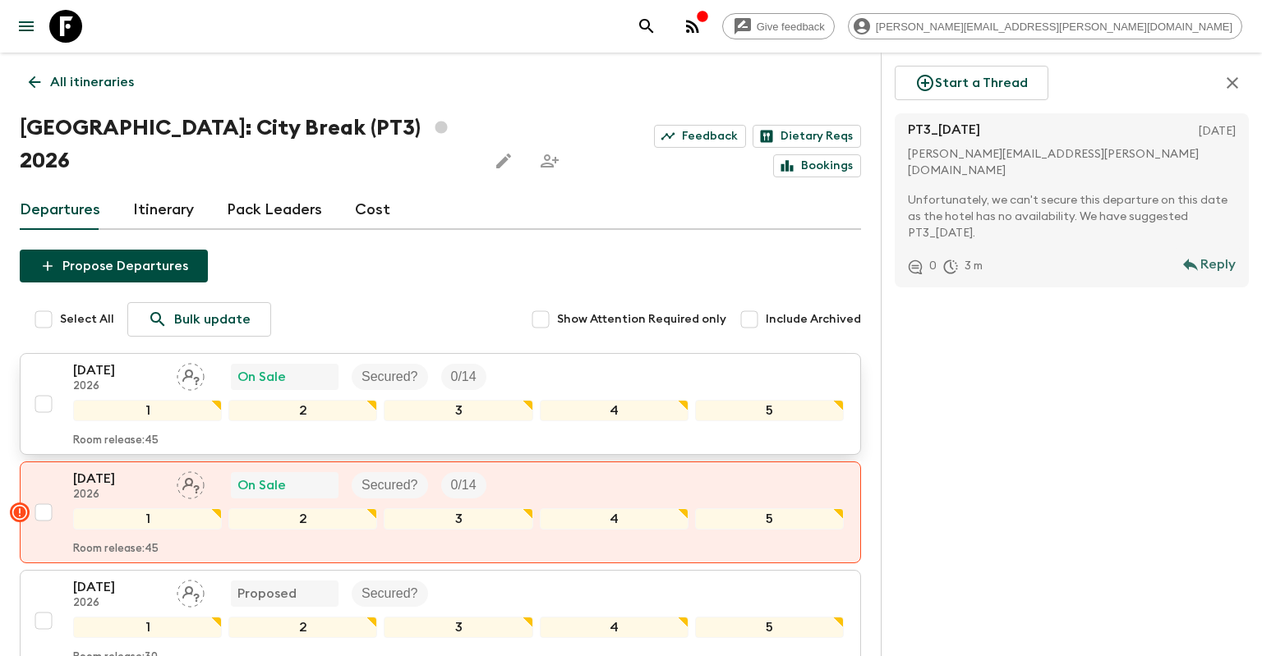
click at [155, 361] on p "[DATE]" at bounding box center [118, 371] width 90 height 20
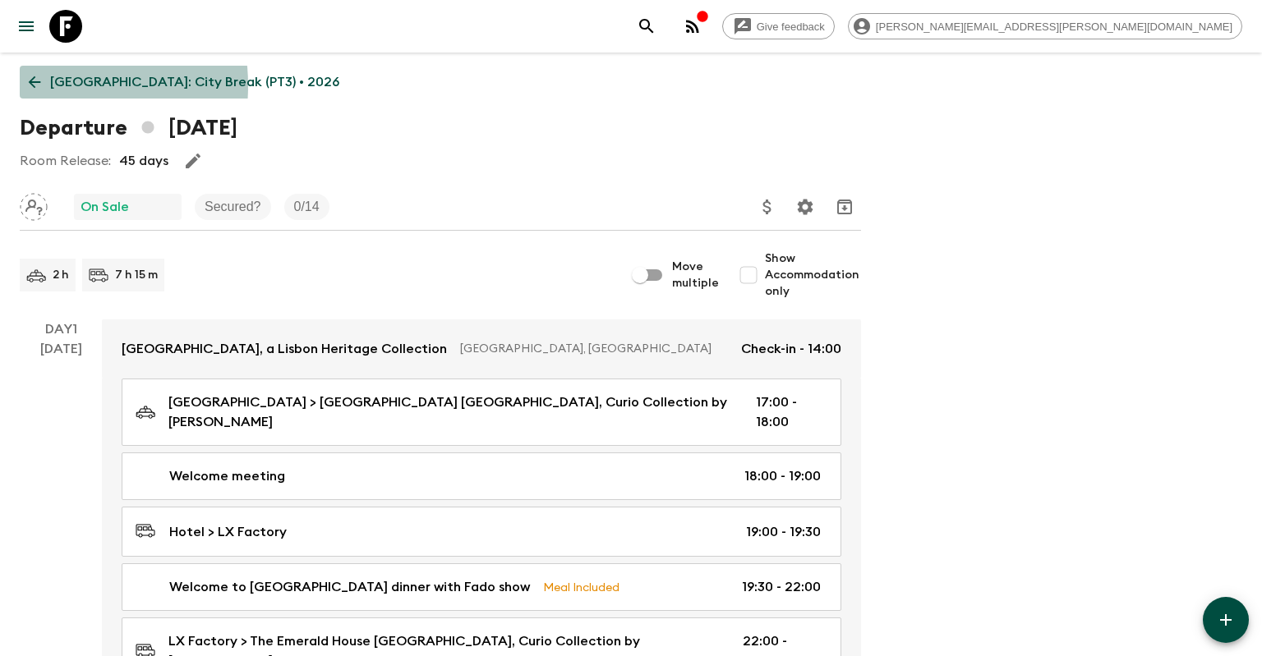
click at [34, 86] on icon at bounding box center [35, 82] width 12 height 12
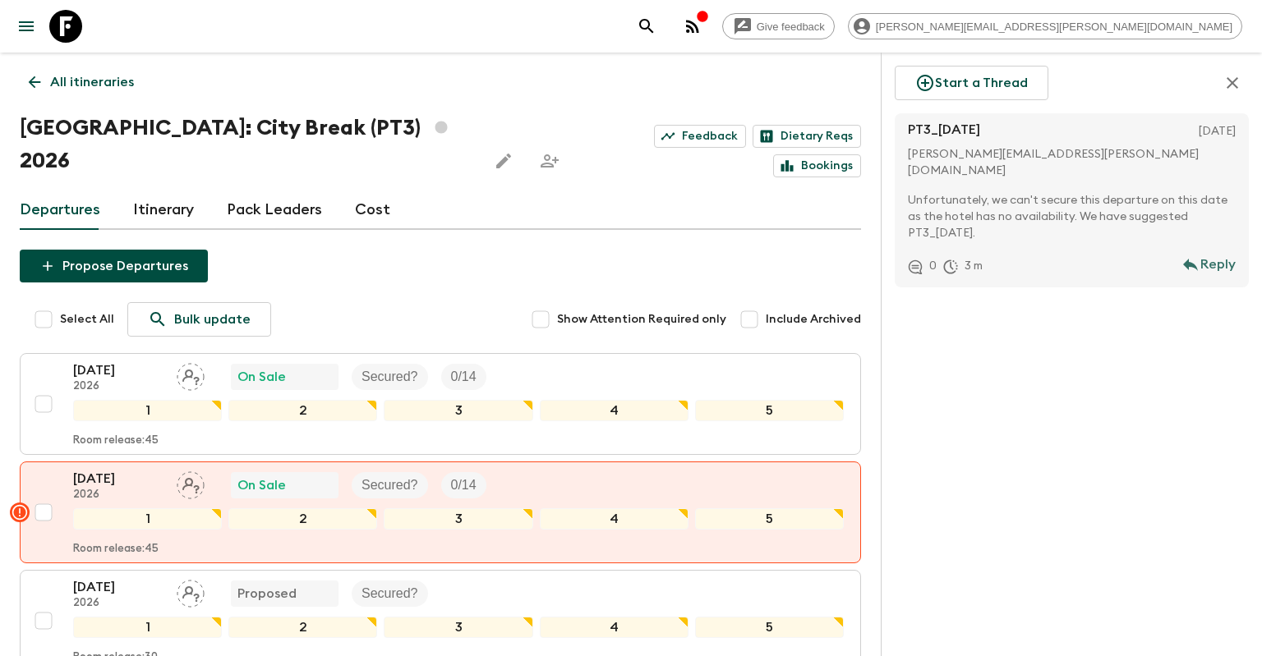
click at [55, 303] on input "Select All" at bounding box center [43, 319] width 33 height 33
checkbox input "true"
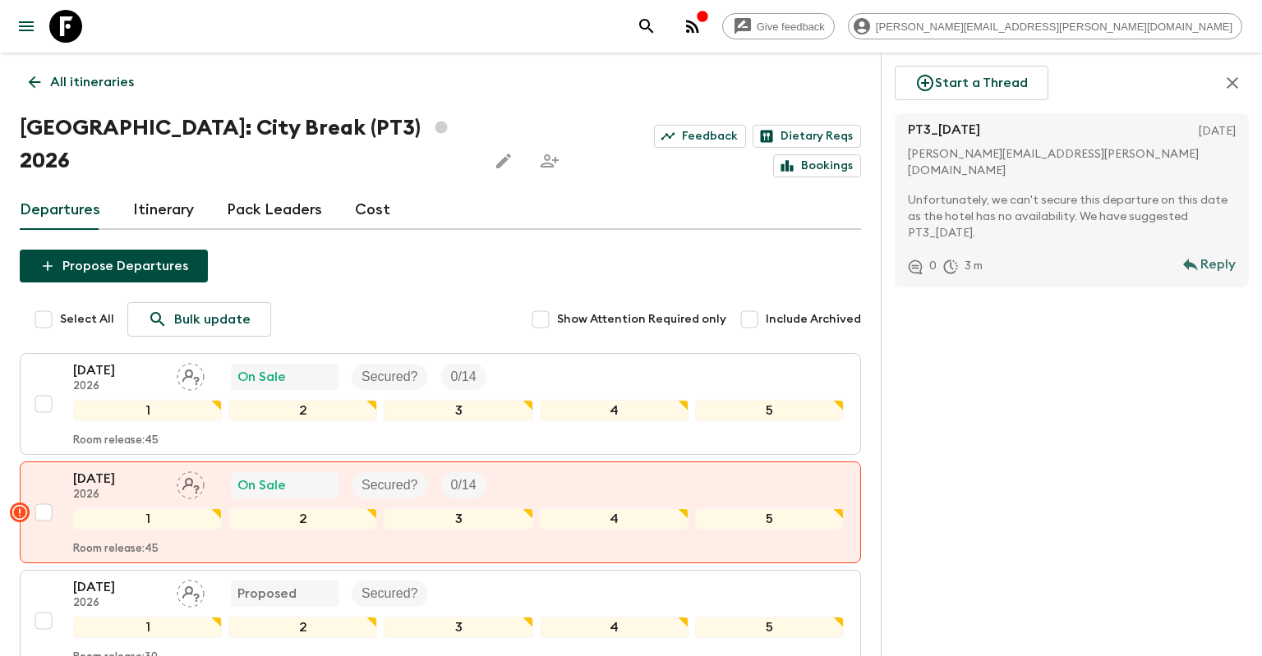
checkbox input "true"
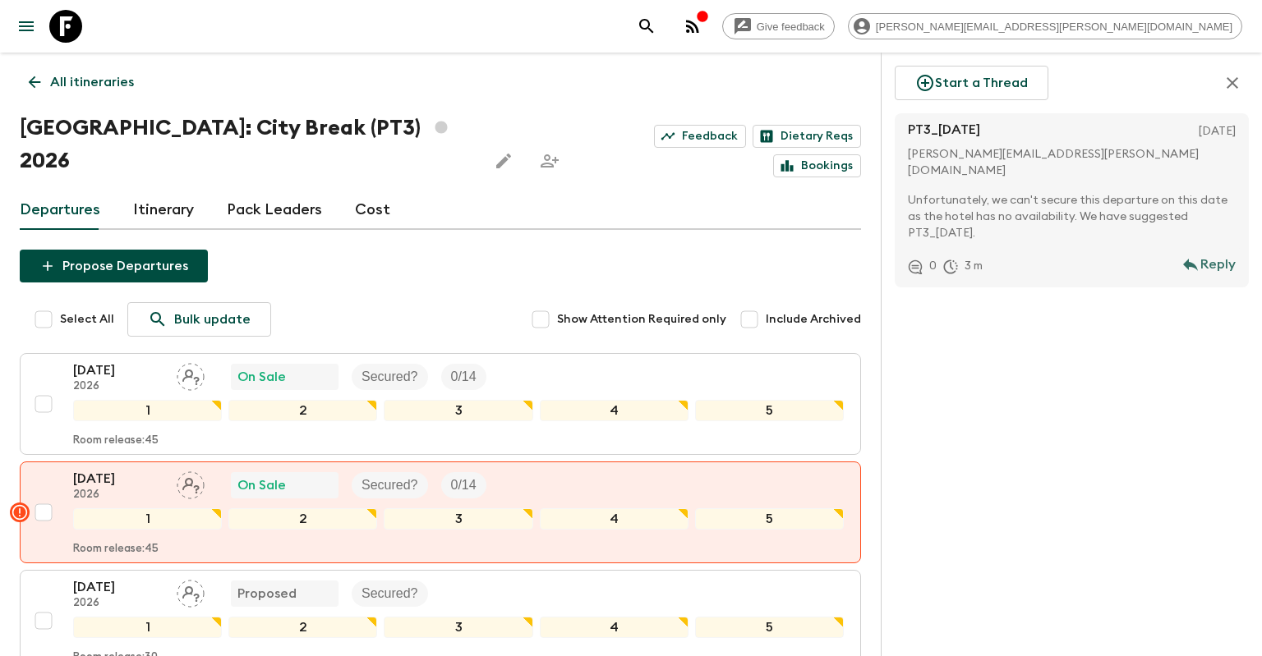
checkbox input "true"
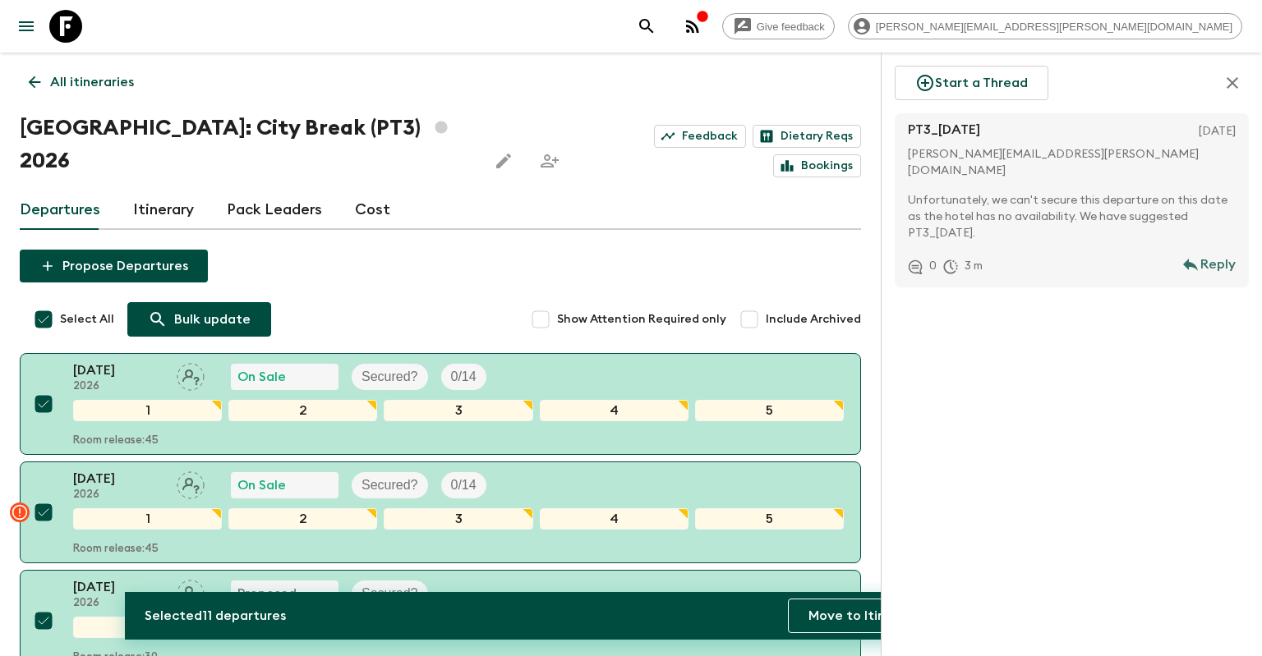
click at [201, 310] on p "Bulk update" at bounding box center [212, 320] width 76 height 20
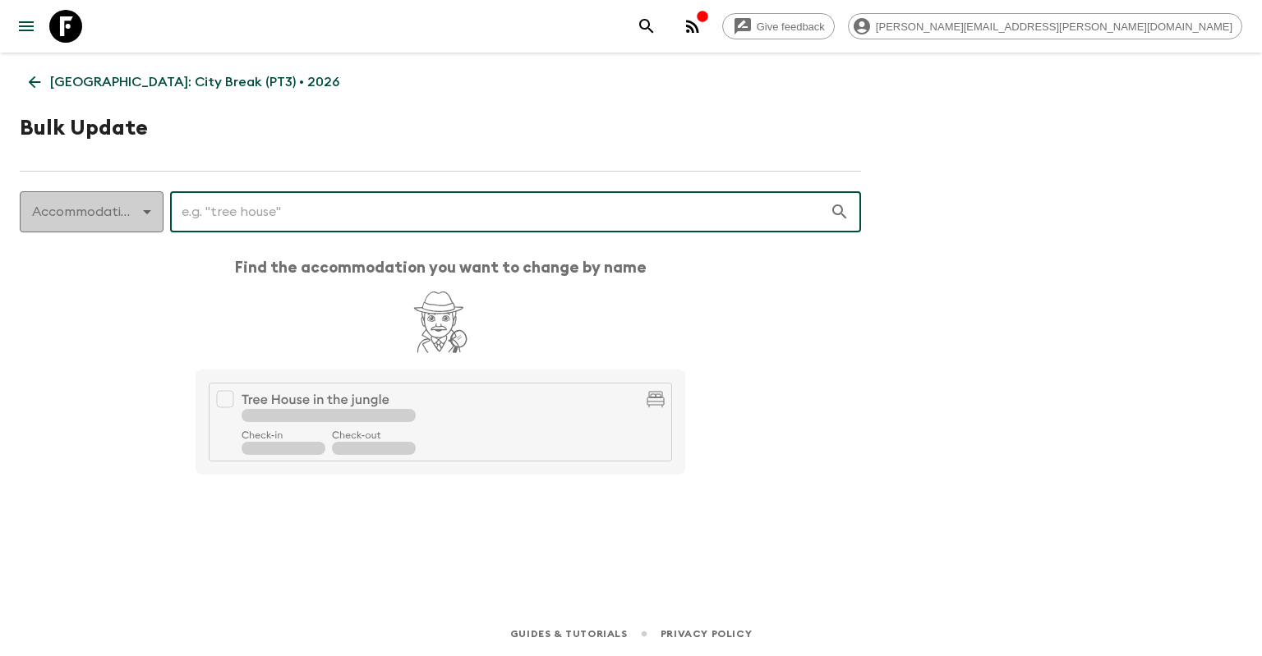
click at [108, 218] on body "Give feedback [PERSON_NAME][EMAIL_ADDRESS][PERSON_NAME][DOMAIN_NAME] [GEOGRAPHI…" at bounding box center [631, 328] width 1262 height 656
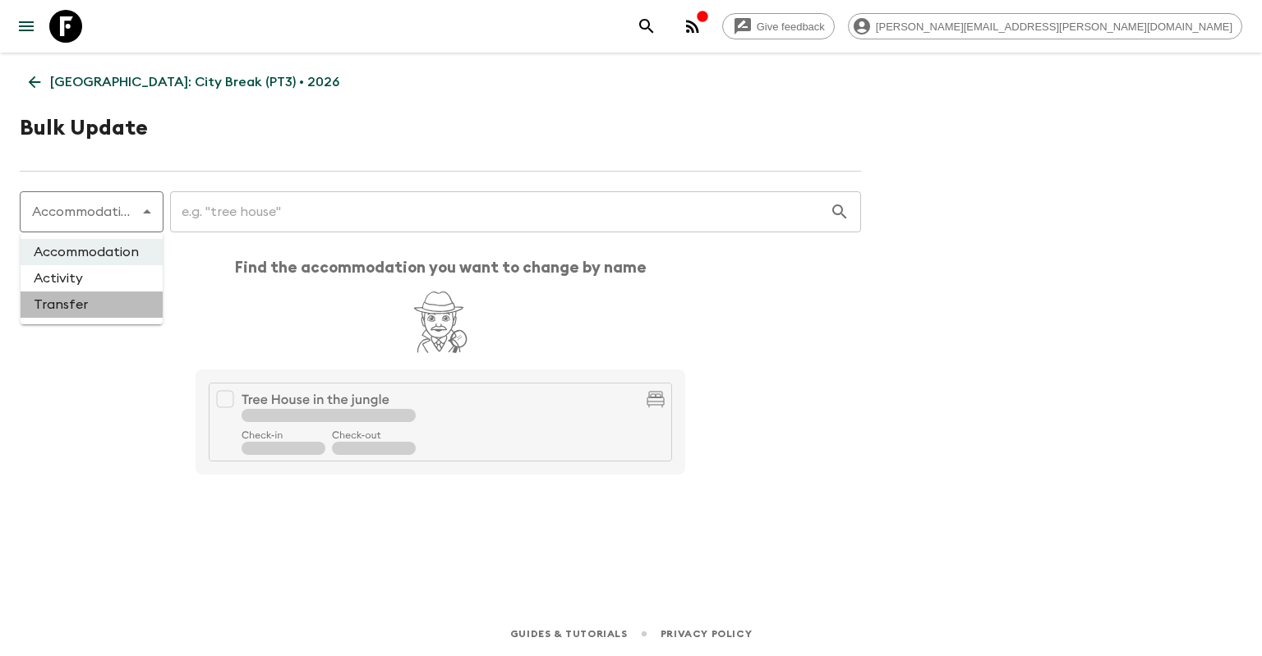
click at [96, 310] on li "Transfer" at bounding box center [92, 305] width 142 height 26
type input "transfer"
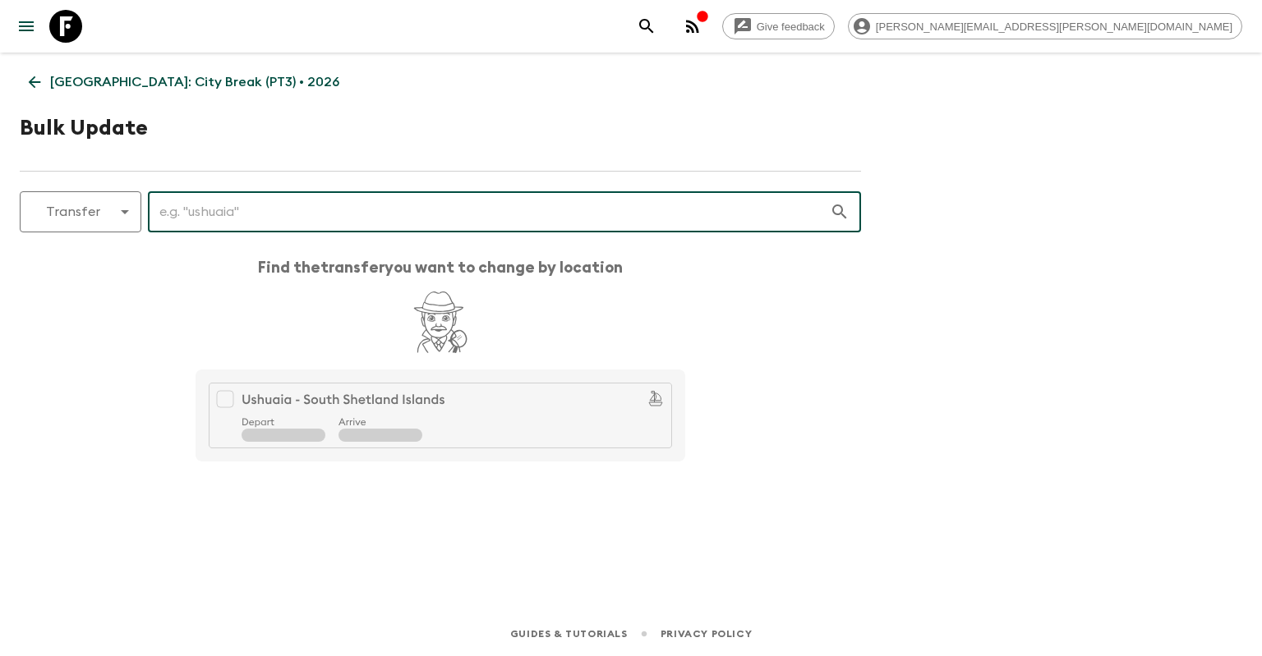
click at [228, 205] on input "text" at bounding box center [489, 212] width 682 height 46
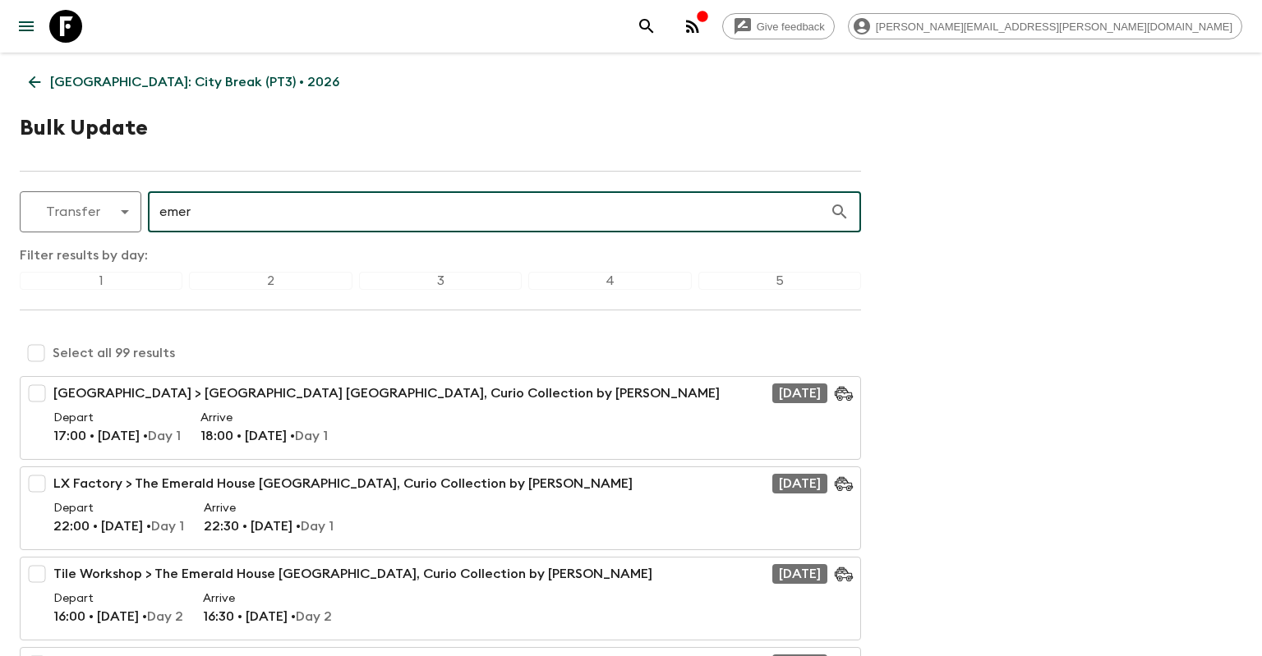
type input "emer"
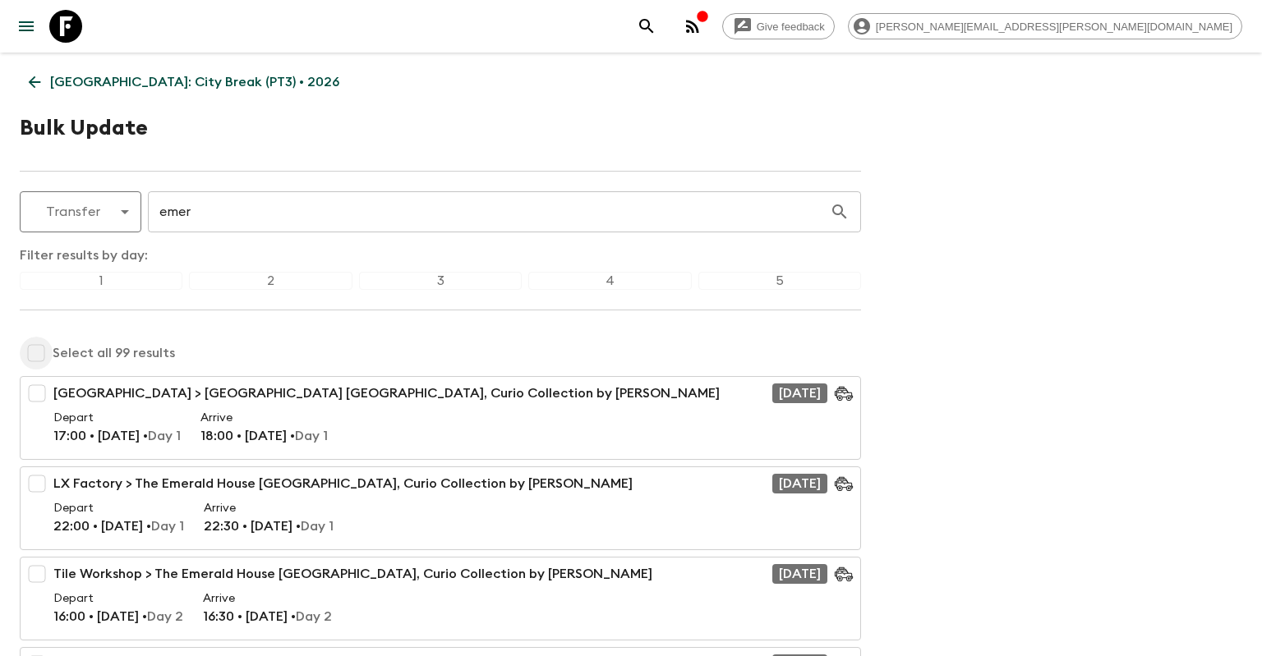
click at [39, 353] on input "checkbox" at bounding box center [36, 353] width 33 height 33
checkbox input "true"
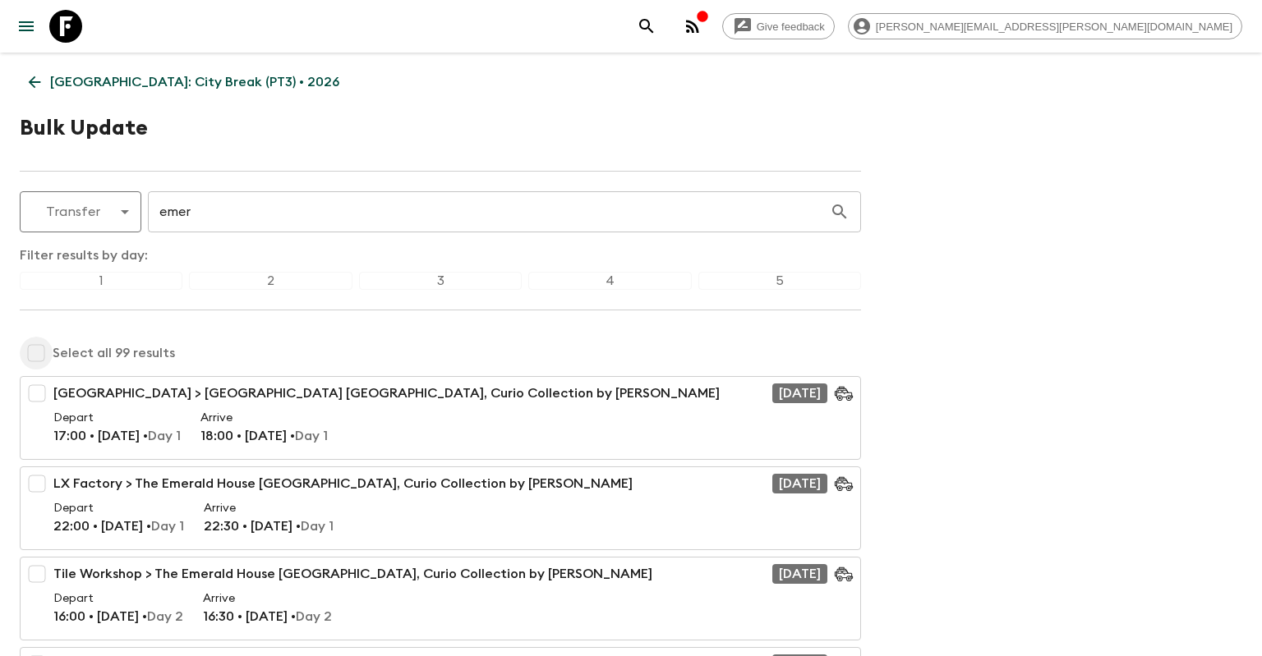
checkbox input "true"
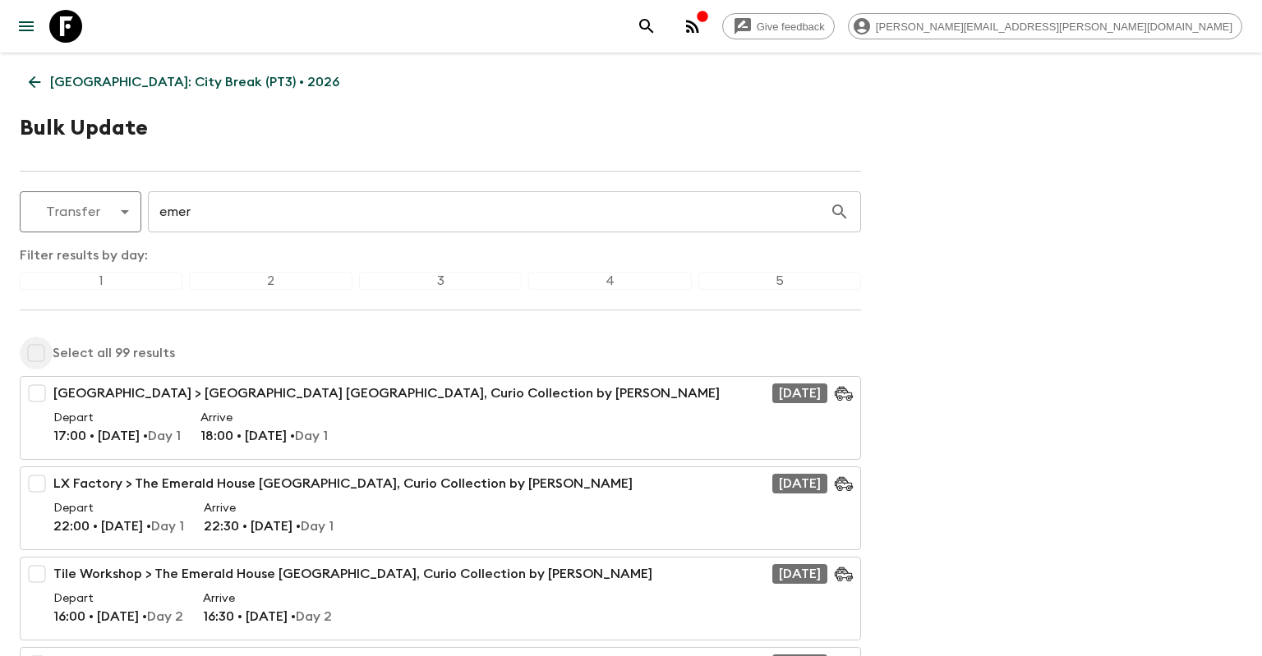
checkbox input "true"
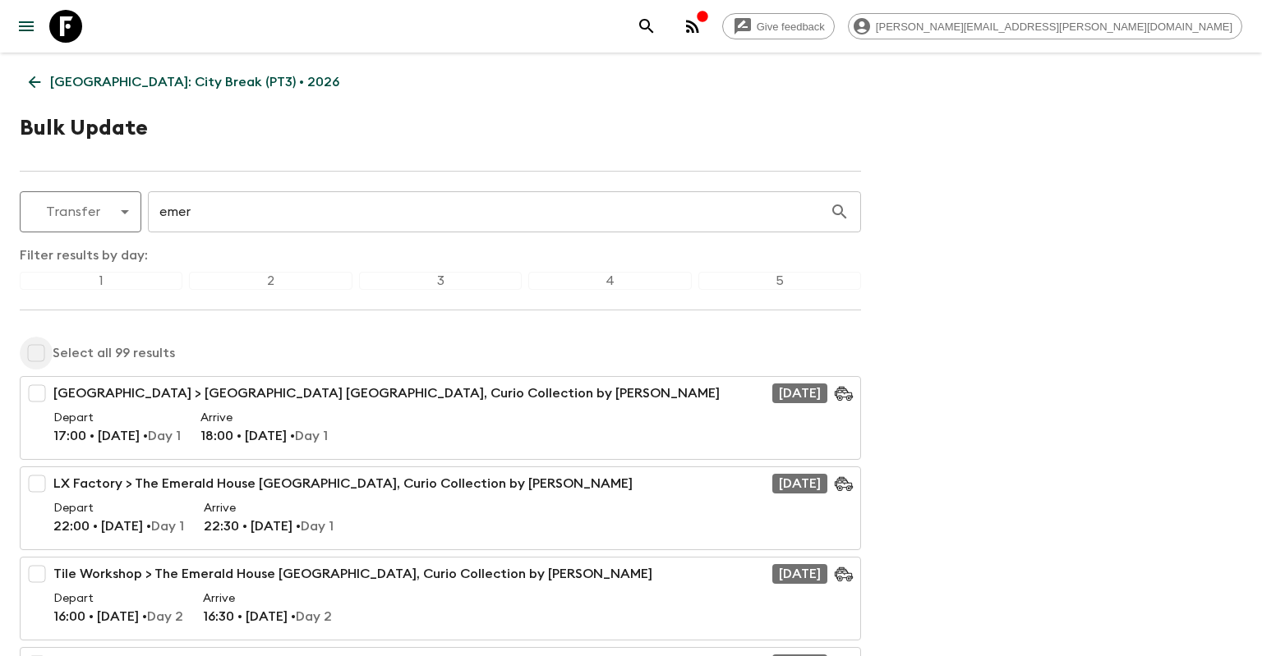
checkbox input "true"
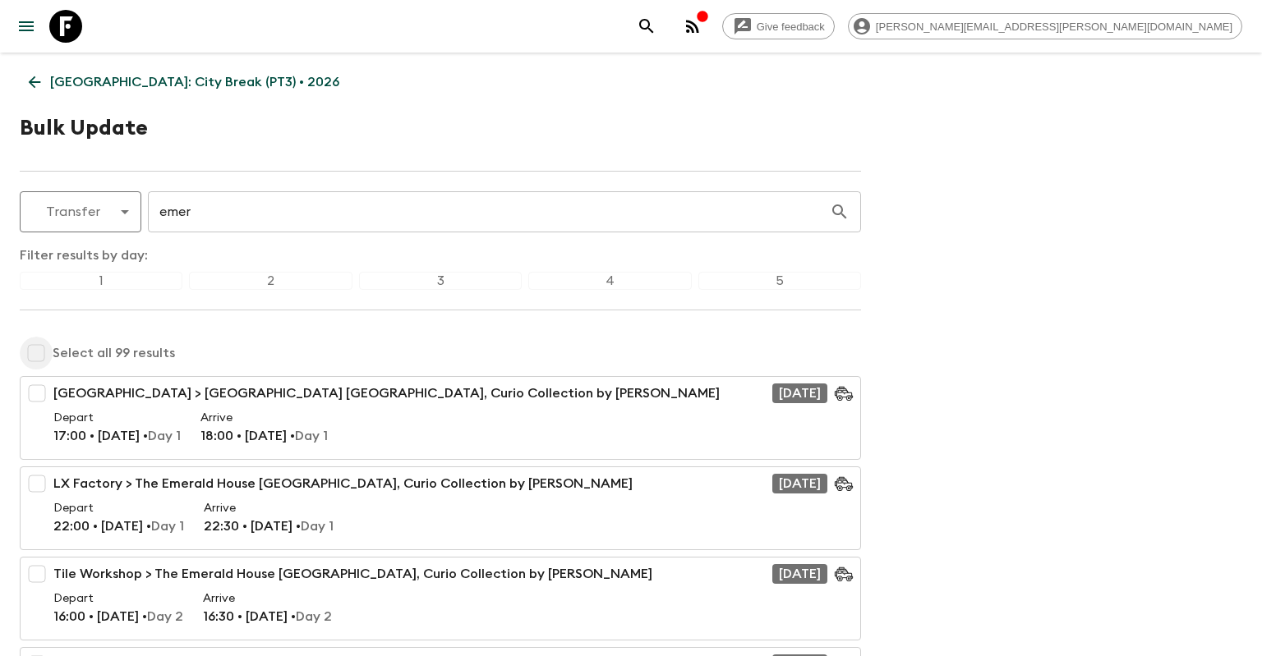
checkbox input "true"
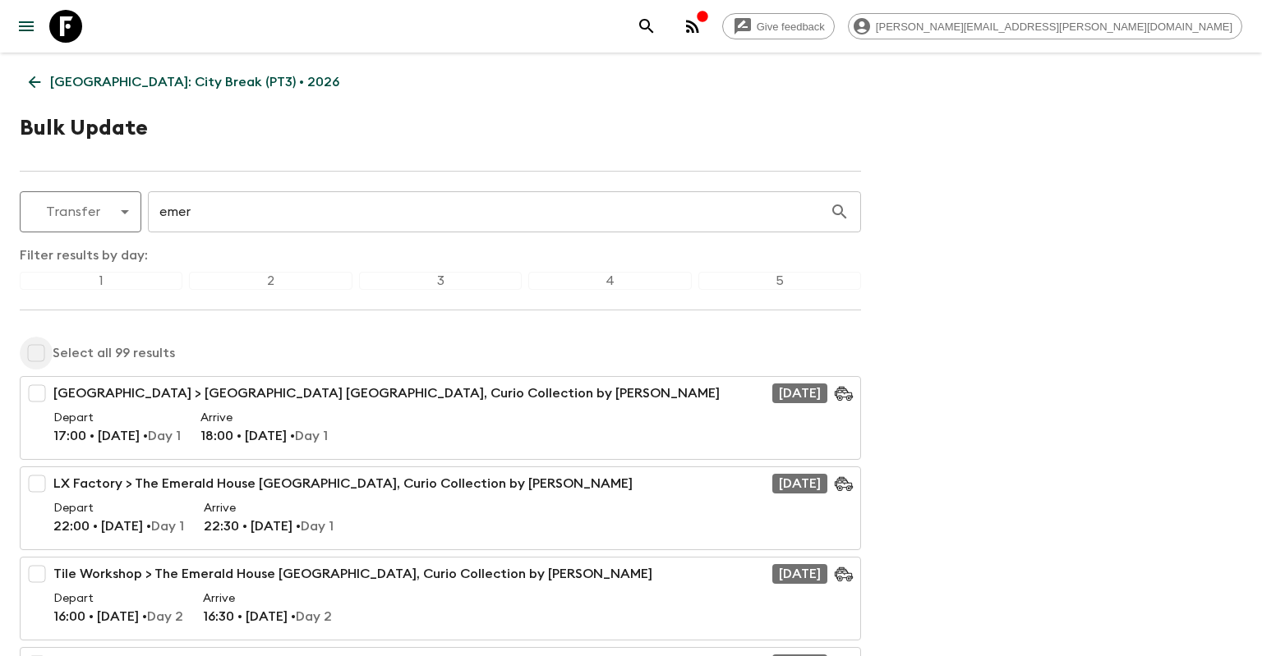
checkbox input "true"
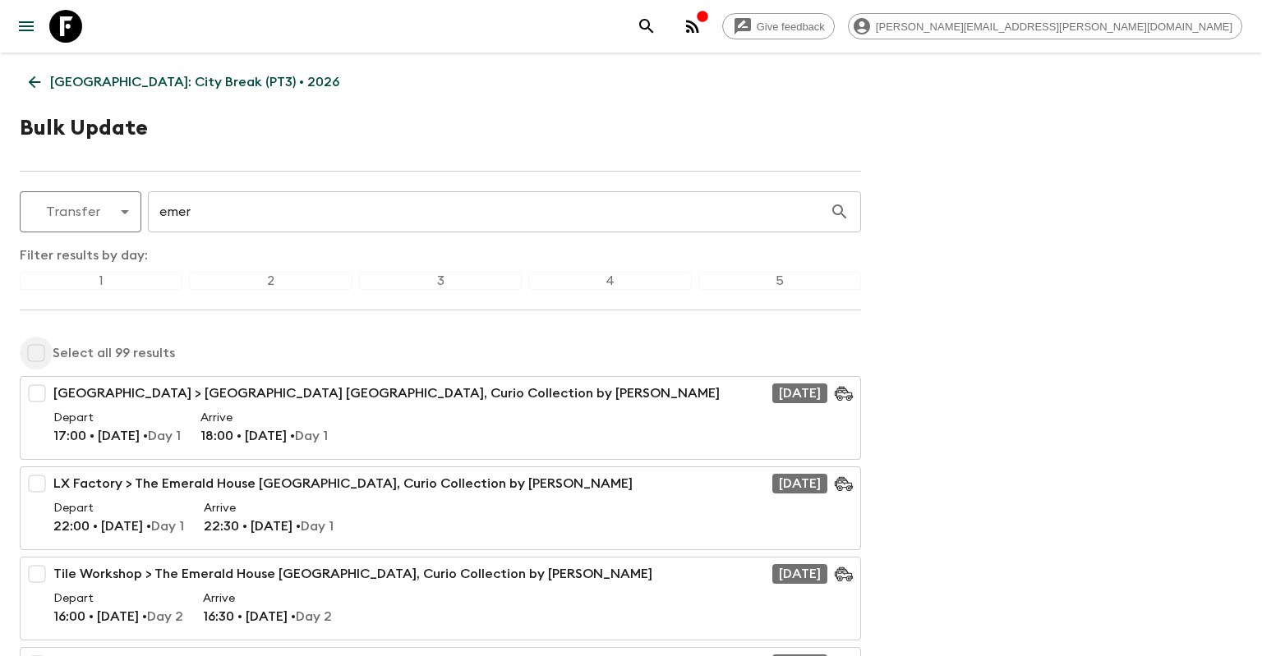
checkbox input "true"
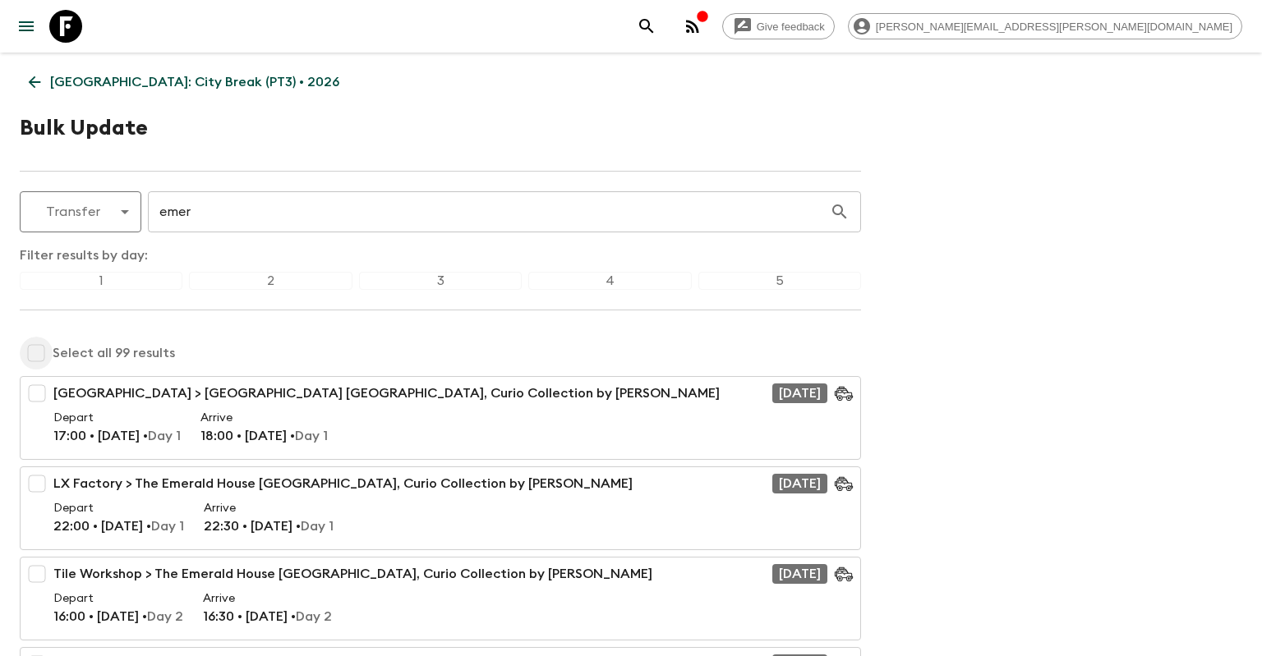
checkbox input "true"
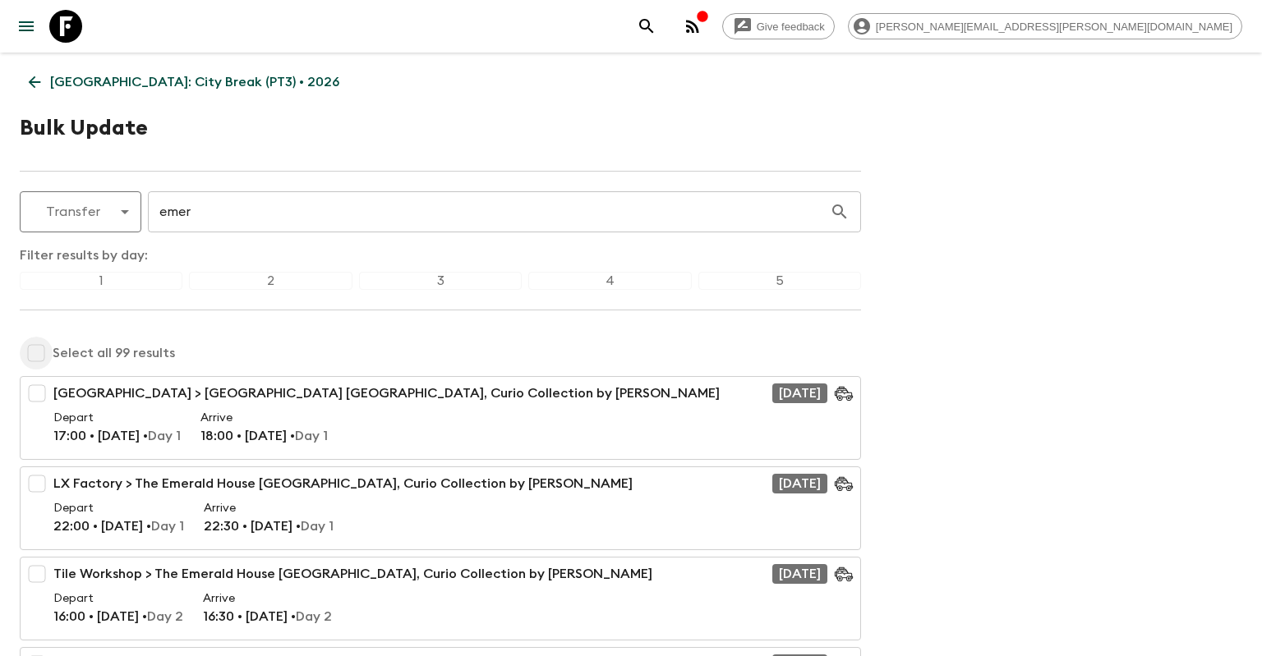
checkbox input "true"
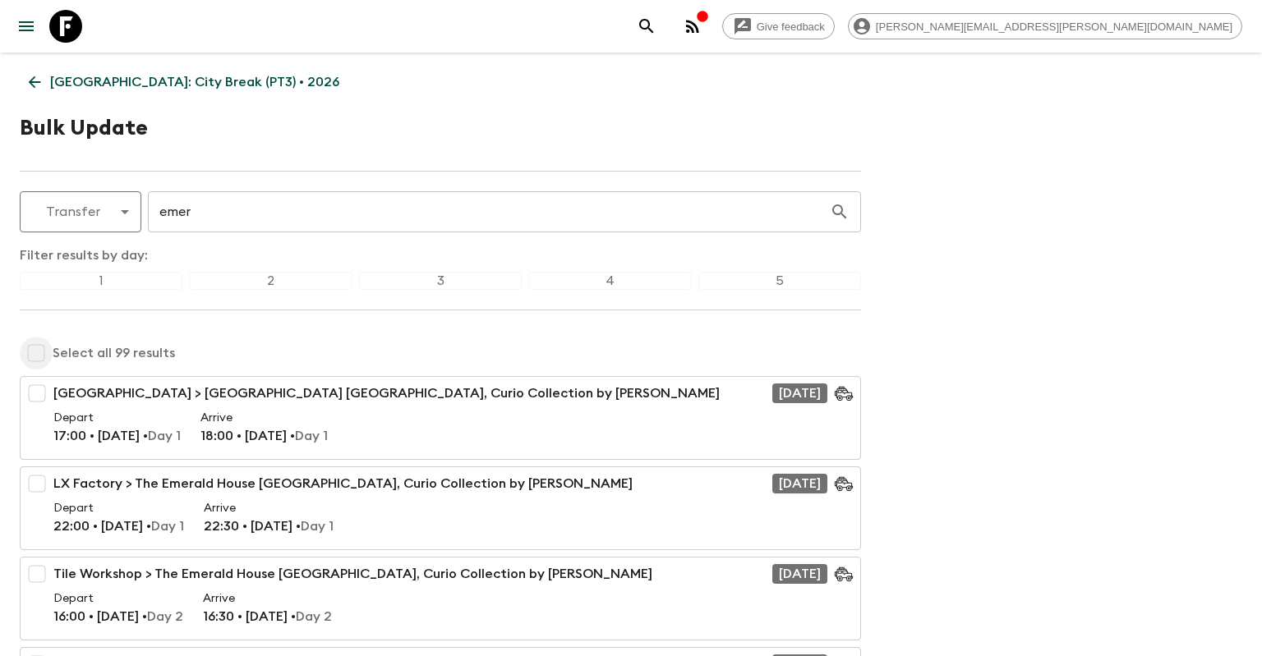
checkbox input "true"
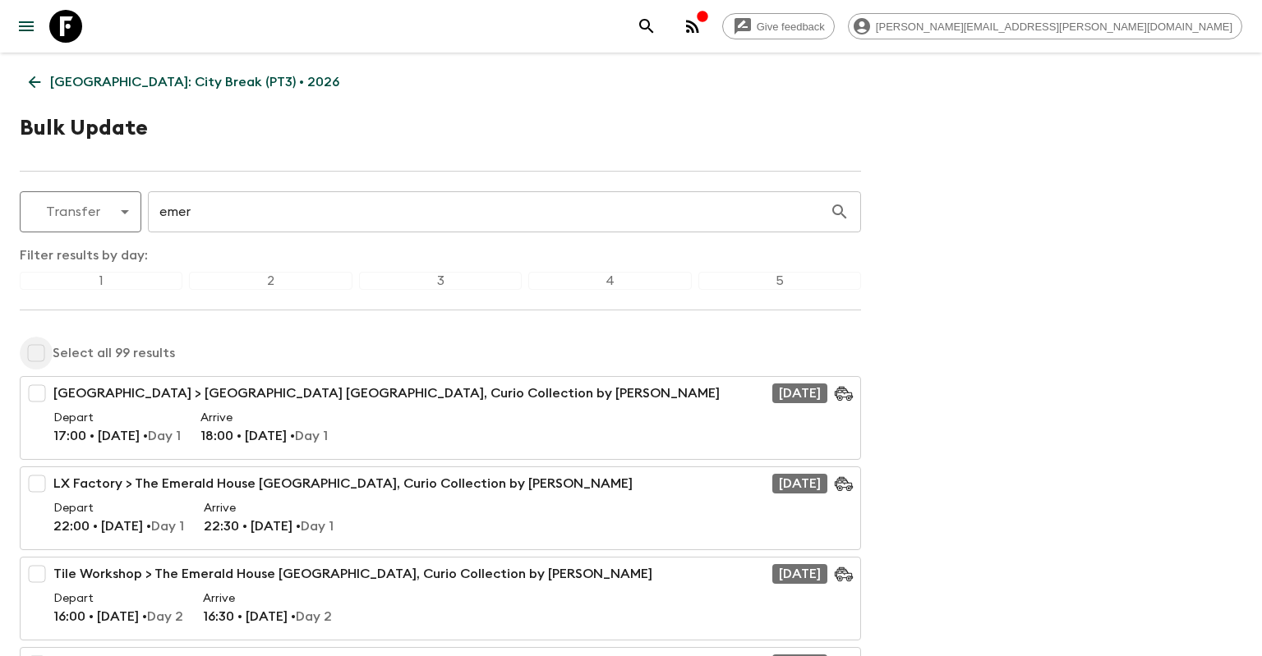
checkbox input "true"
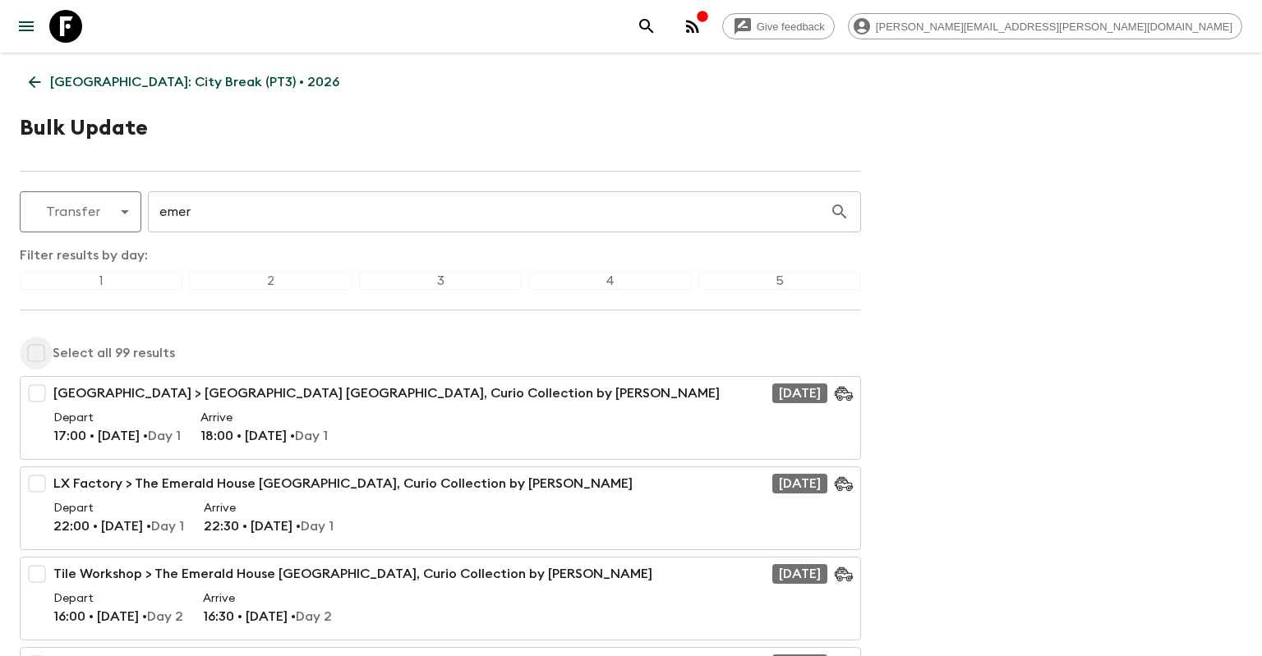
checkbox input "true"
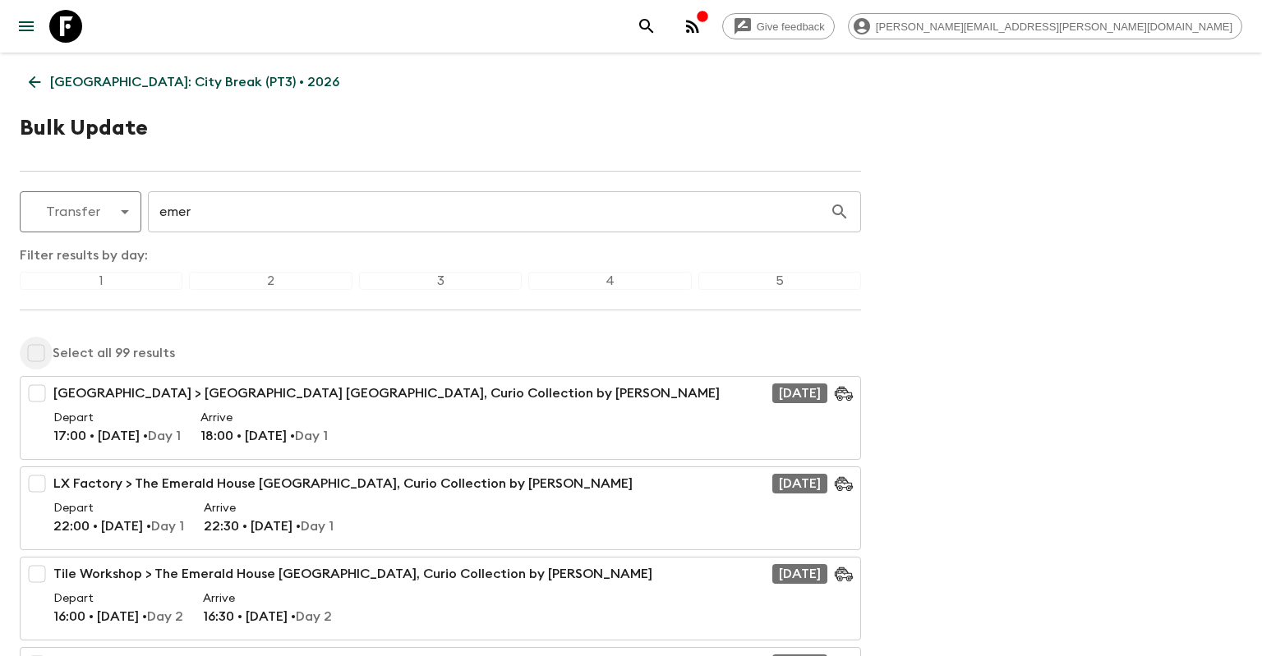
checkbox input "true"
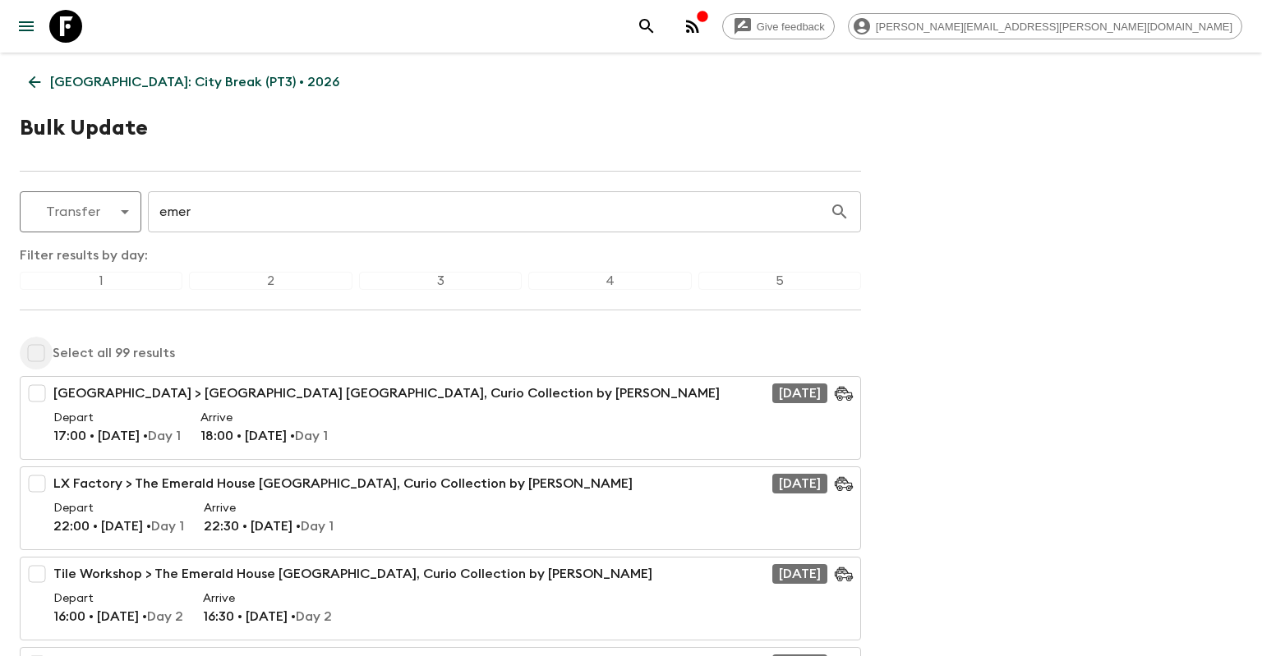
checkbox input "true"
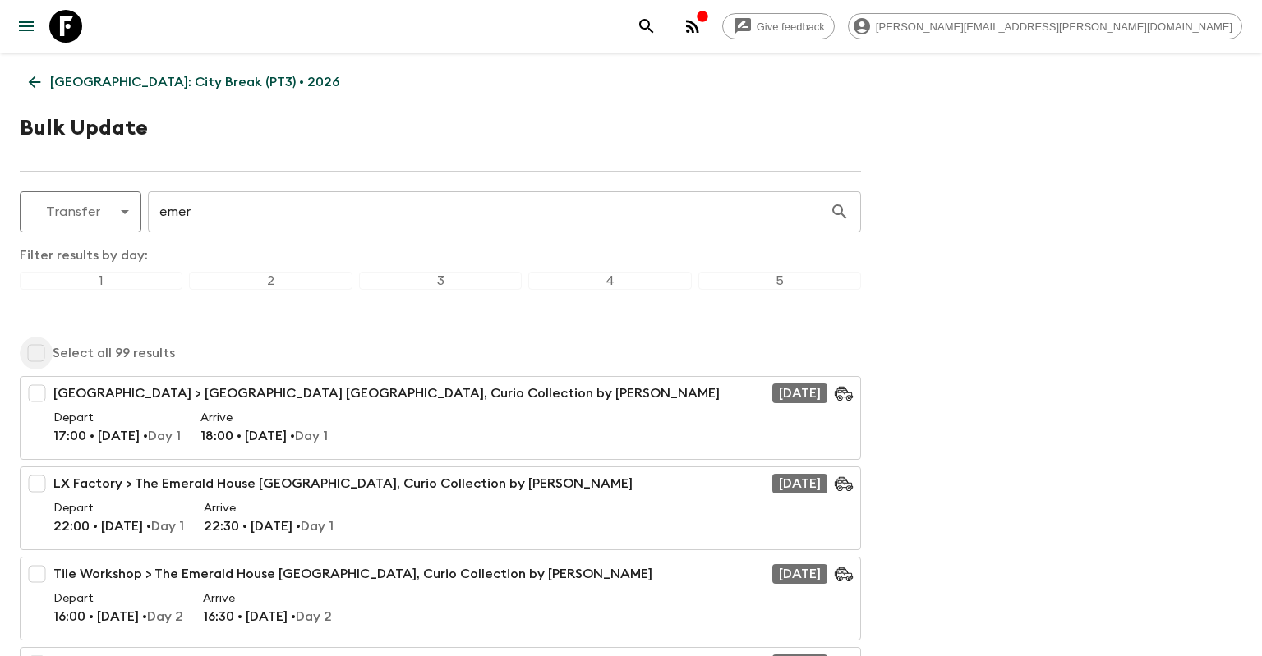
checkbox input "true"
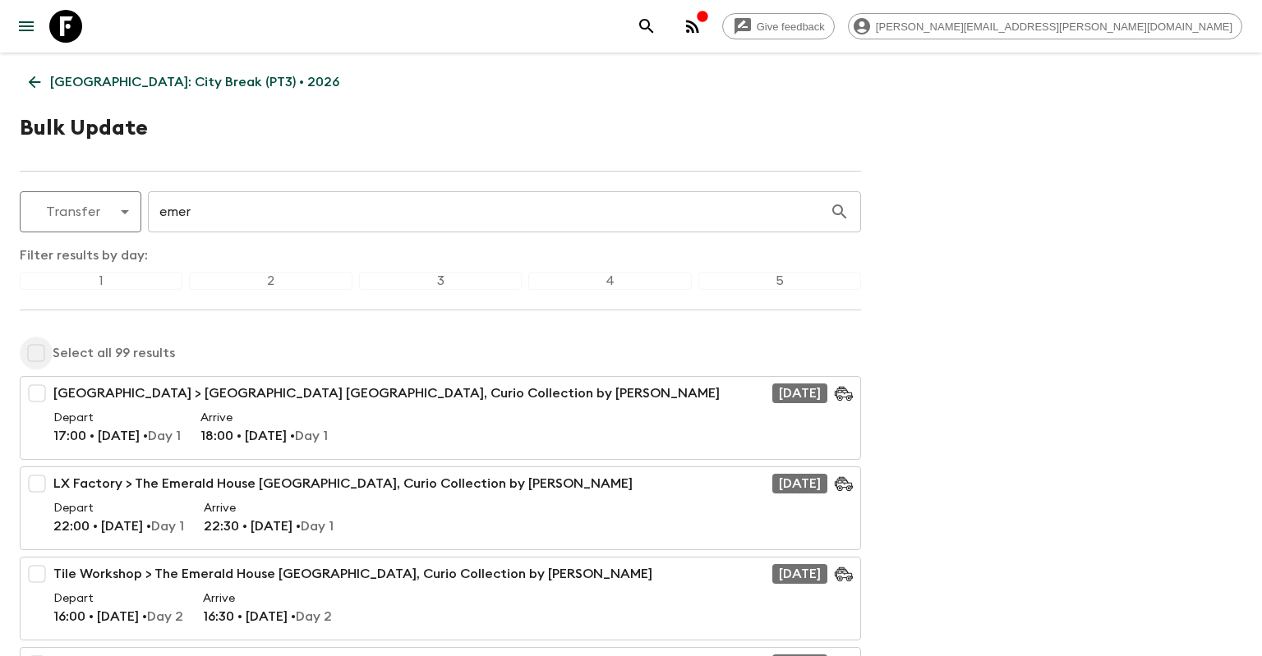
checkbox input "true"
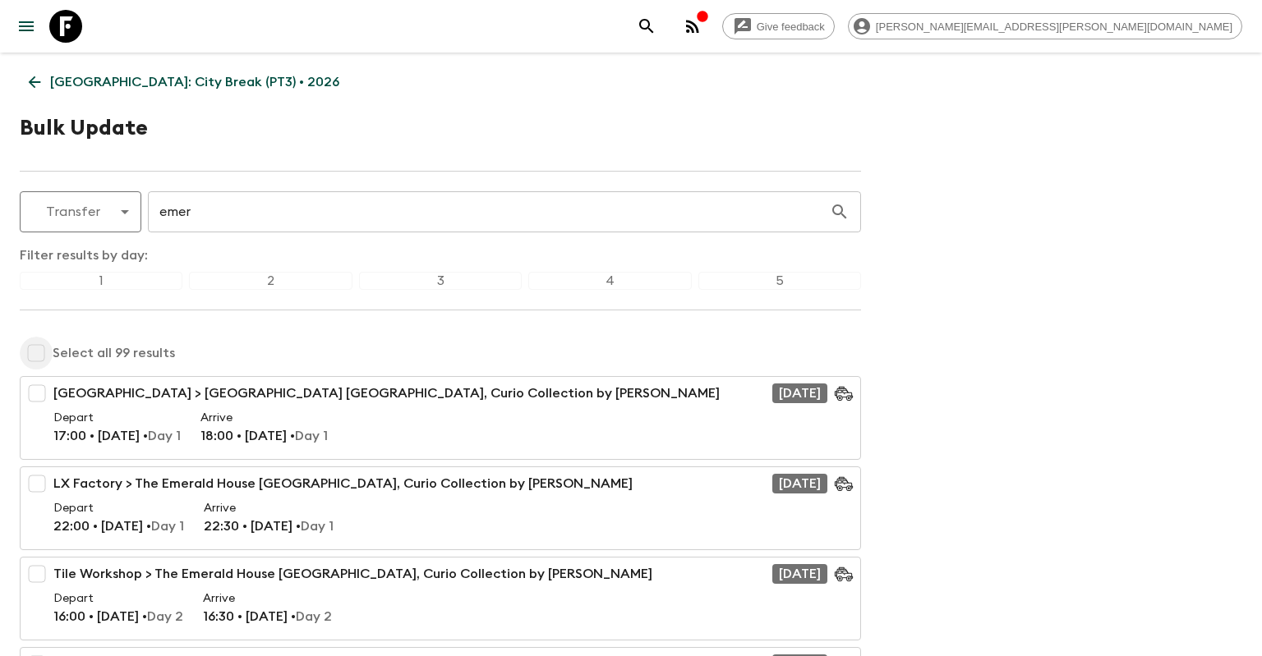
checkbox input "true"
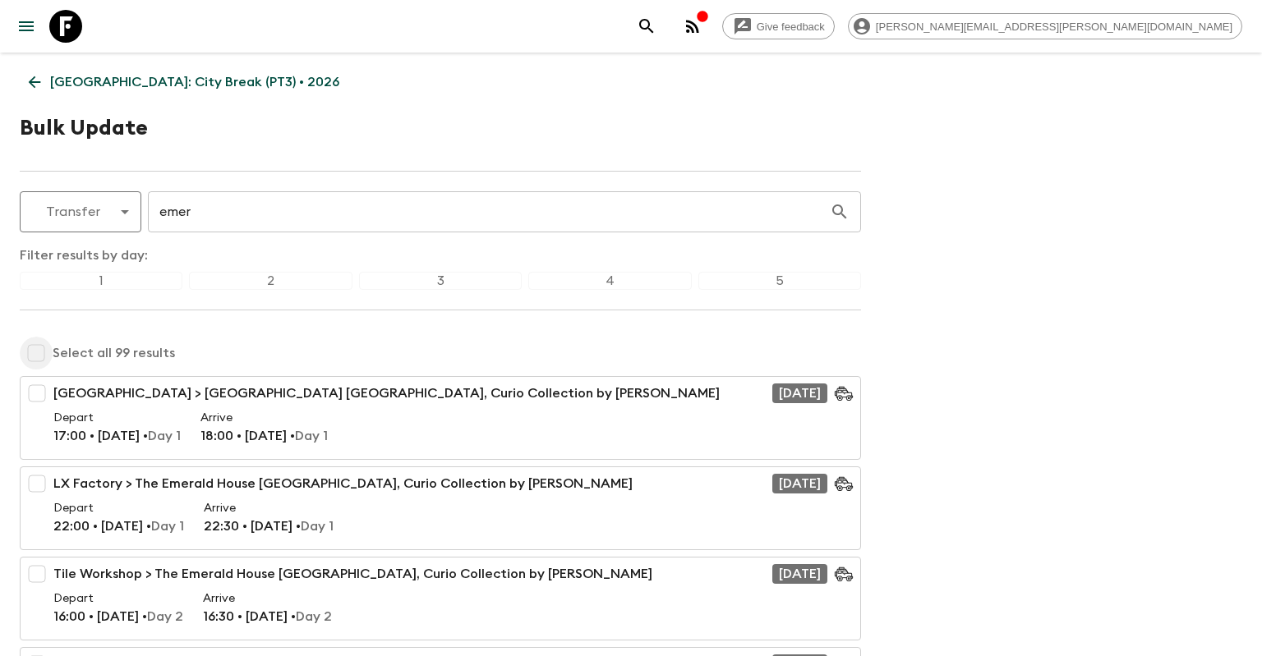
checkbox input "true"
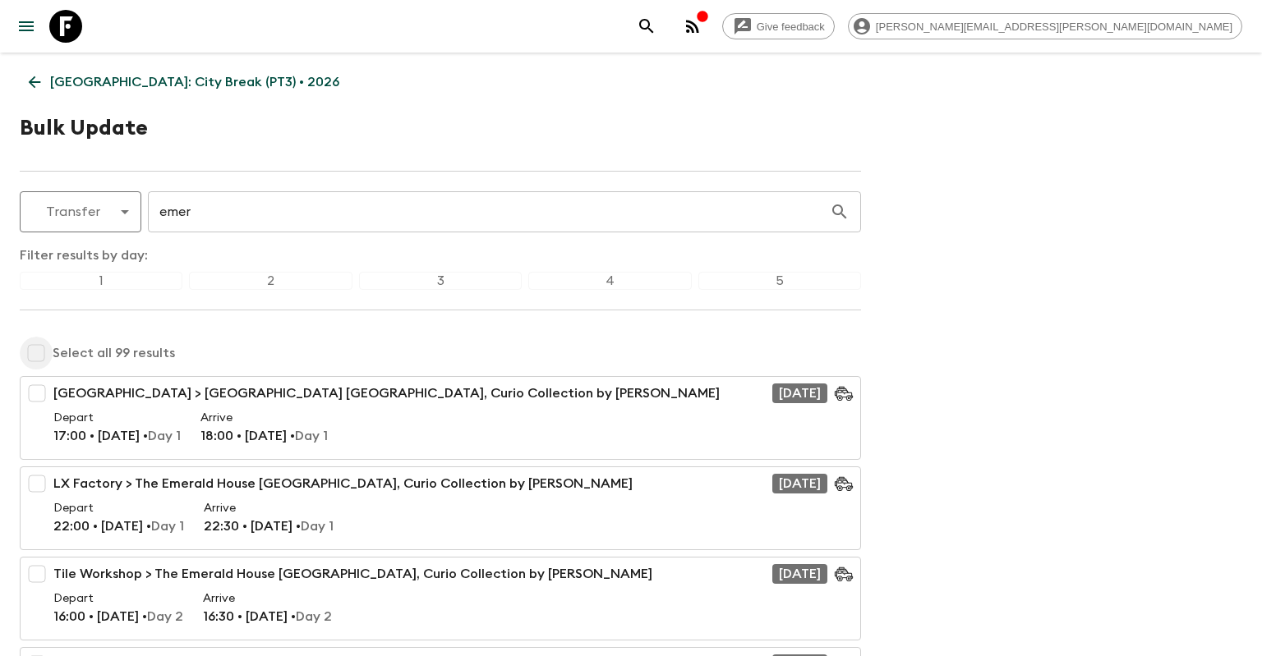
checkbox input "true"
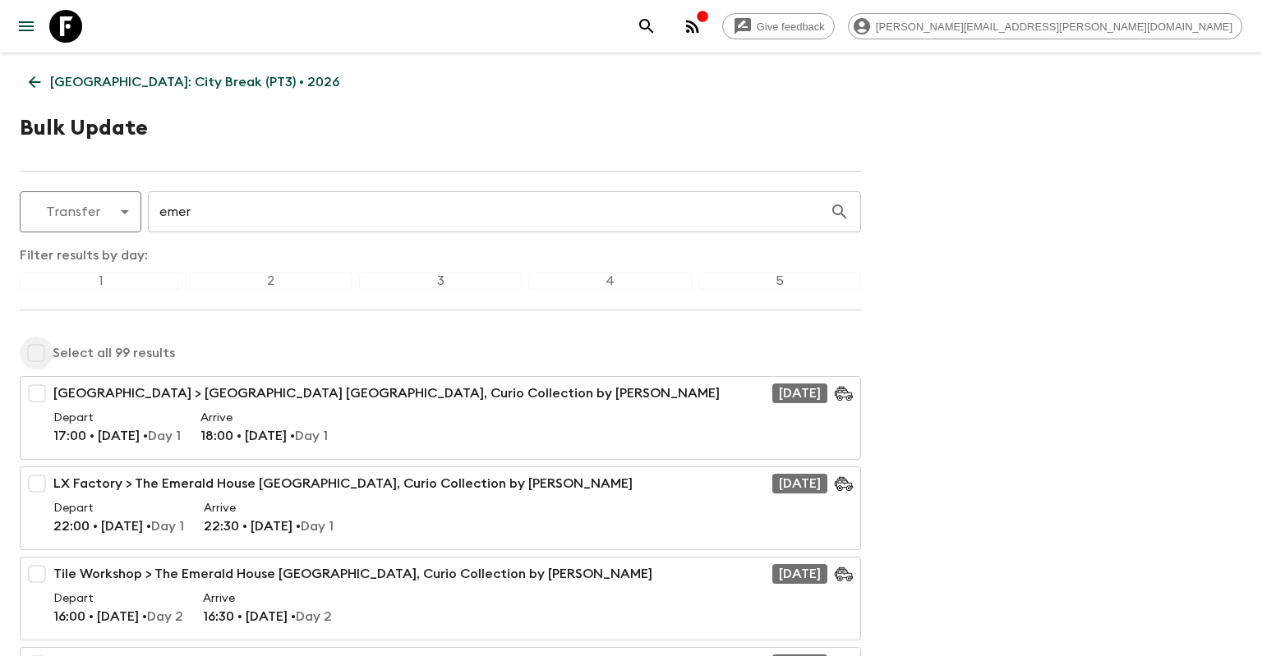
checkbox input "true"
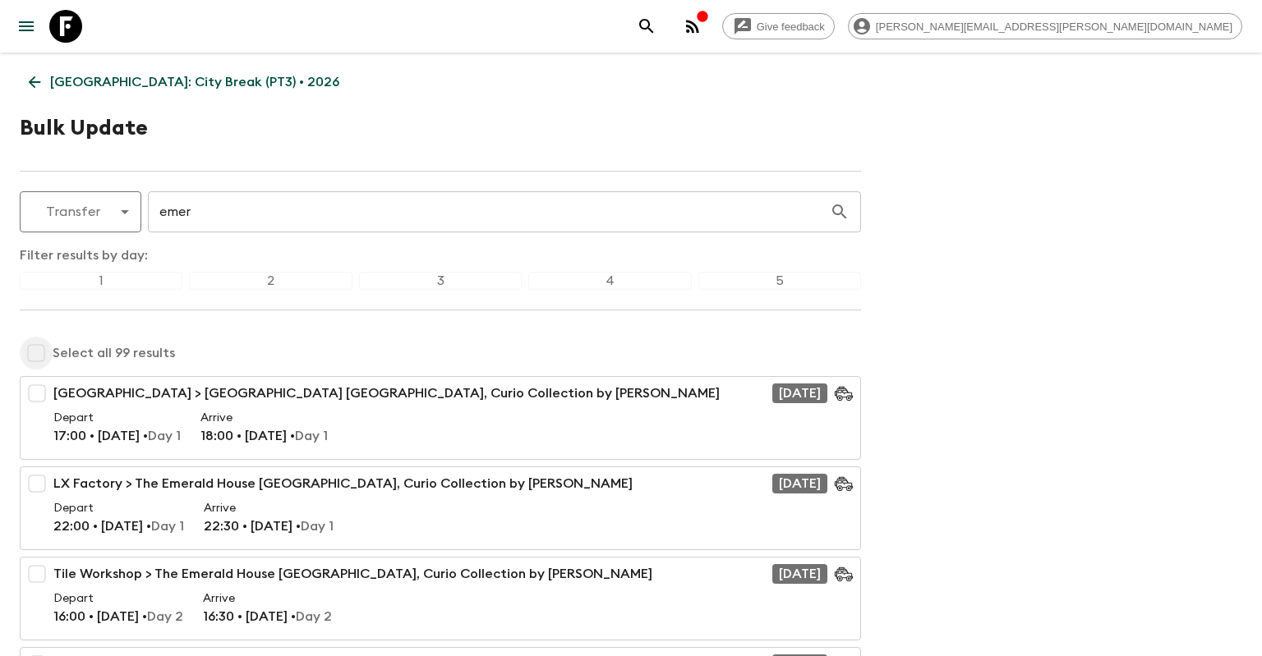
checkbox input "true"
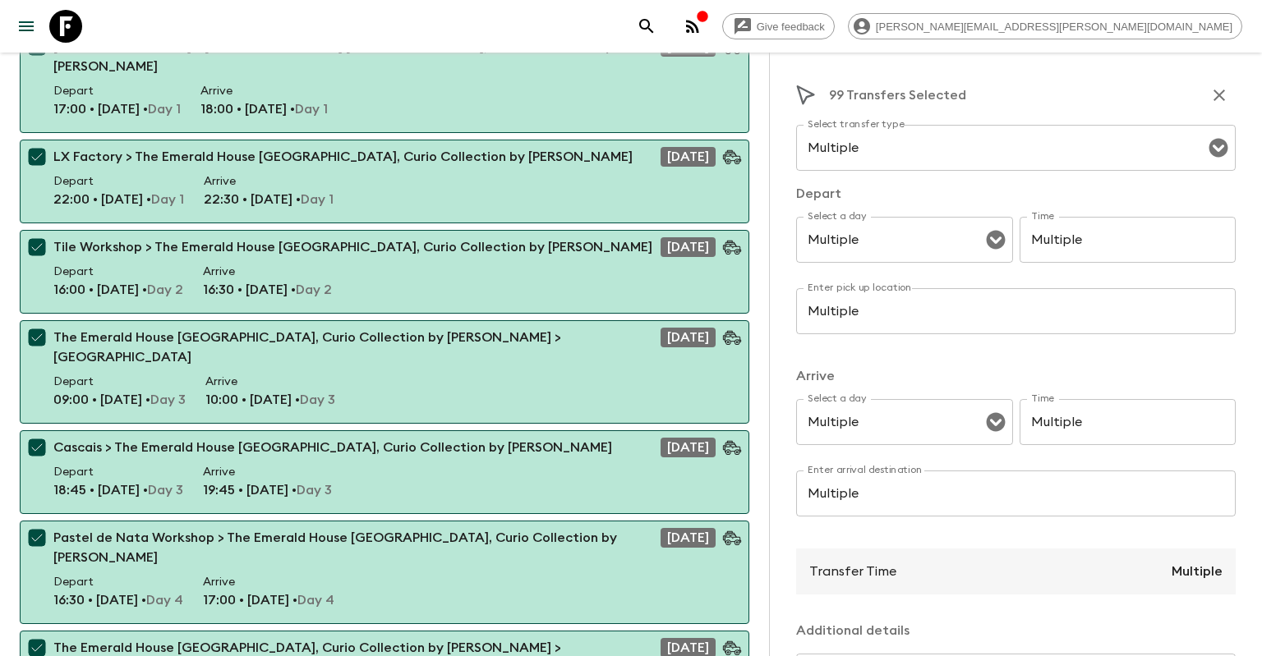
click at [867, 499] on input "Multiple" at bounding box center [1015, 494] width 439 height 46
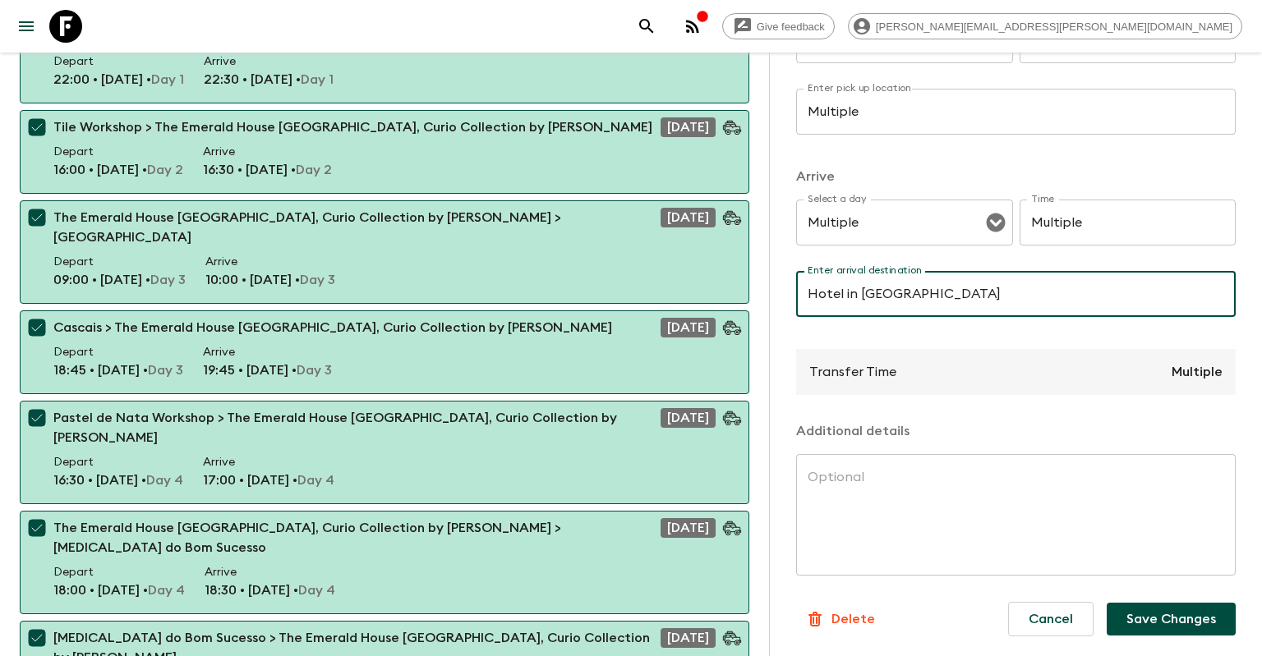
scroll to position [520, 0]
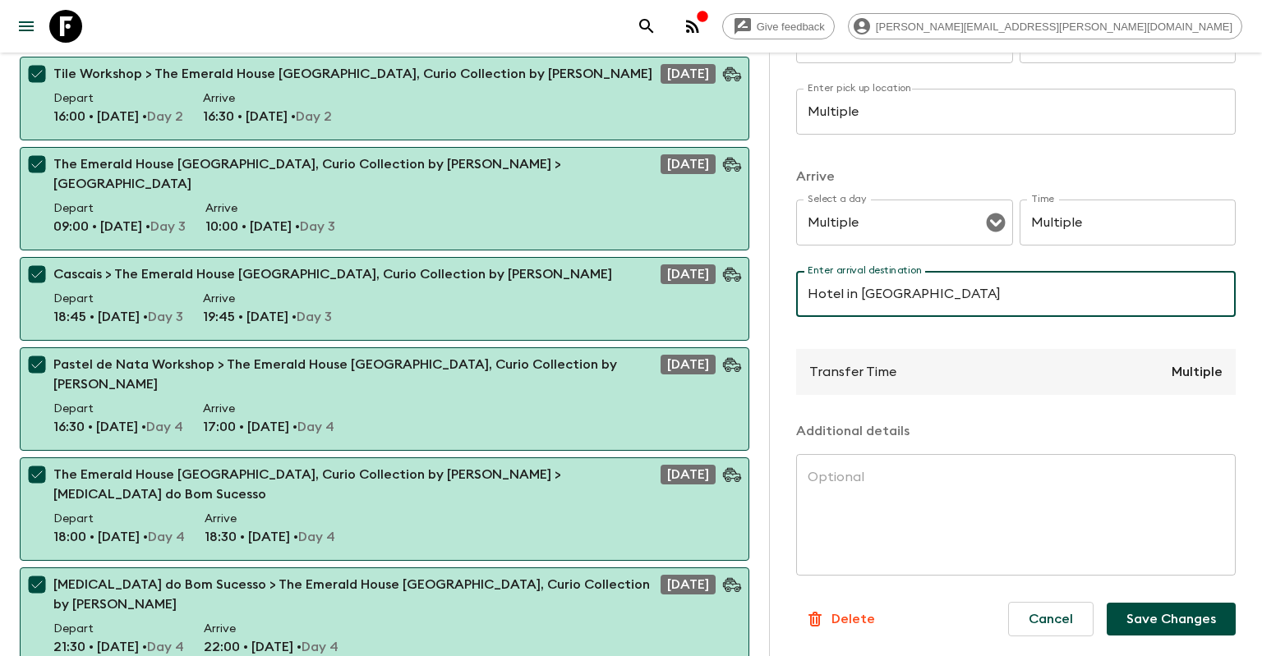
type input "Hotel in [GEOGRAPHIC_DATA]"
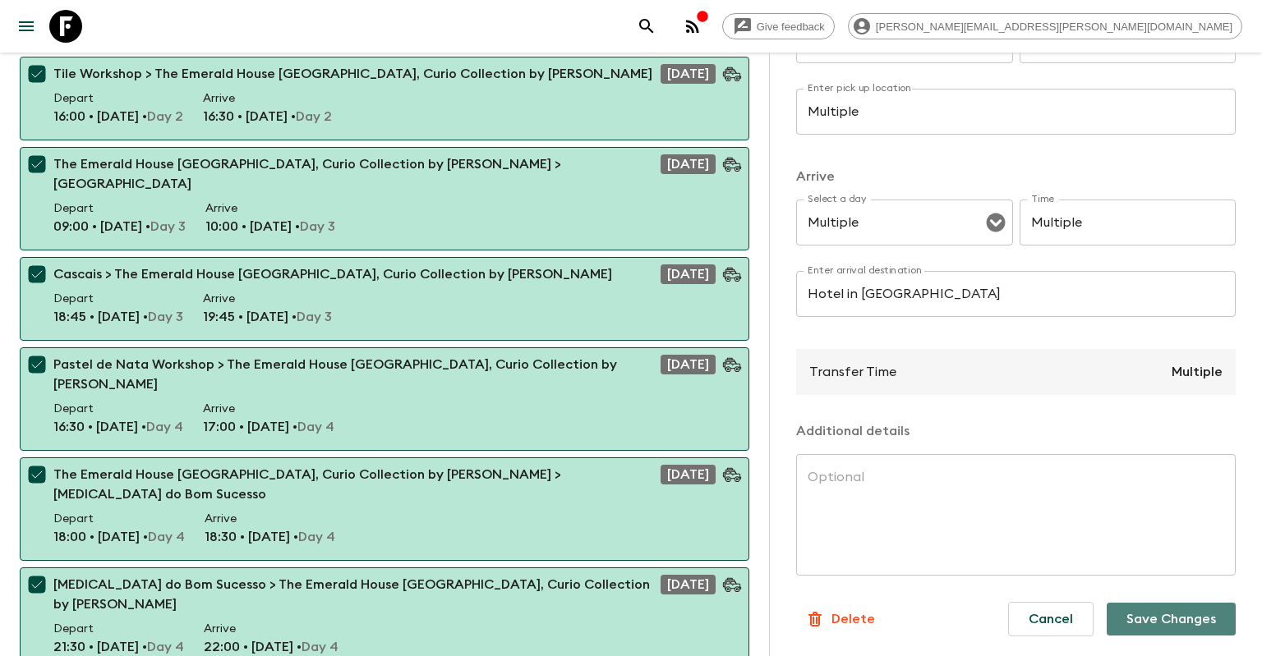
click at [1143, 614] on button "Save Changes" at bounding box center [1170, 619] width 129 height 33
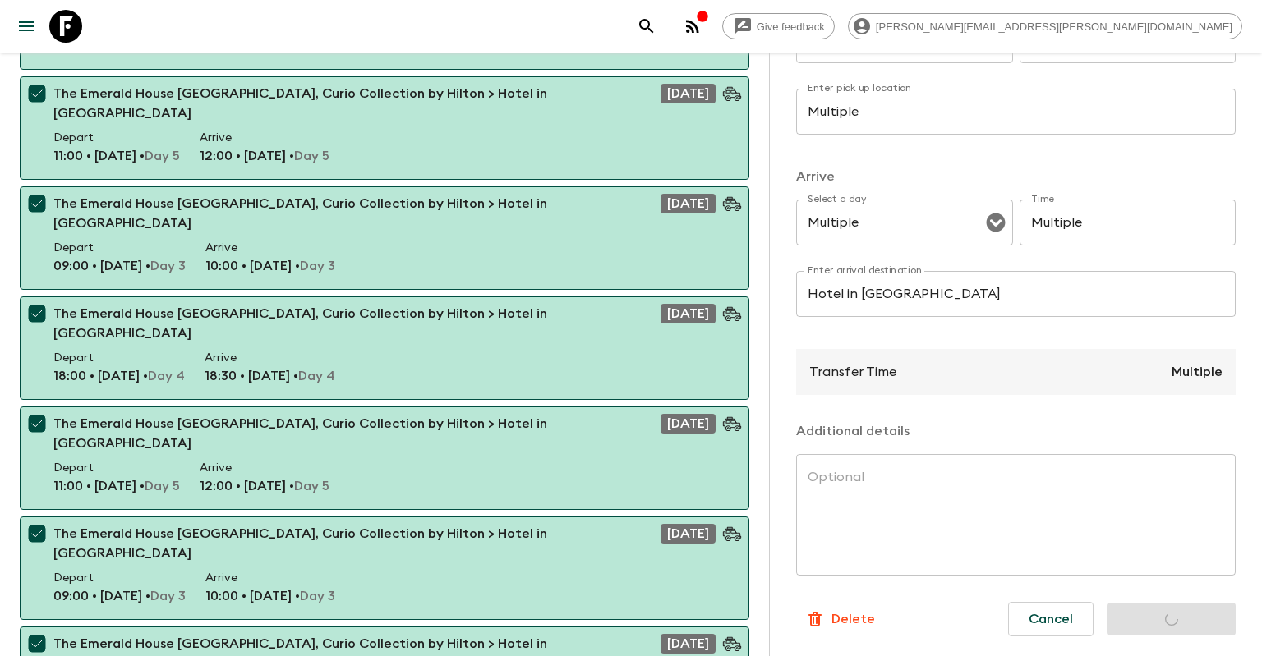
checkbox input "false"
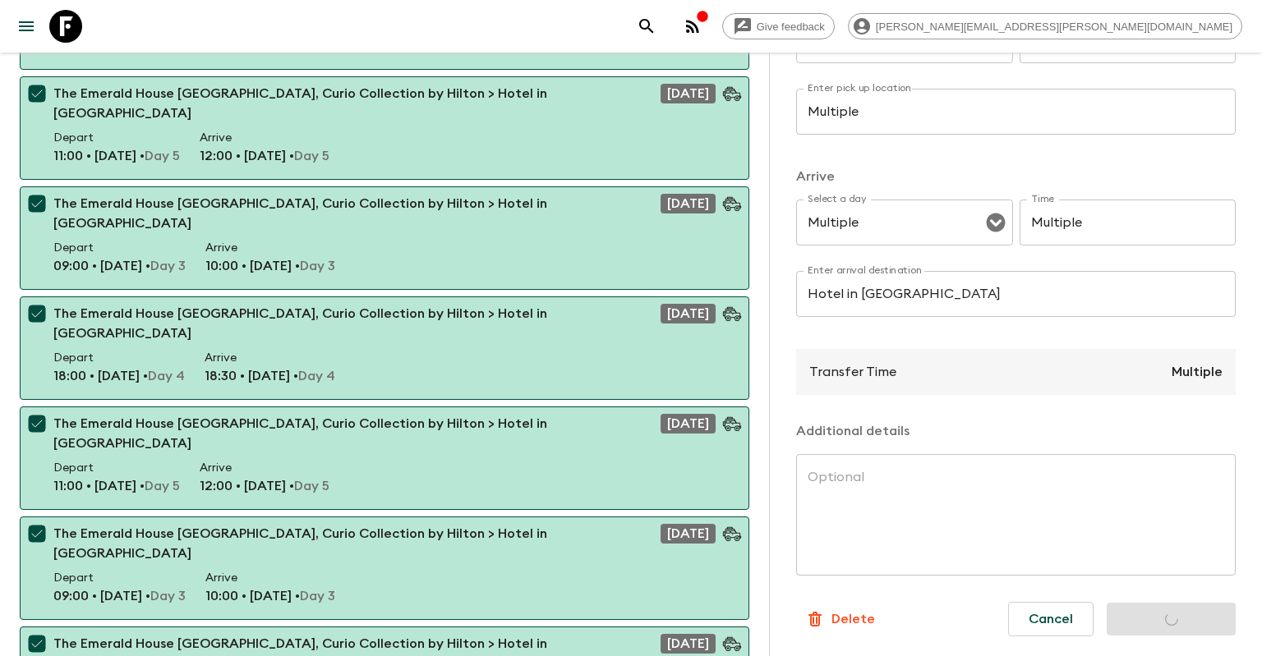
checkbox input "false"
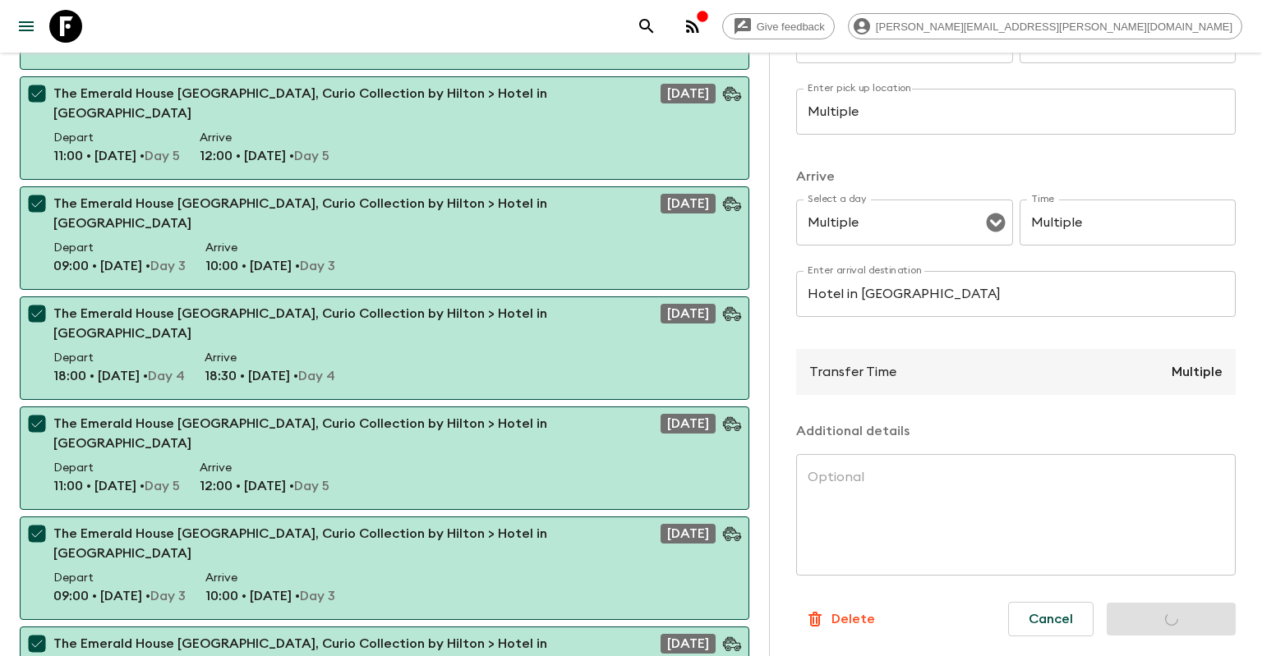
checkbox input "false"
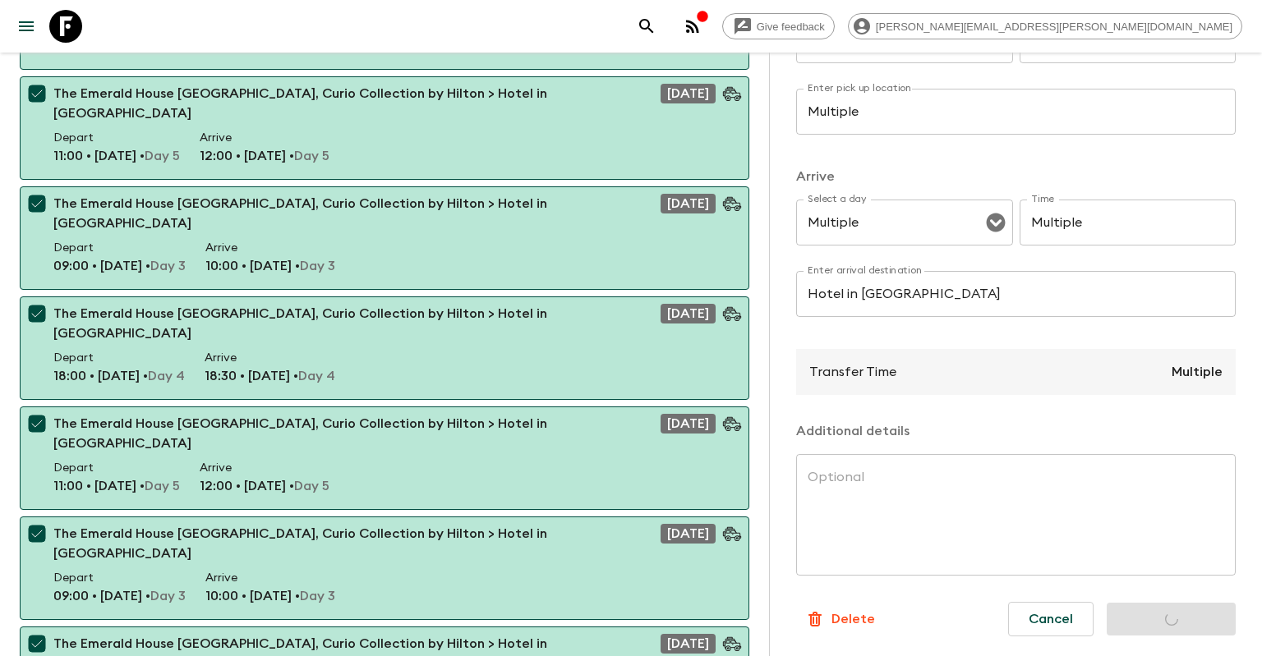
checkbox input "false"
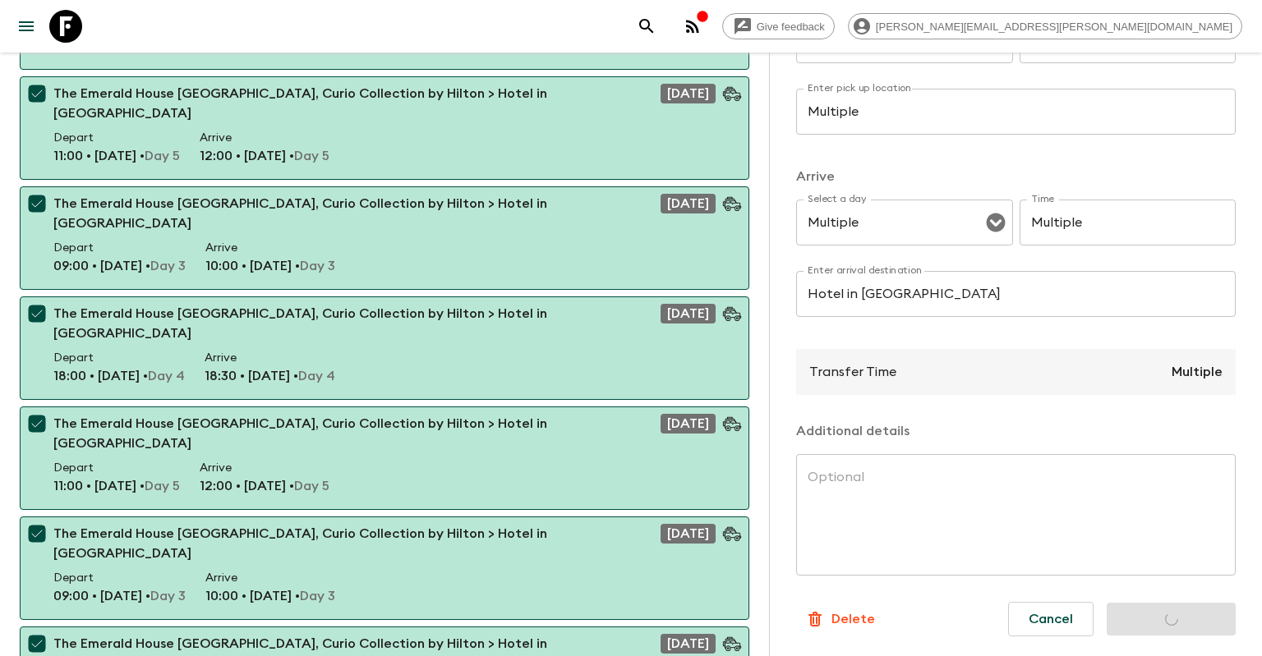
checkbox input "false"
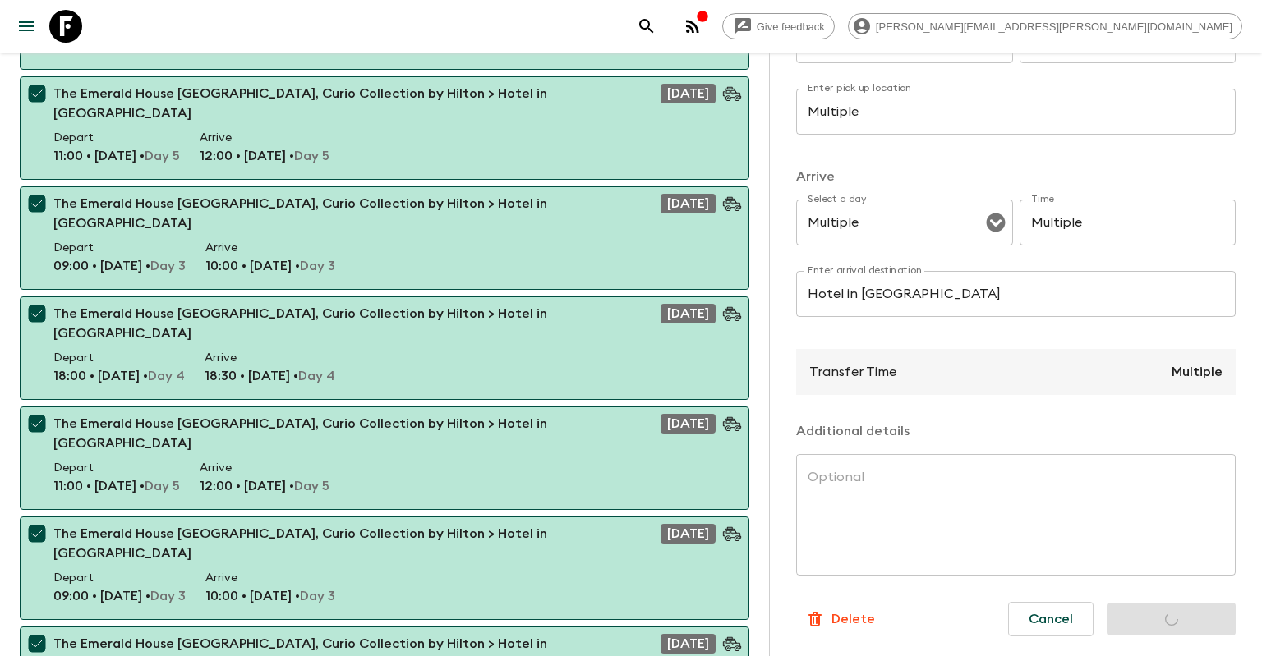
checkbox input "false"
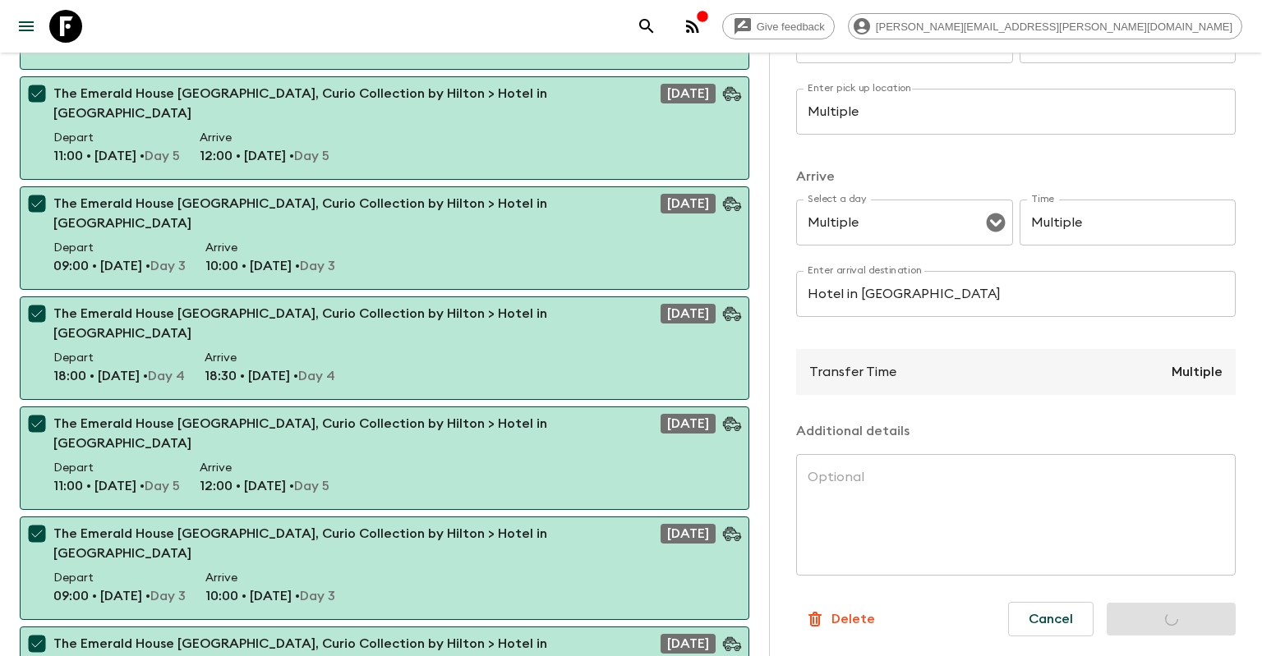
checkbox input "false"
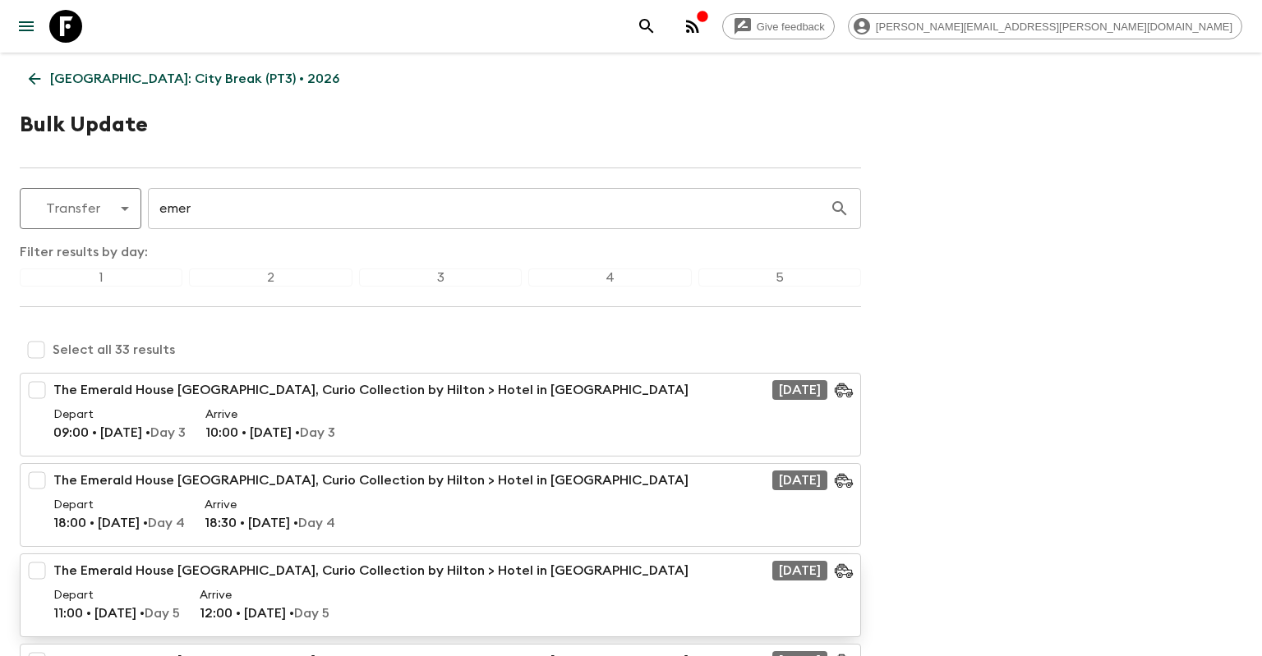
scroll to position [0, 0]
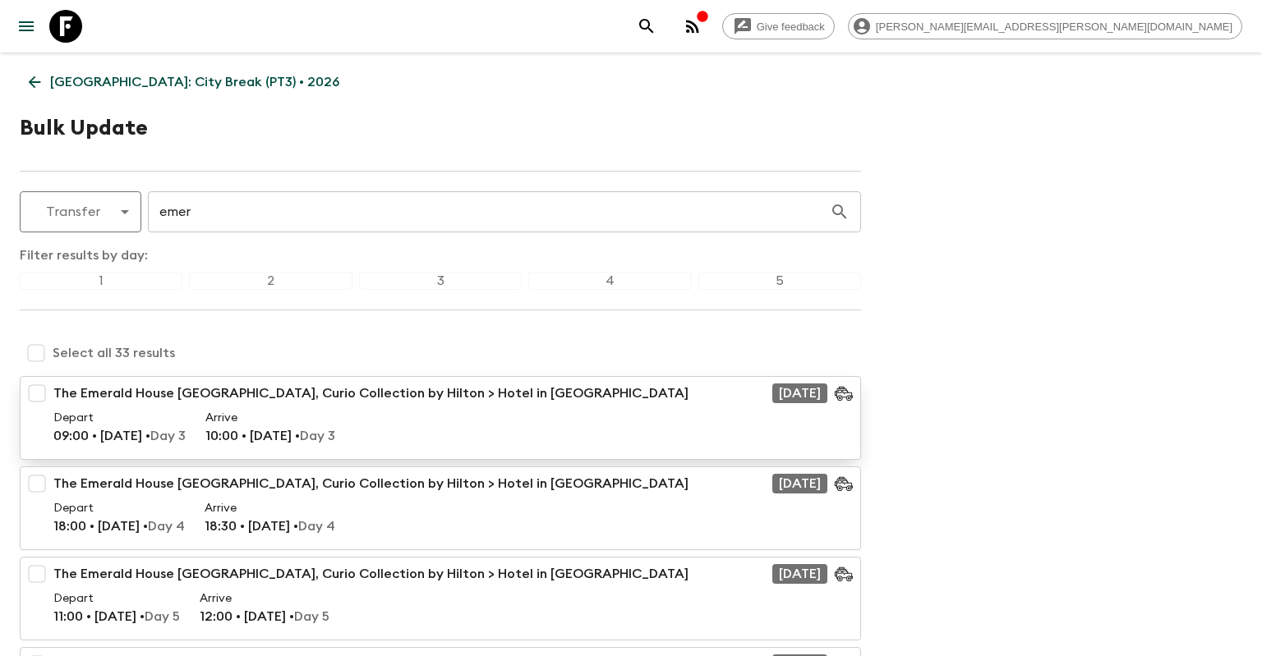
click at [107, 402] on p "The Emerald House [GEOGRAPHIC_DATA], Curio Collection by Hilton > Hotel in [GEO…" at bounding box center [370, 394] width 635 height 20
checkbox input "true"
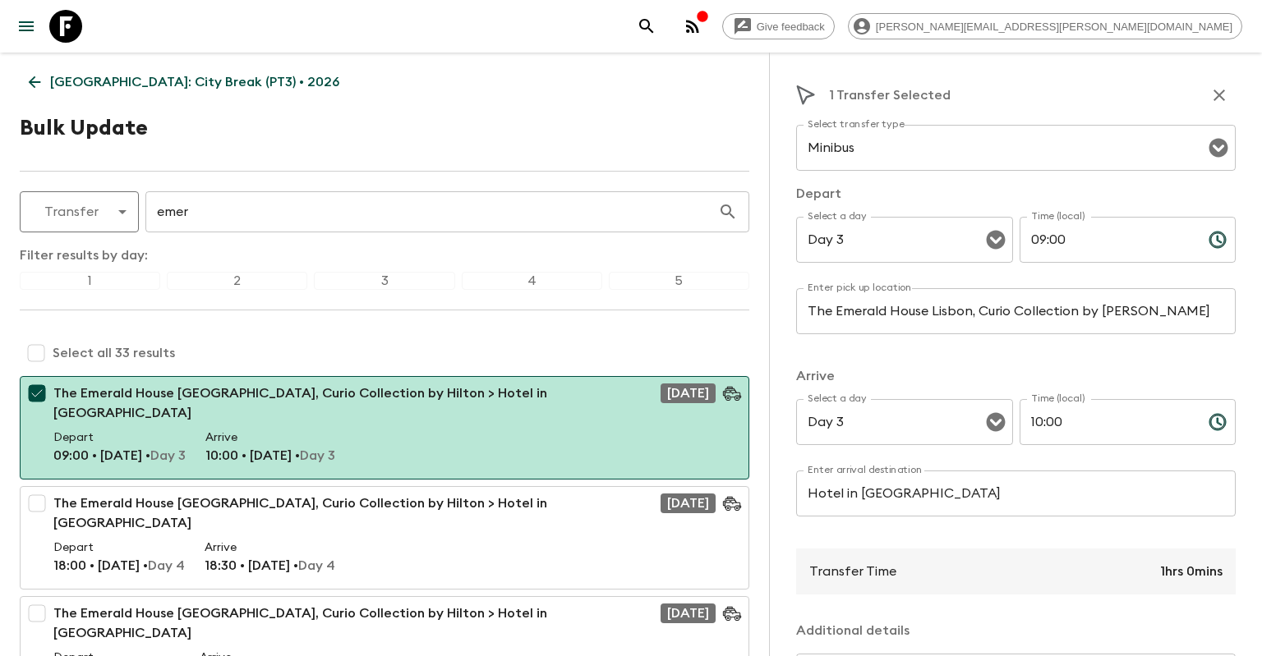
click at [872, 310] on input "The Emerald House Lisbon, Curio Collection by [PERSON_NAME]" at bounding box center [1015, 311] width 439 height 46
click at [38, 353] on input "checkbox" at bounding box center [36, 353] width 33 height 33
checkbox input "true"
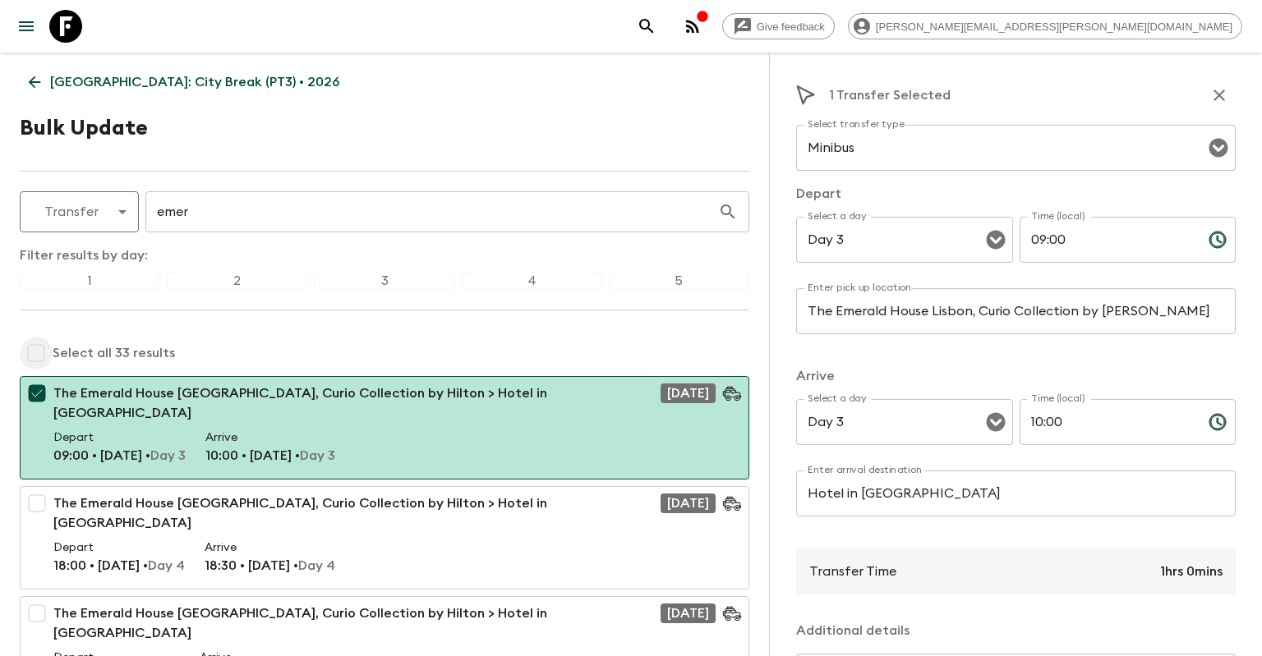
checkbox input "true"
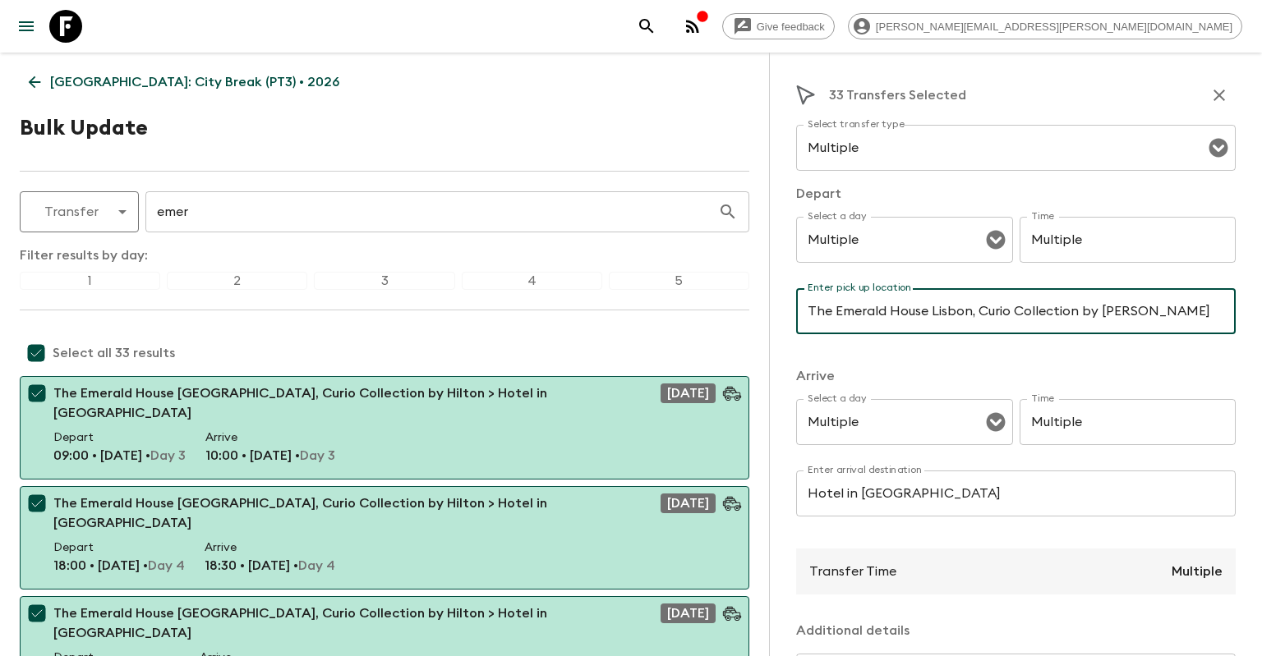
click at [941, 297] on input "The Emerald House Lisbon, Curio Collection by [PERSON_NAME]" at bounding box center [1015, 311] width 439 height 46
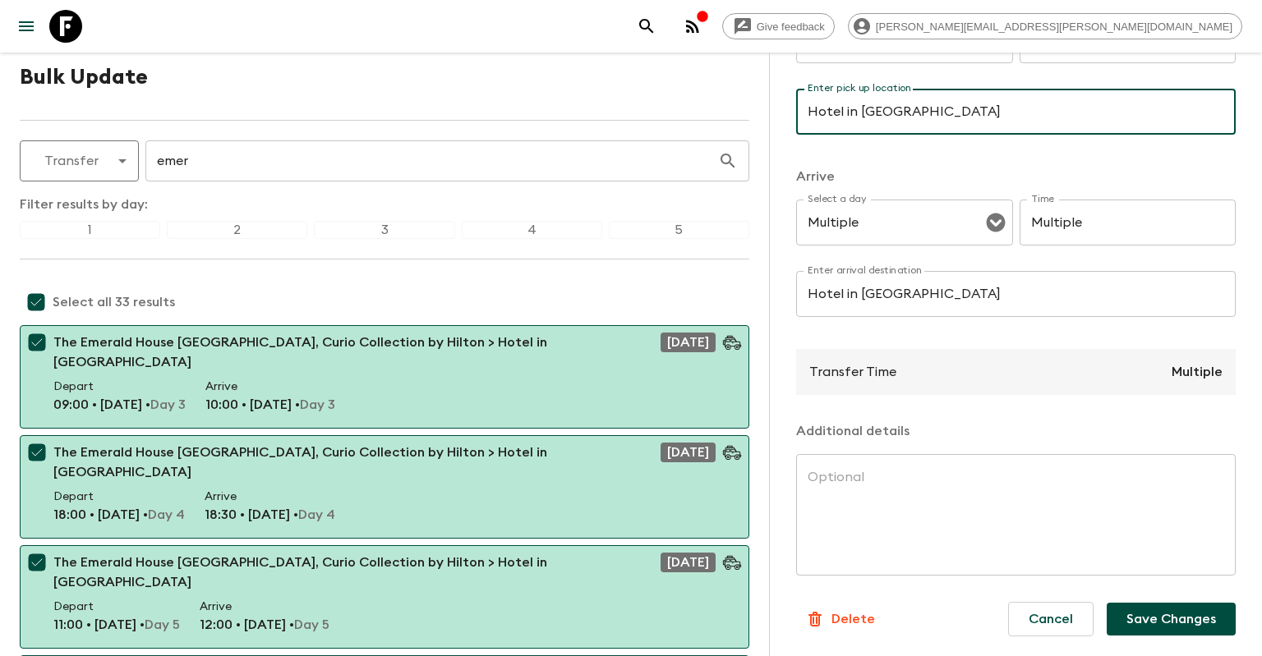
scroll to position [86, 0]
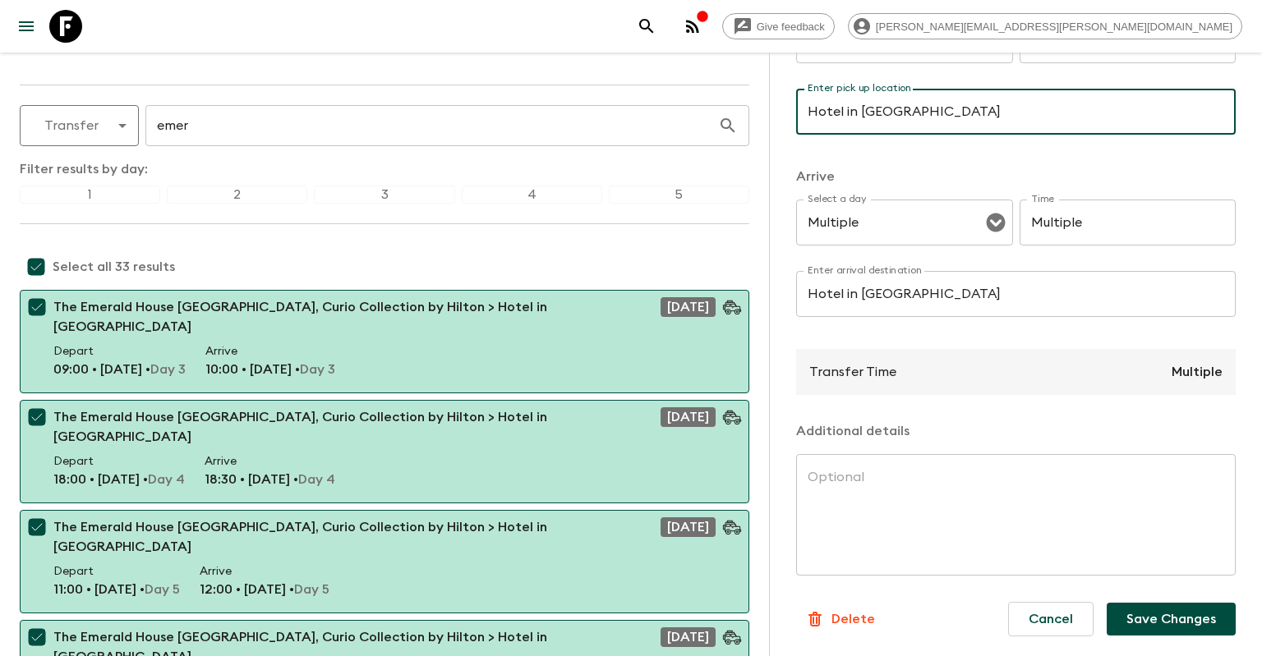
click at [1180, 619] on button "Save Changes" at bounding box center [1170, 619] width 129 height 33
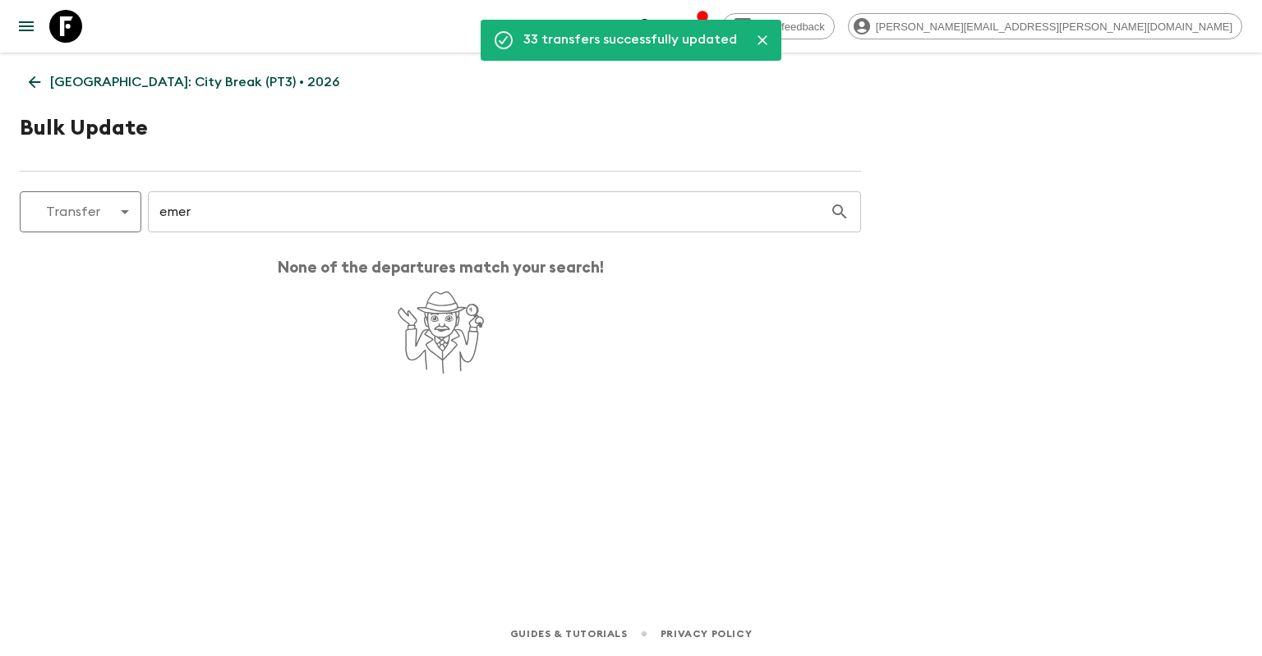
scroll to position [0, 0]
click at [37, 81] on icon at bounding box center [35, 82] width 12 height 12
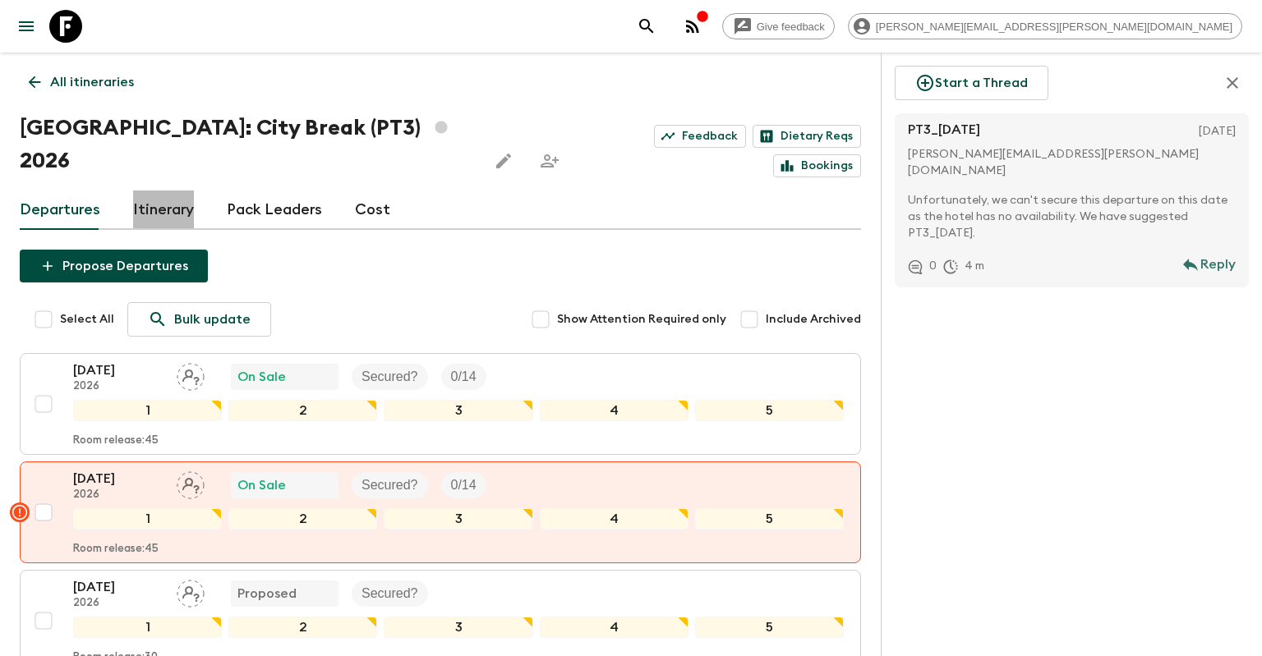
click at [155, 191] on link "Itinerary" at bounding box center [163, 210] width 61 height 39
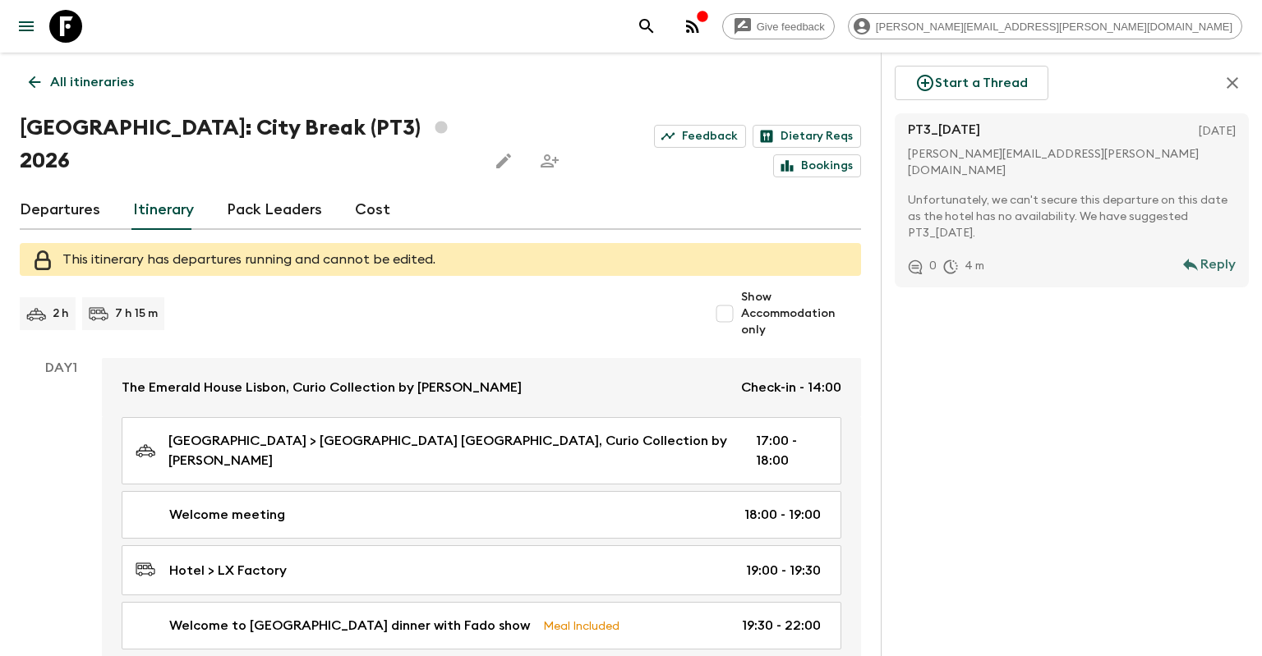
click at [84, 191] on link "Departures" at bounding box center [60, 210] width 80 height 39
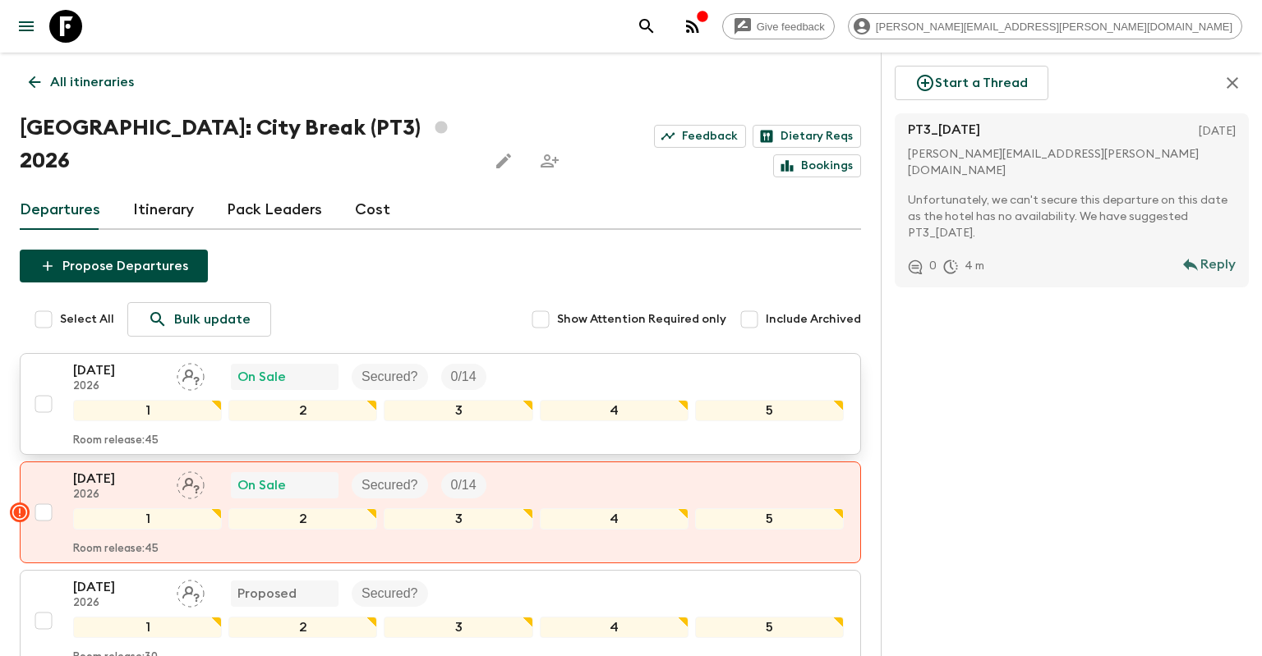
click at [131, 361] on p "[DATE]" at bounding box center [118, 371] width 90 height 20
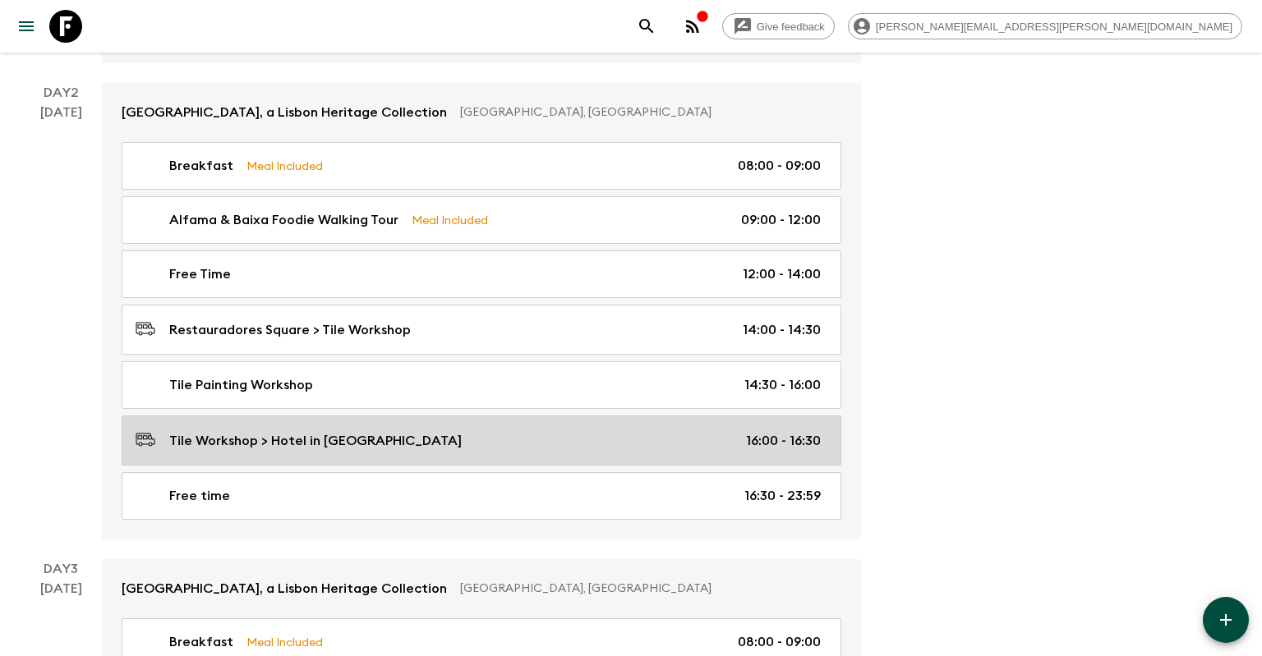
scroll to position [954, 0]
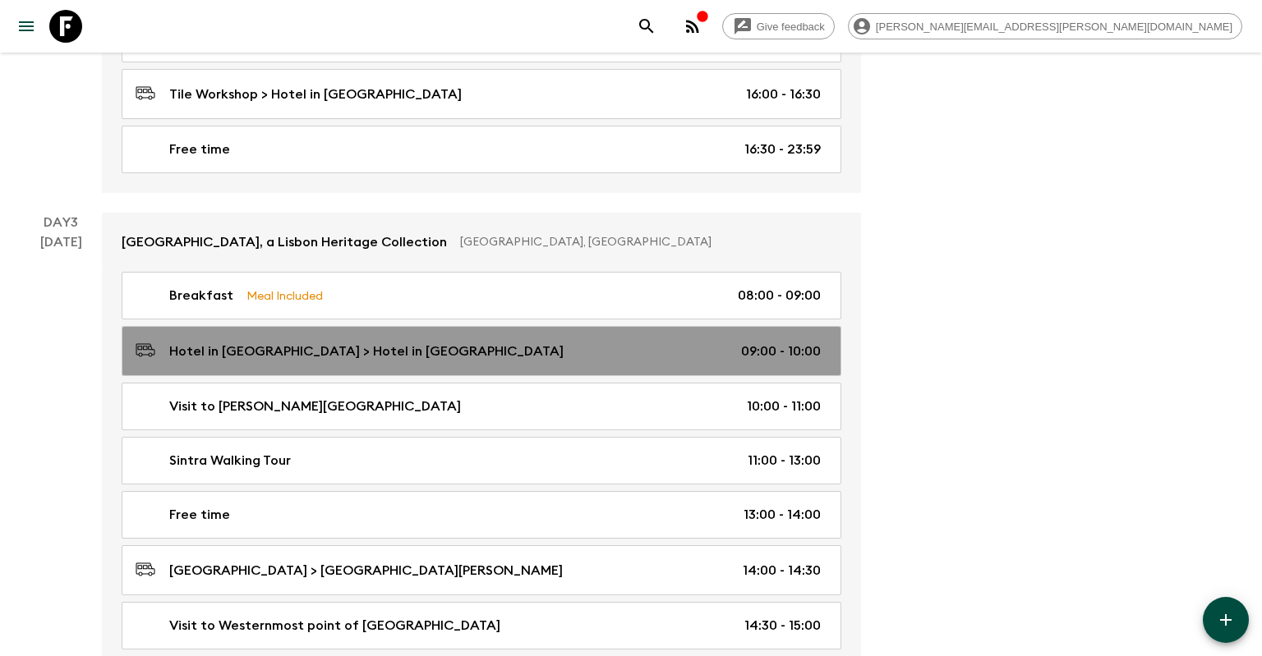
click at [306, 346] on p "Hotel in [GEOGRAPHIC_DATA] > Hotel in [GEOGRAPHIC_DATA]" at bounding box center [366, 352] width 394 height 20
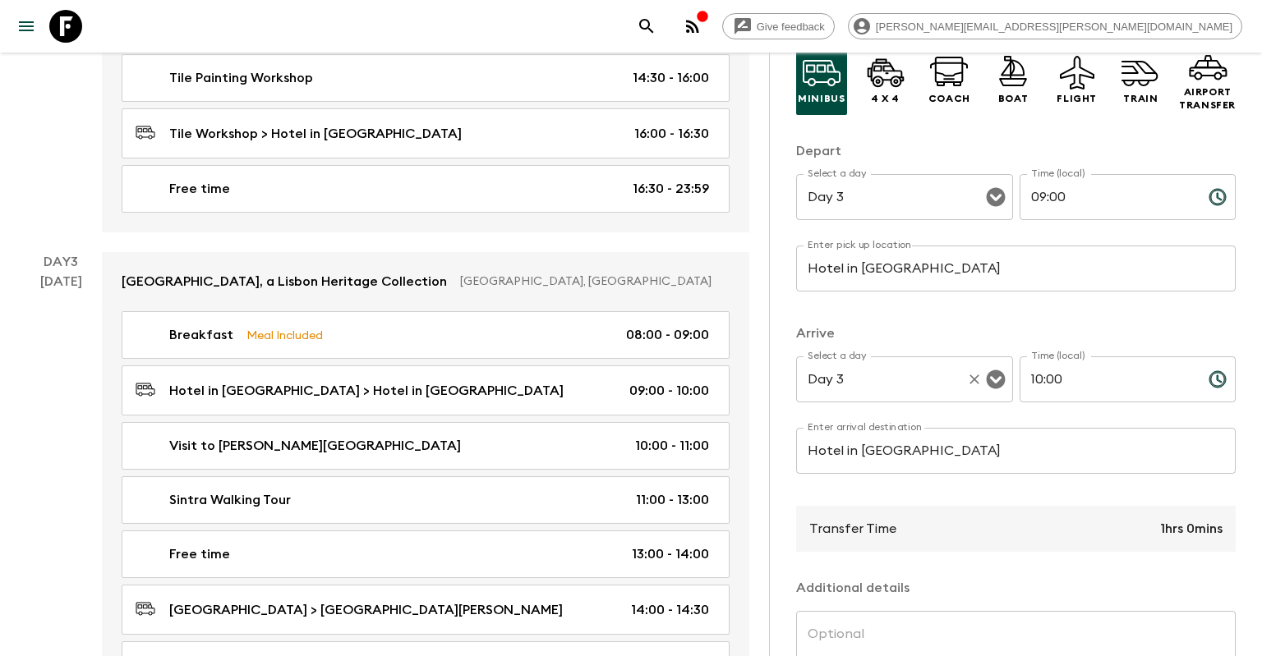
scroll to position [158, 0]
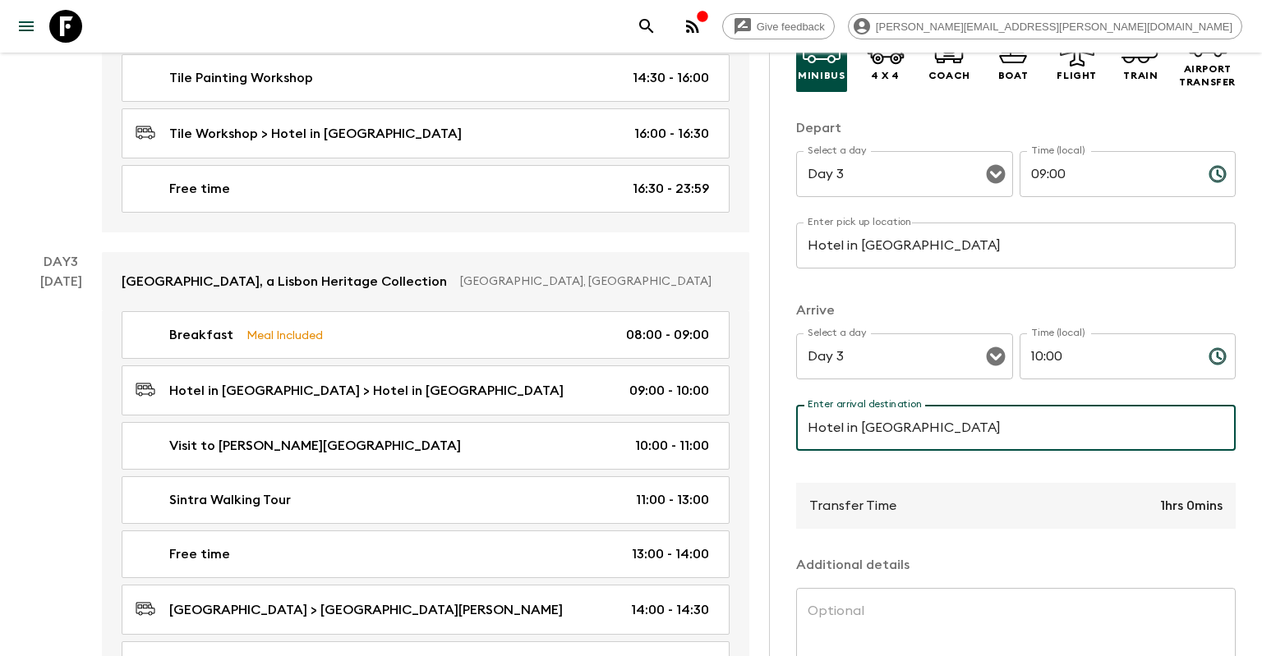
drag, startPoint x: 959, startPoint y: 434, endPoint x: 634, endPoint y: 435, distance: 324.5
click at [796, 435] on input "Hotel in [GEOGRAPHIC_DATA]" at bounding box center [1015, 428] width 439 height 46
drag, startPoint x: 812, startPoint y: 434, endPoint x: 897, endPoint y: 432, distance: 85.4
click at [897, 432] on input "Hotel in [GEOGRAPHIC_DATA]" at bounding box center [1015, 428] width 439 height 46
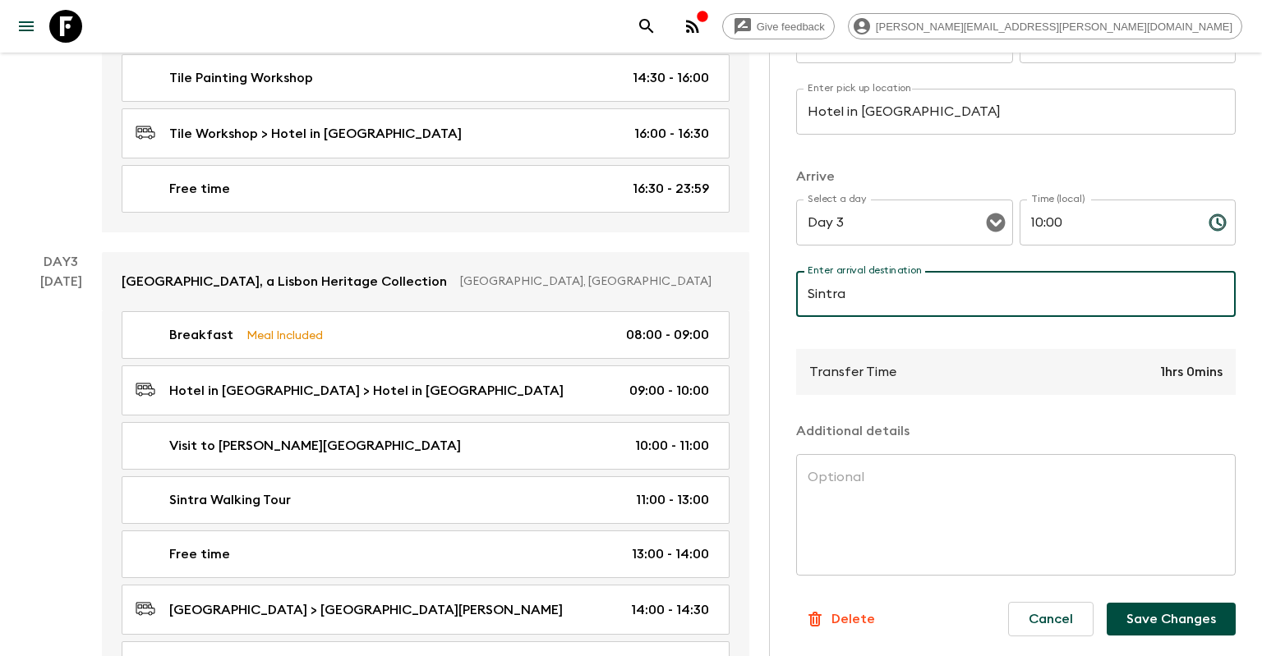
click at [1140, 628] on button "Save Changes" at bounding box center [1170, 619] width 129 height 33
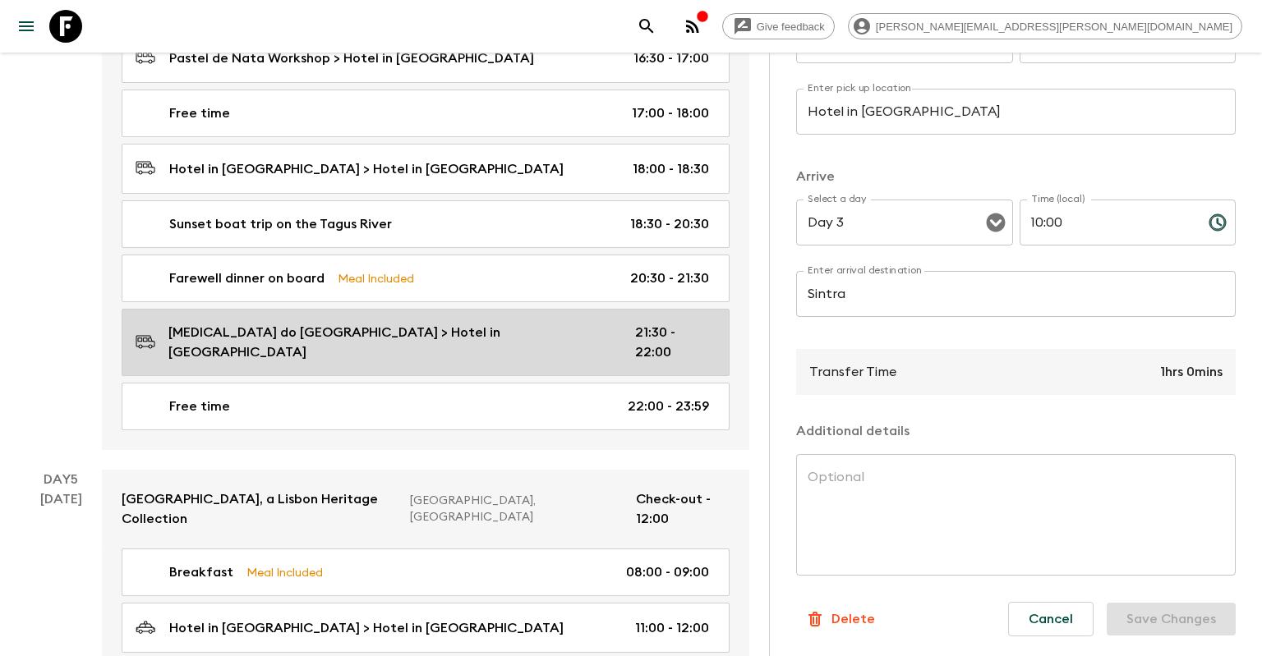
scroll to position [2334, 0]
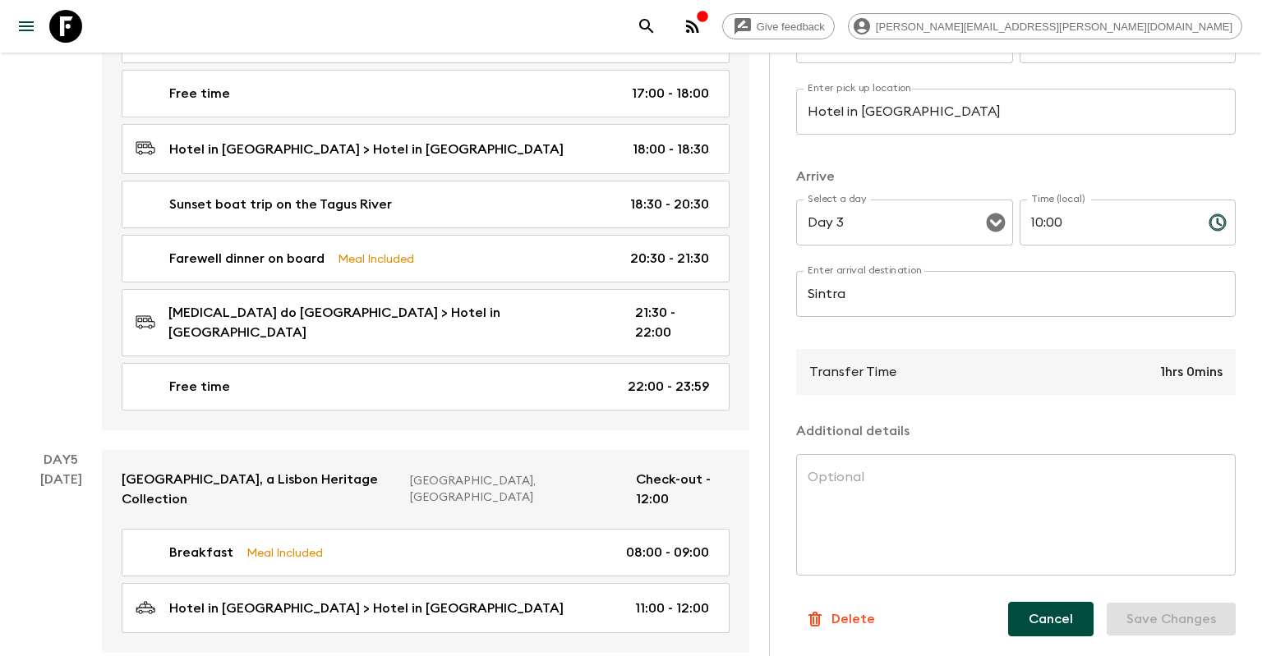
click at [1060, 619] on button "Cancel" at bounding box center [1050, 619] width 85 height 34
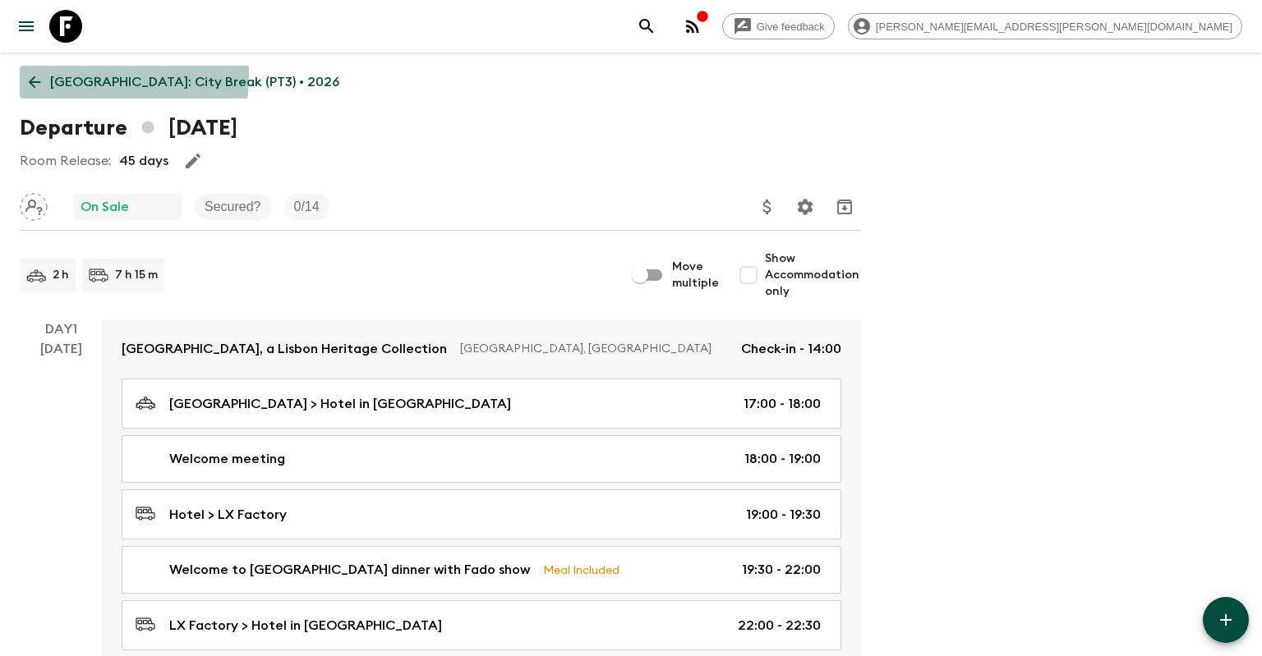
click at [38, 74] on icon at bounding box center [34, 82] width 18 height 18
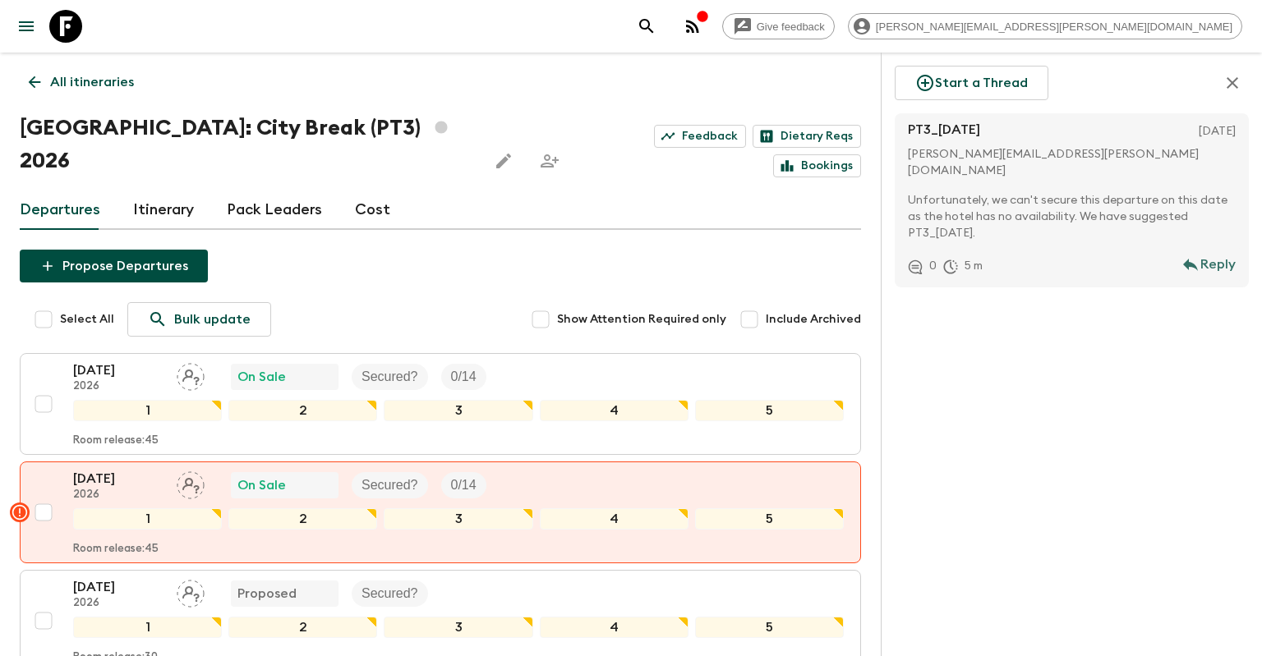
click at [1237, 94] on button "button" at bounding box center [1232, 83] width 33 height 34
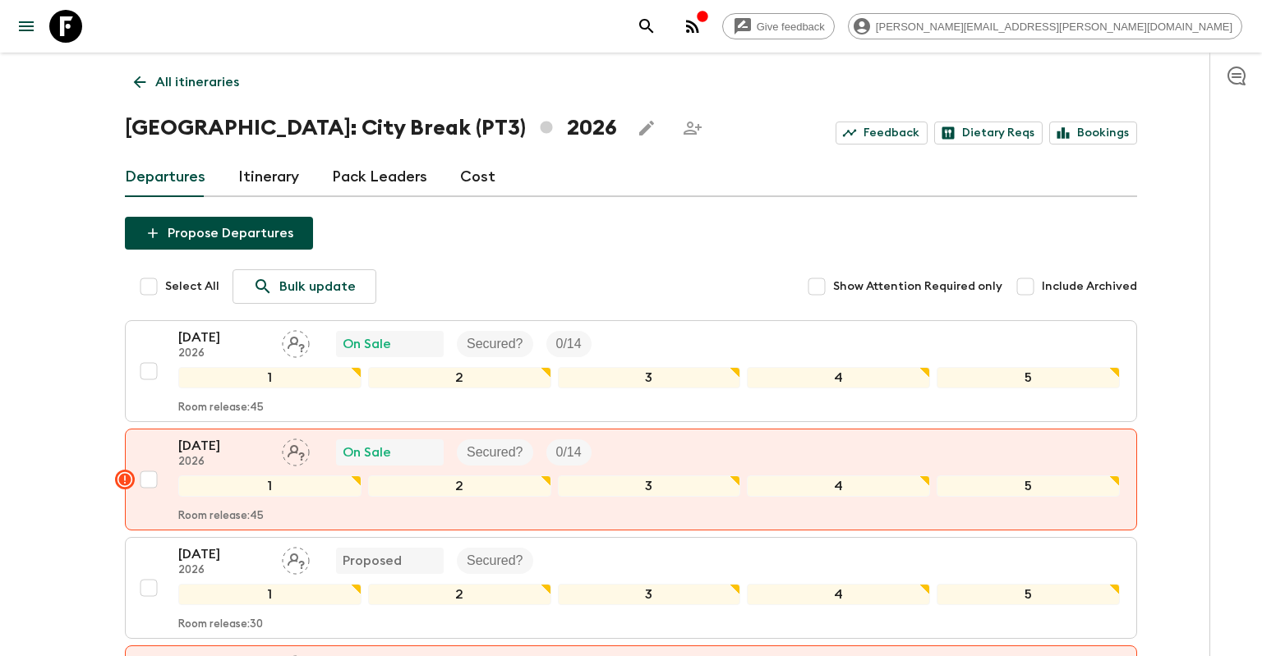
click at [278, 176] on link "Itinerary" at bounding box center [268, 177] width 61 height 39
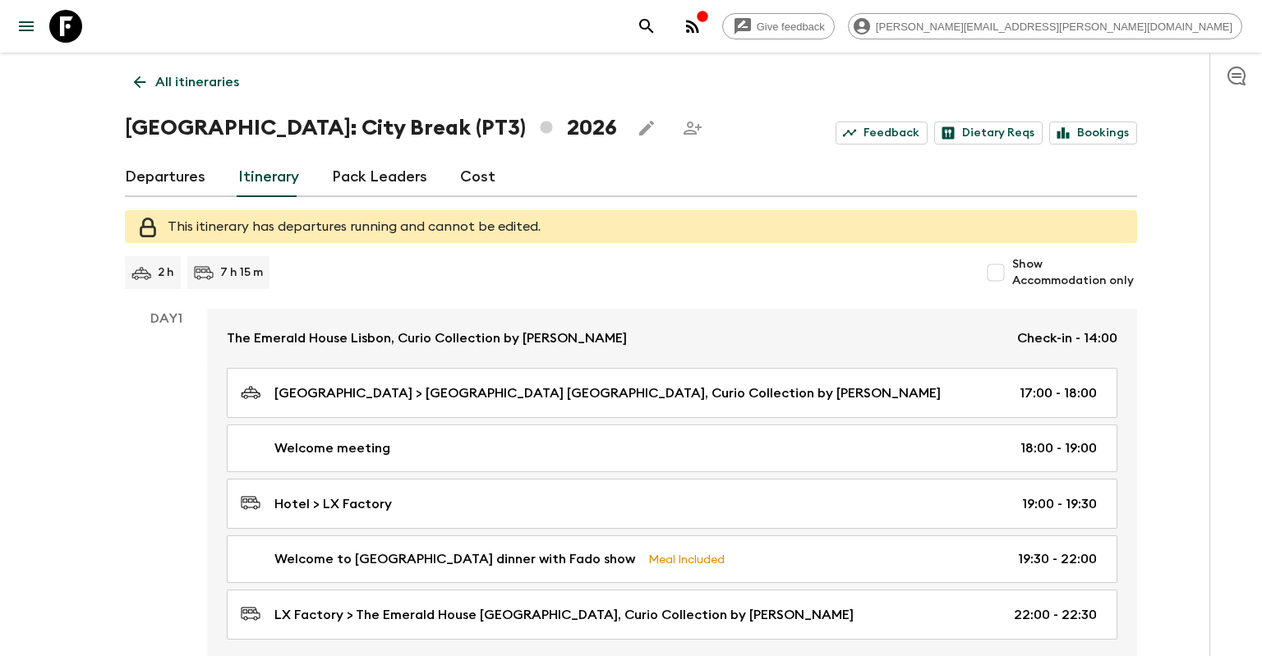
click at [159, 177] on link "Departures" at bounding box center [165, 177] width 80 height 39
